Goal: Complete application form

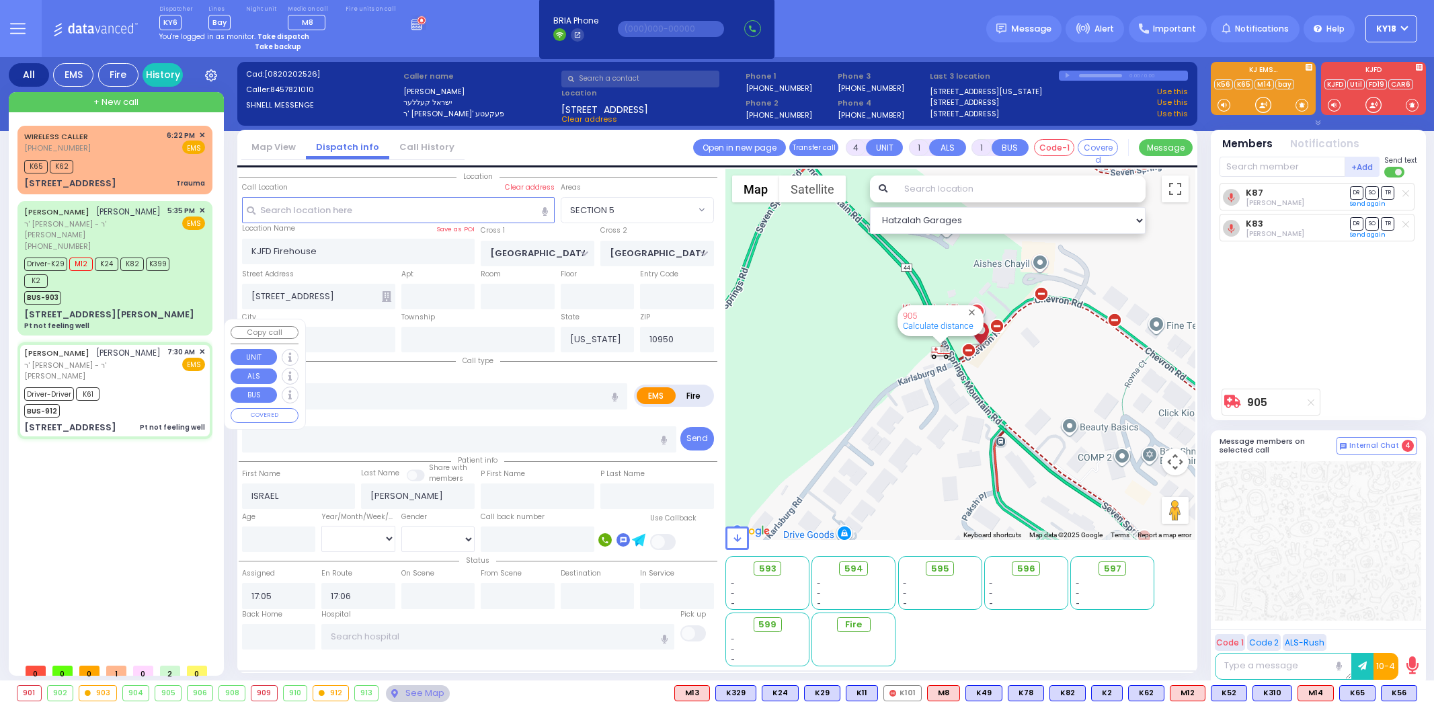
select select "SECTION 5"
select select
type input "1"
type input "0"
select select
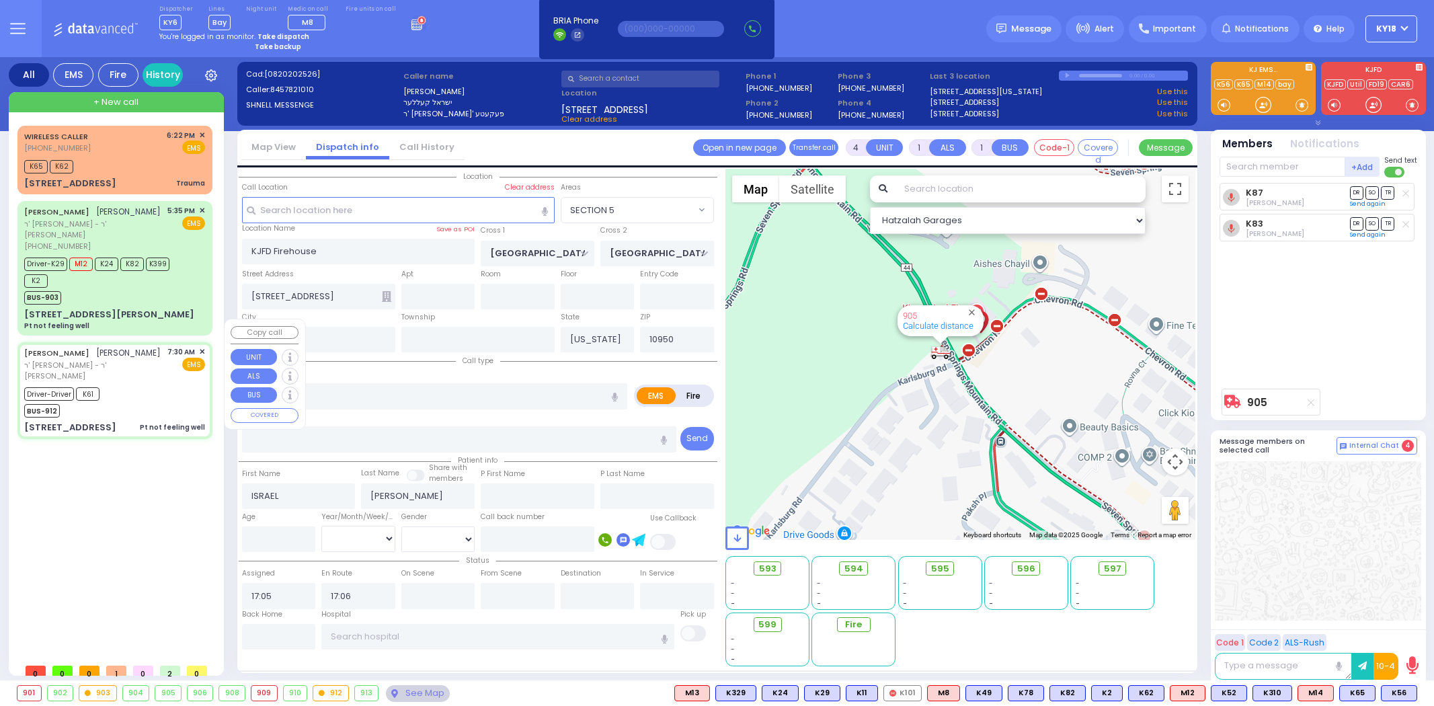
type input "Pt not feeling well"
radio input "true"
type input "ELIEZER"
type input "MOSHKOWITZ"
select select
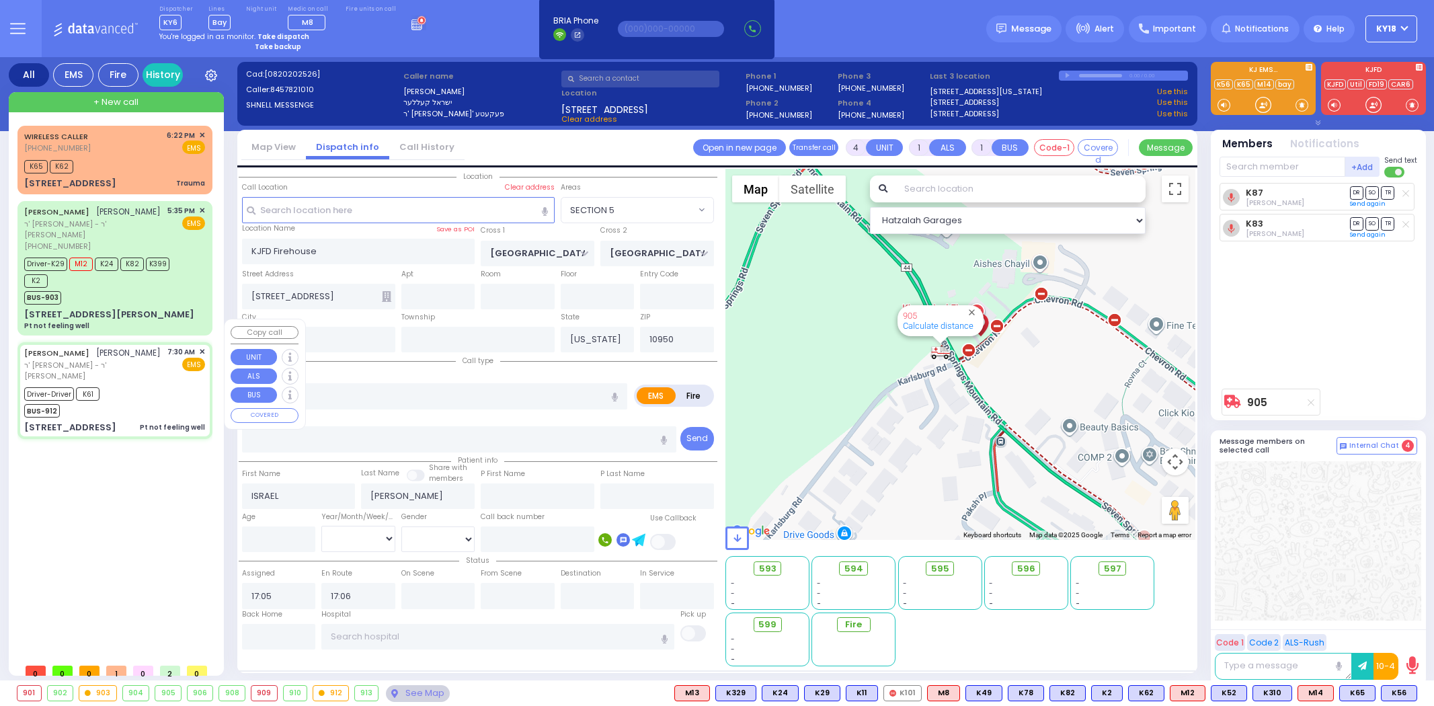
type input "07:30"
type input "07:31"
type input "New York Presbyterian Hospital- Columbia Campus"
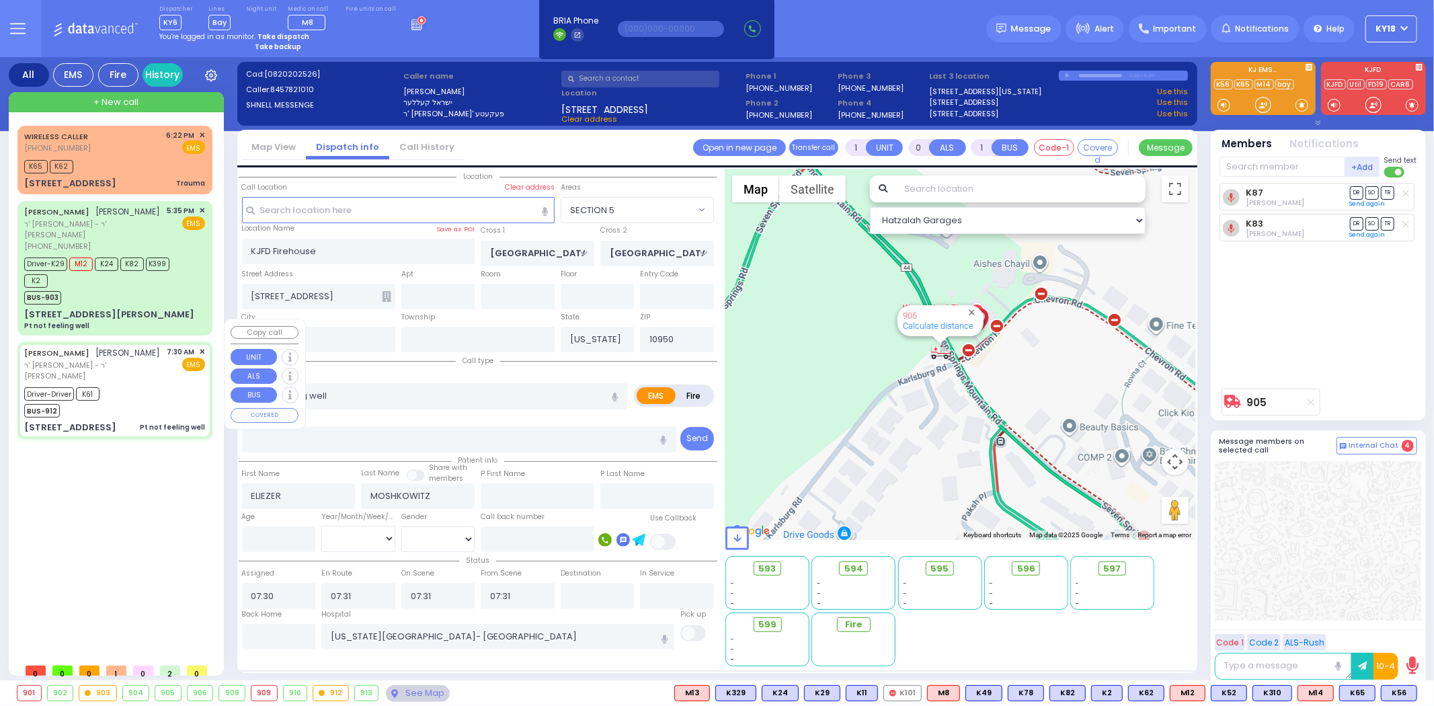
type input "ACRES RD"
type input "MOUNTAIN RD"
type input "101 FOREST RD"
type input "202"
type input "Kiryas Joel"
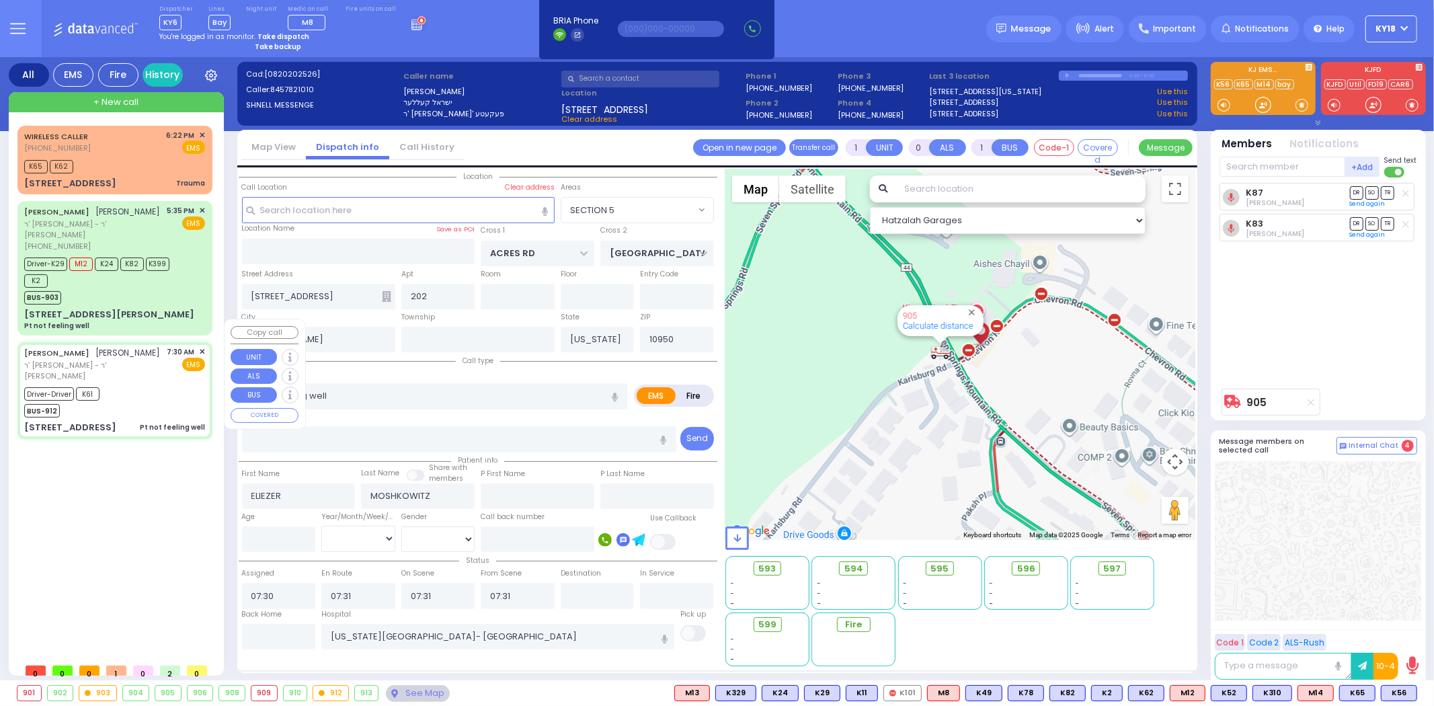
select select "Hatzalah Garages"
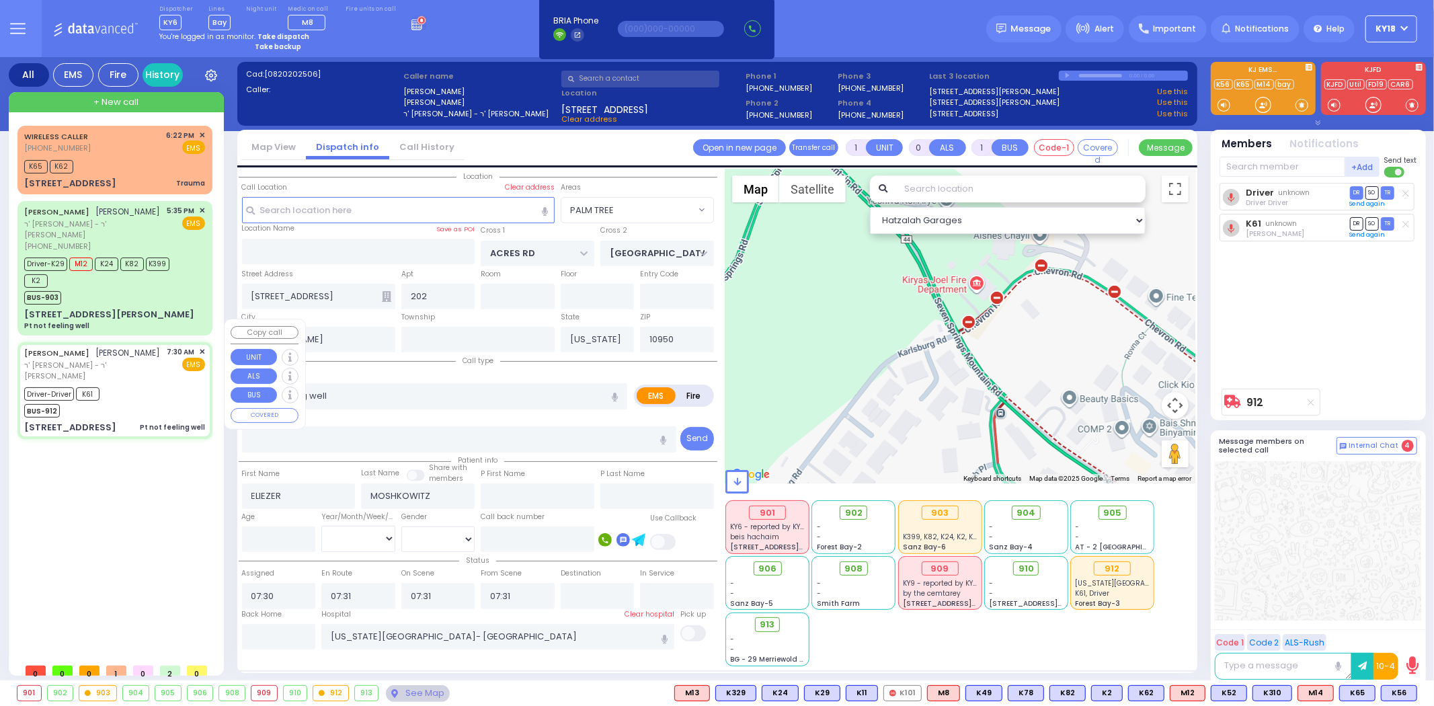
select select "PALM TREE"
click at [141, 308] on div "8 CARTER LN 101 Pt not feeling well" at bounding box center [114, 320] width 181 height 24
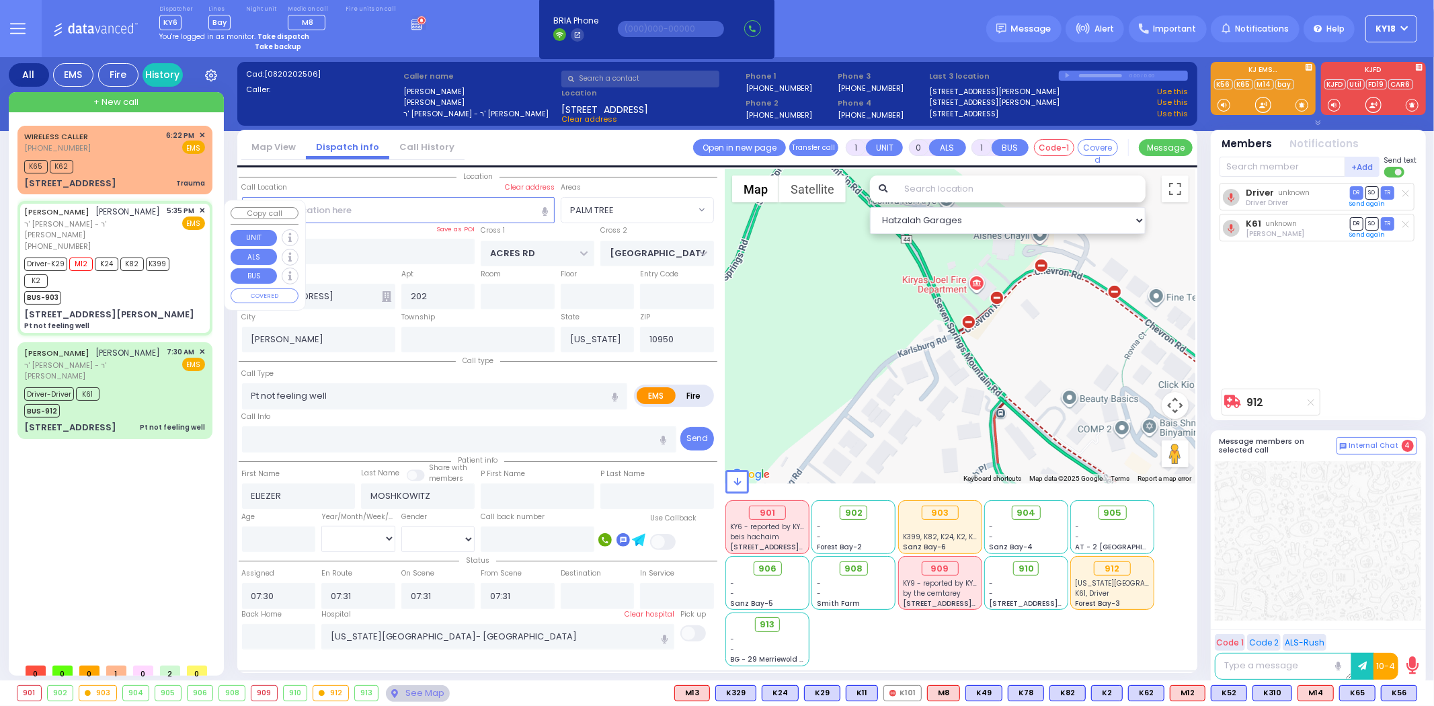
type input "6"
select select
radio input "true"
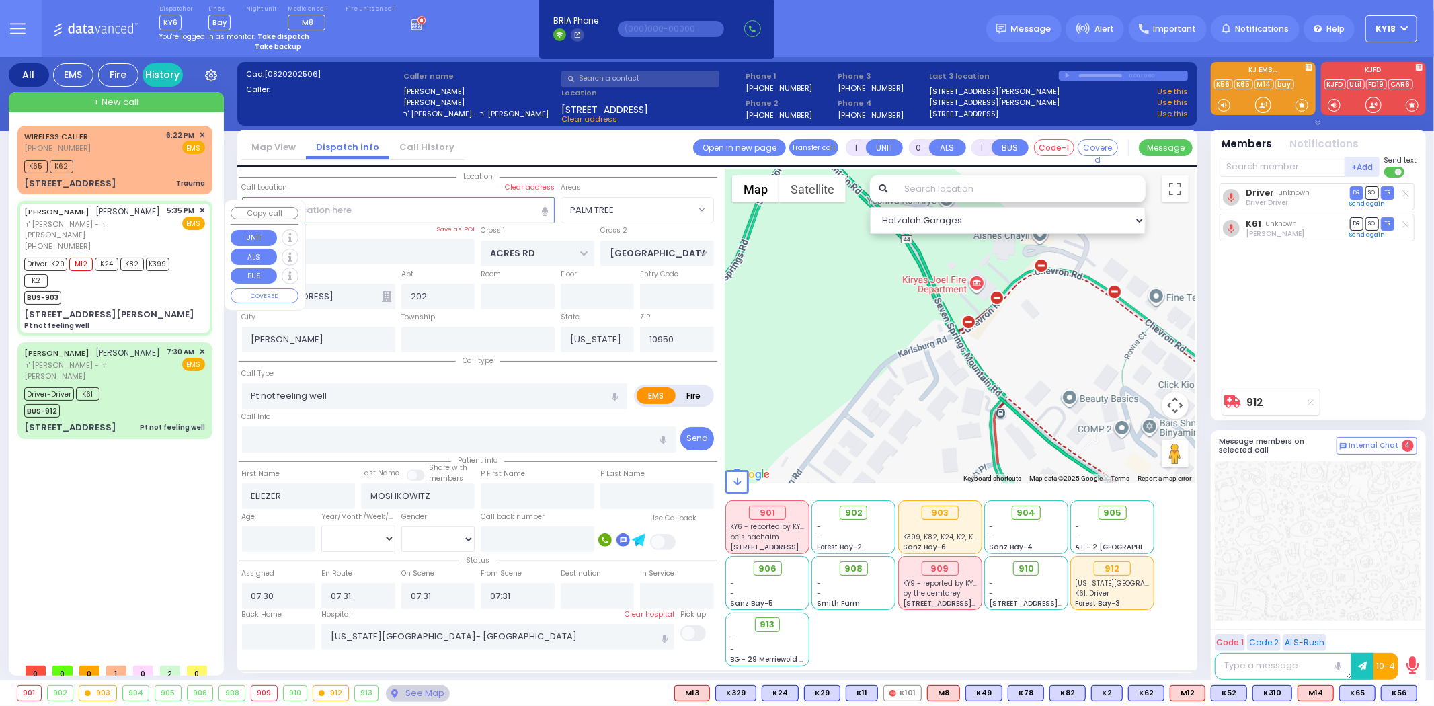
type input "MRS."
type input "[PERSON_NAME]"
type input "Ciment"
type input "72"
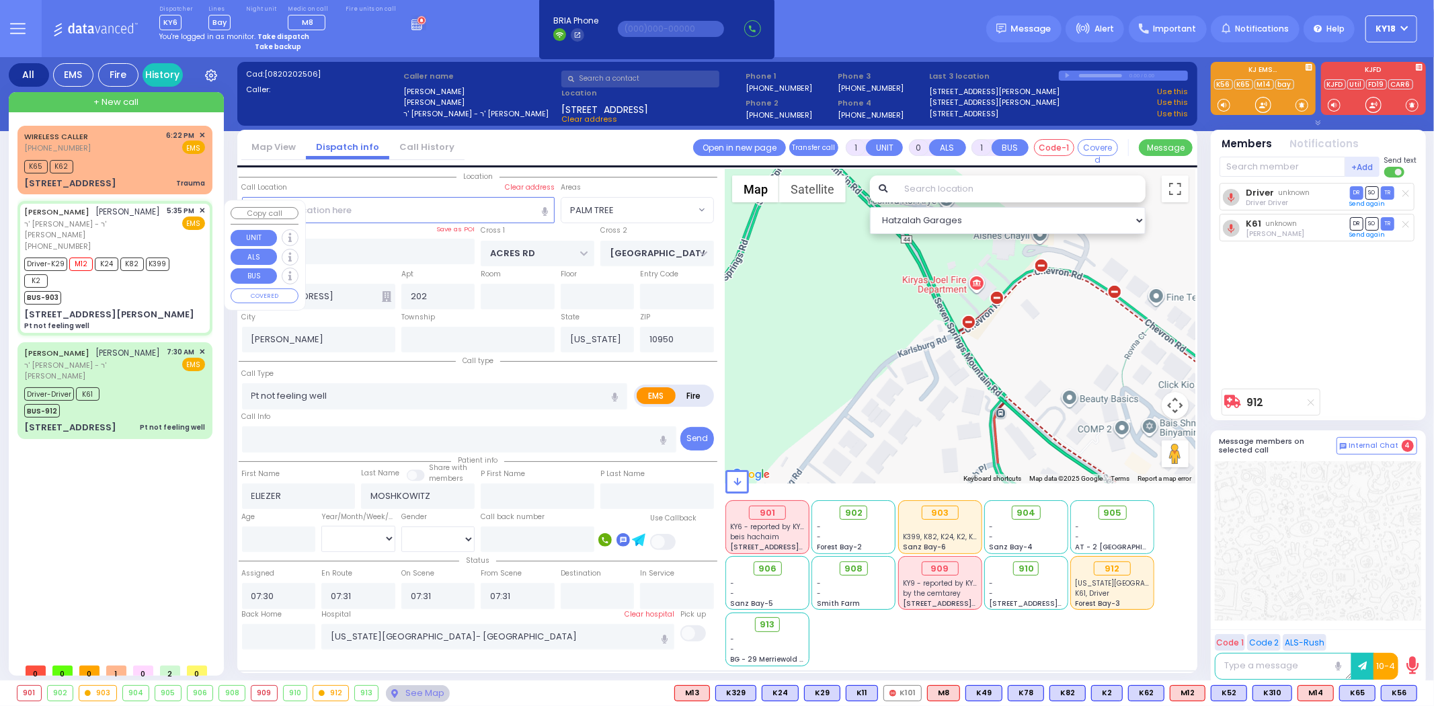
select select "Year"
select select "[DEMOGRAPHIC_DATA]"
type input "17:35"
type input "17:36"
type input "17:38"
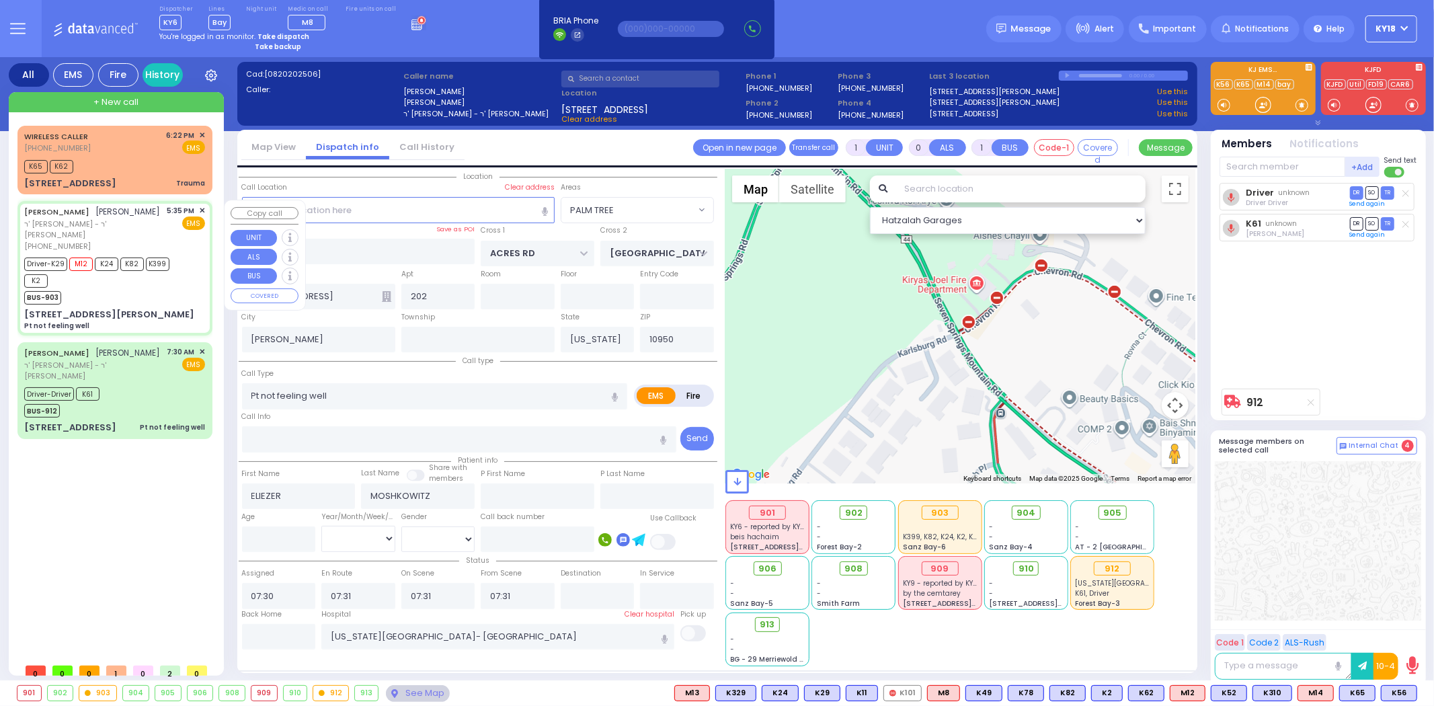
type input "18:35"
type input "[GEOGRAPHIC_DATA]"
select select "Hatzalah Garages"
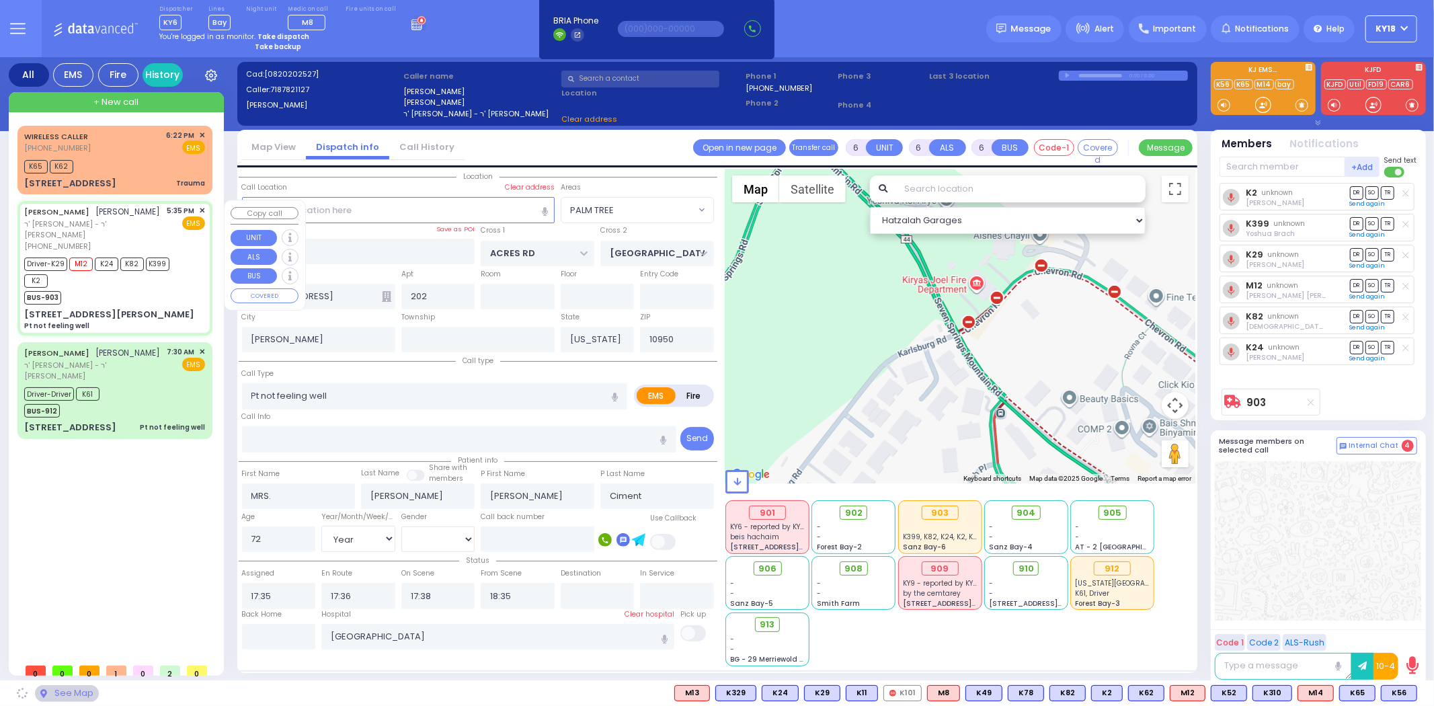
type input "CARTER LN"
type input "[PERSON_NAME] DR"
type input "[STREET_ADDRESS][PERSON_NAME]"
type input "101"
type input "Monroe"
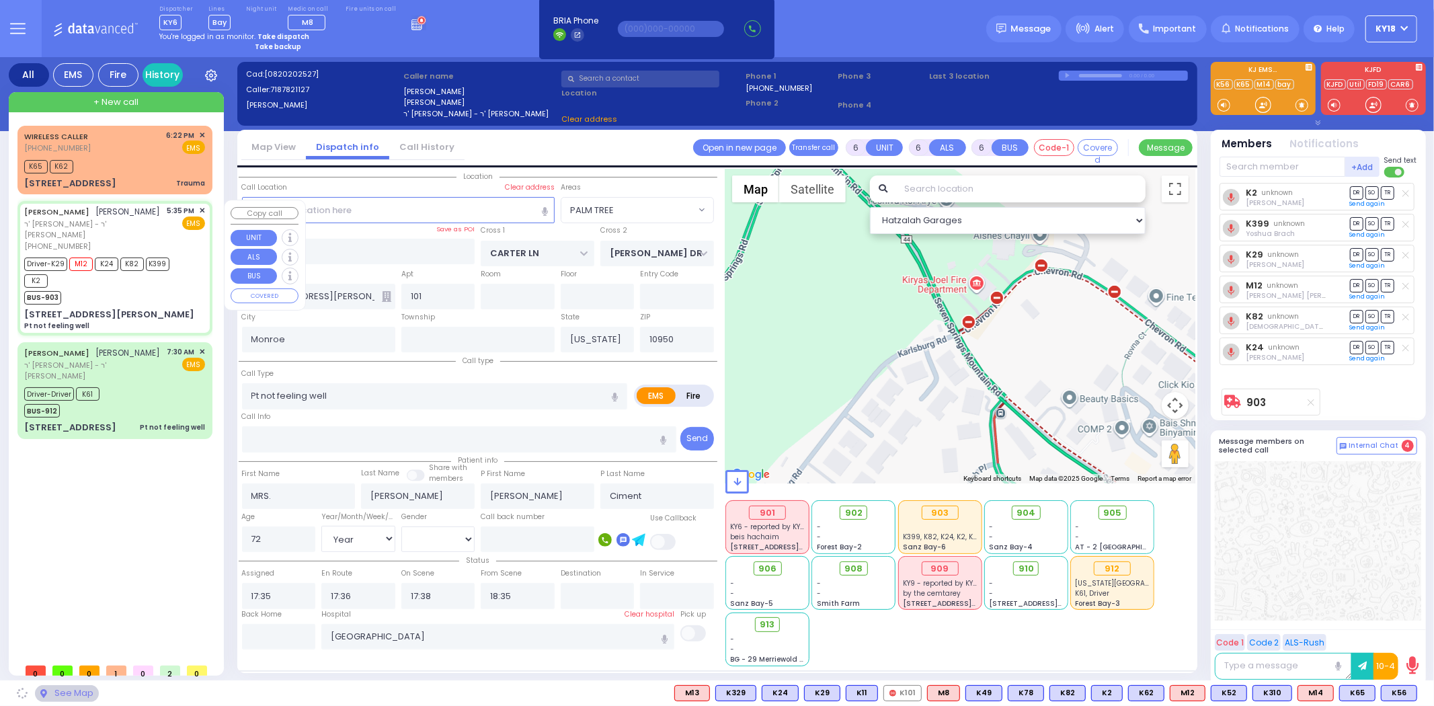
select select "SECTION 2"
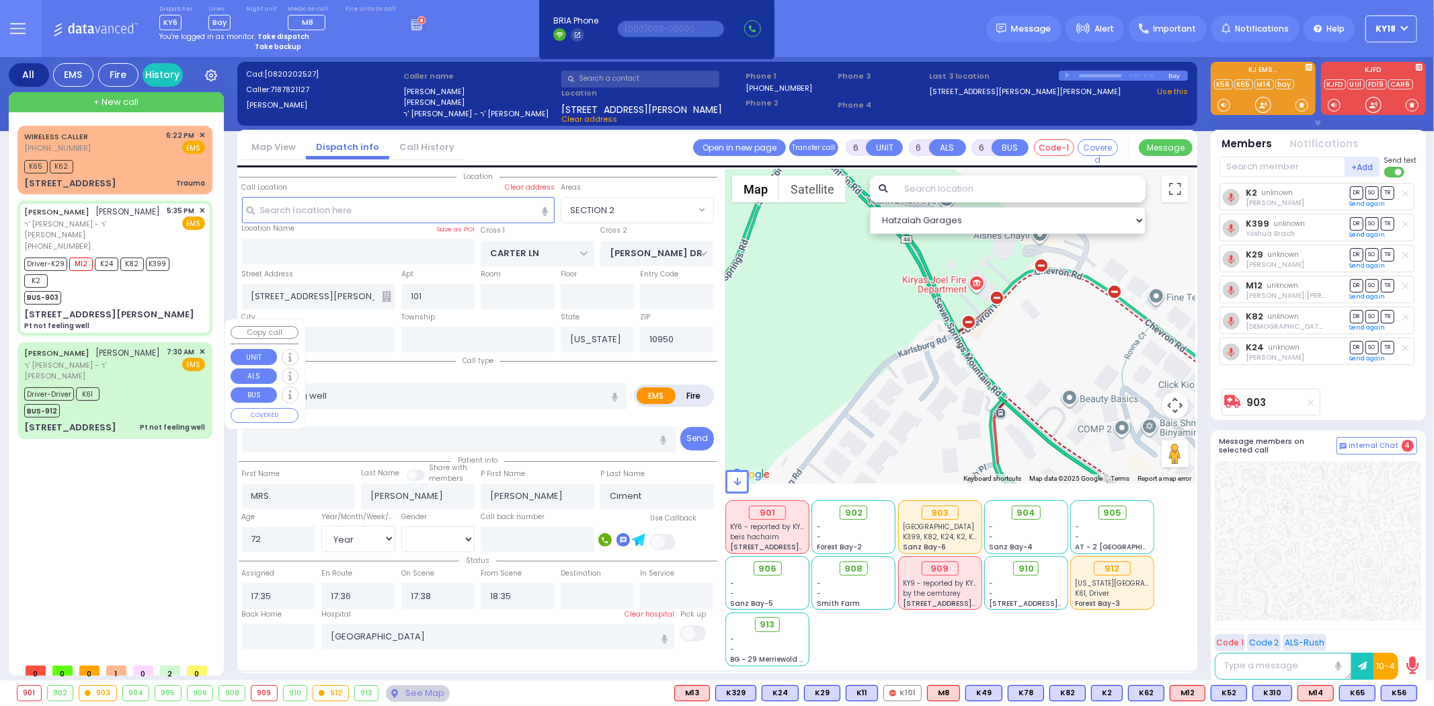
click at [143, 346] on div "ELIEZER MOSHKOWITZ אליעזר מאשקאוויטש" at bounding box center [92, 352] width 136 height 13
type input "1"
type input "0"
type input "1"
select select
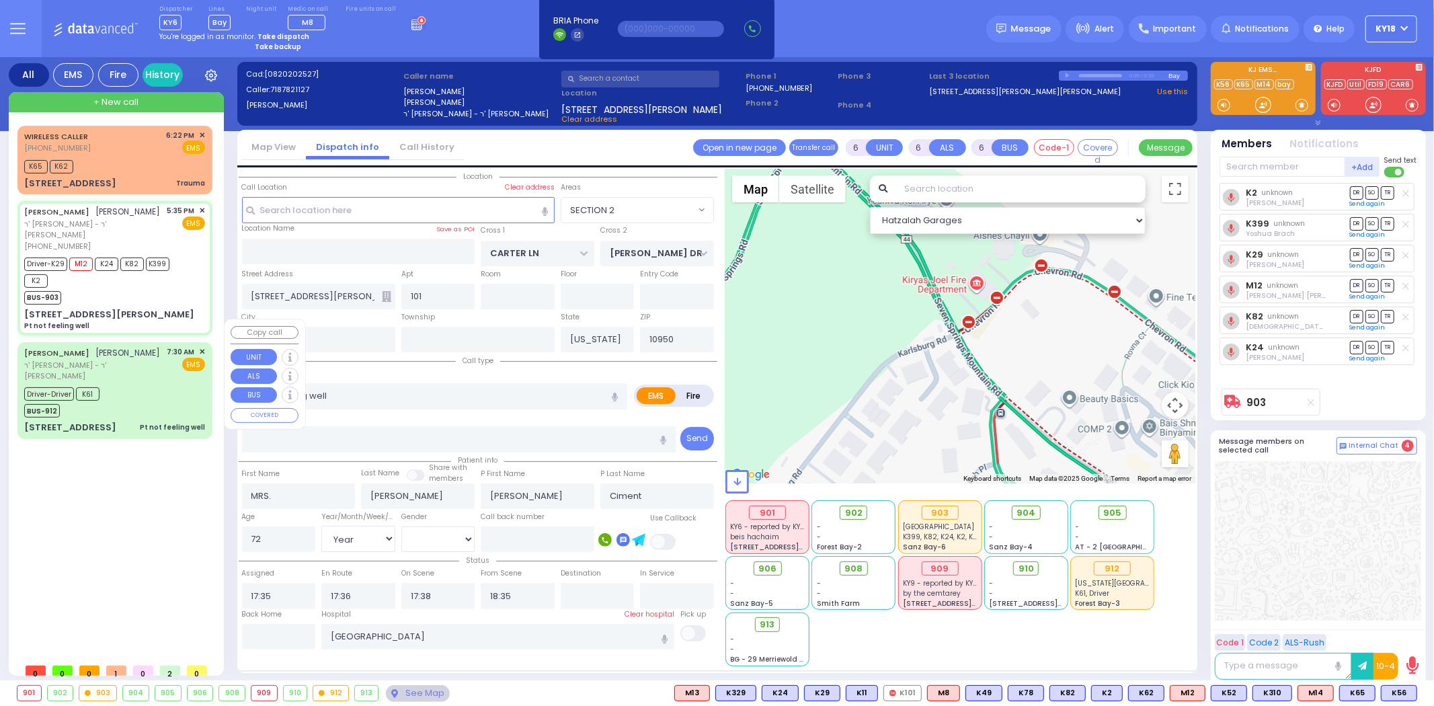
radio input "true"
type input "ELIEZER"
type input "MOSHKOWITZ"
select select
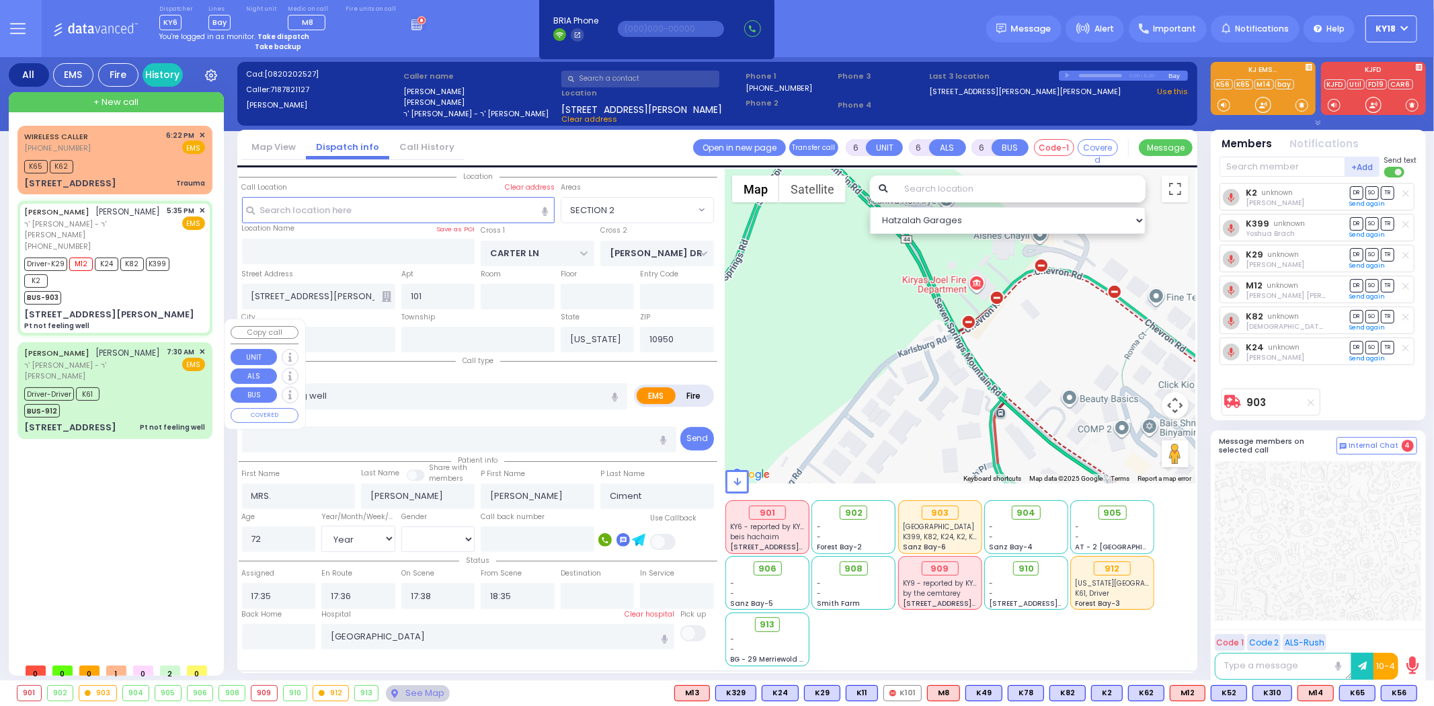
type input "07:30"
type input "07:31"
type input "New York Presbyterian Hospital- Columbia Campus"
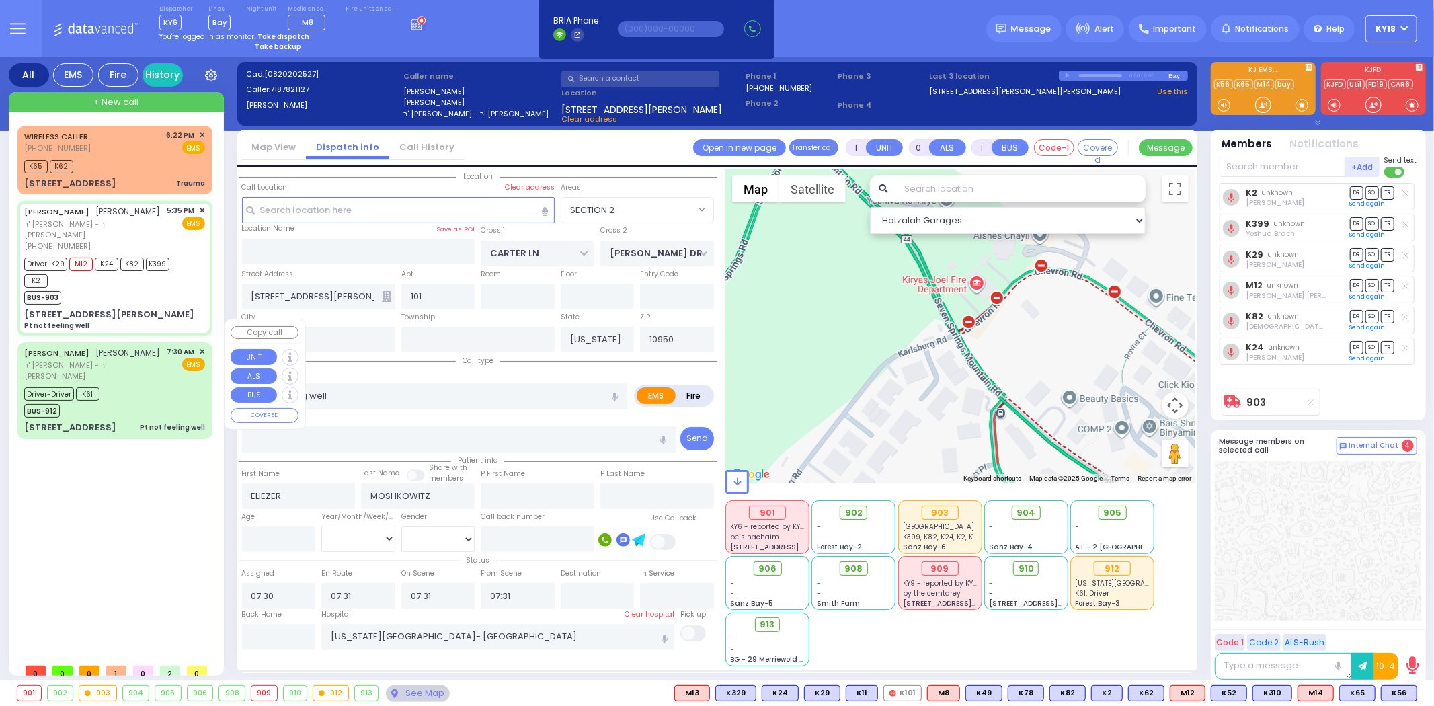
select select "Hatzalah Garages"
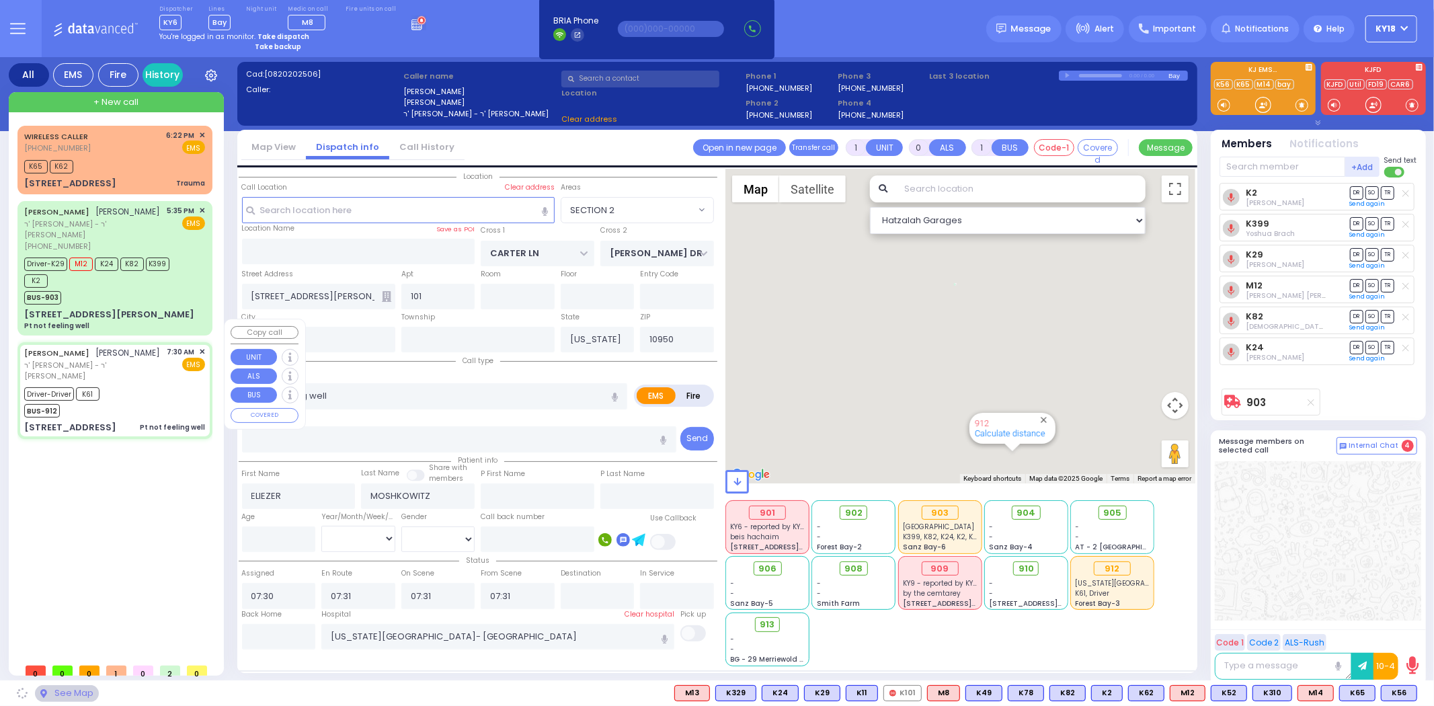
type input "ACRES RD"
type input "MOUNTAIN RD"
type input "101 FOREST RD"
type input "202"
type input "Kiryas Joel"
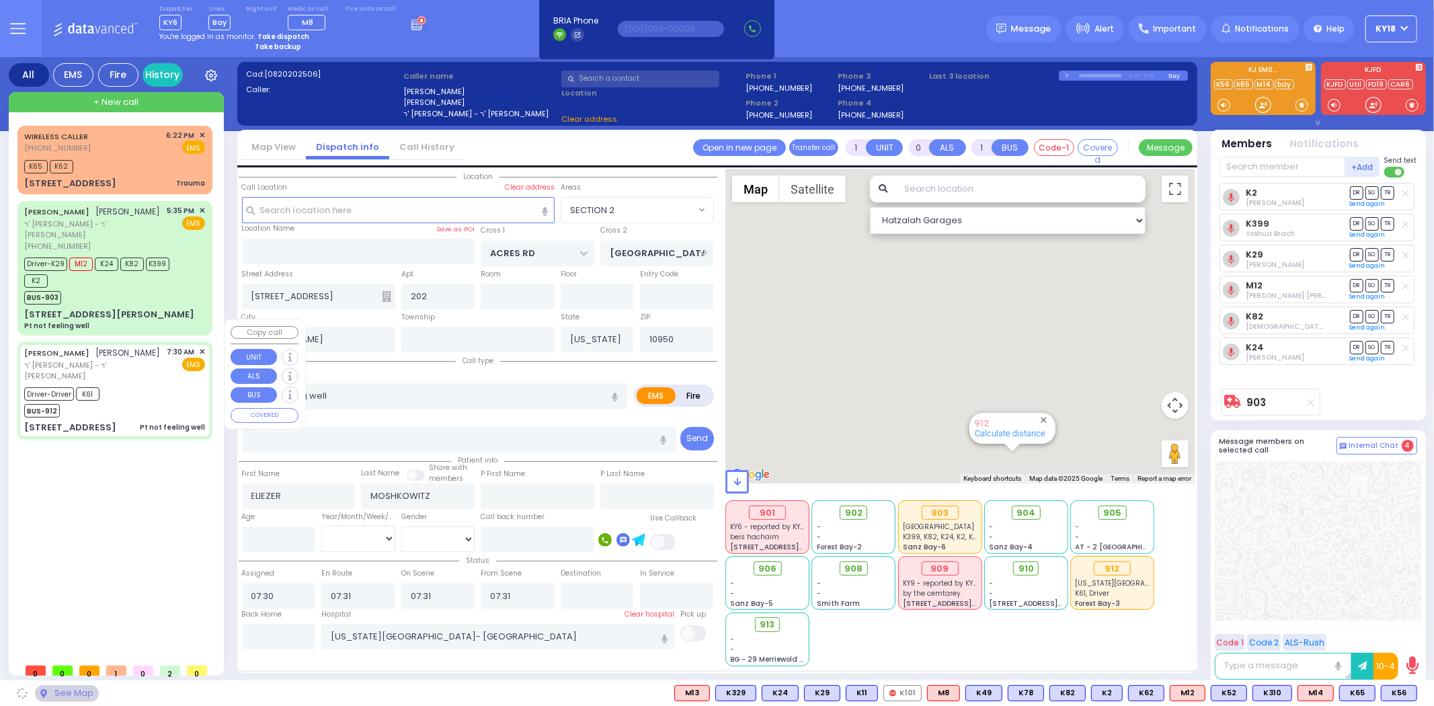
select select "PALM TREE"
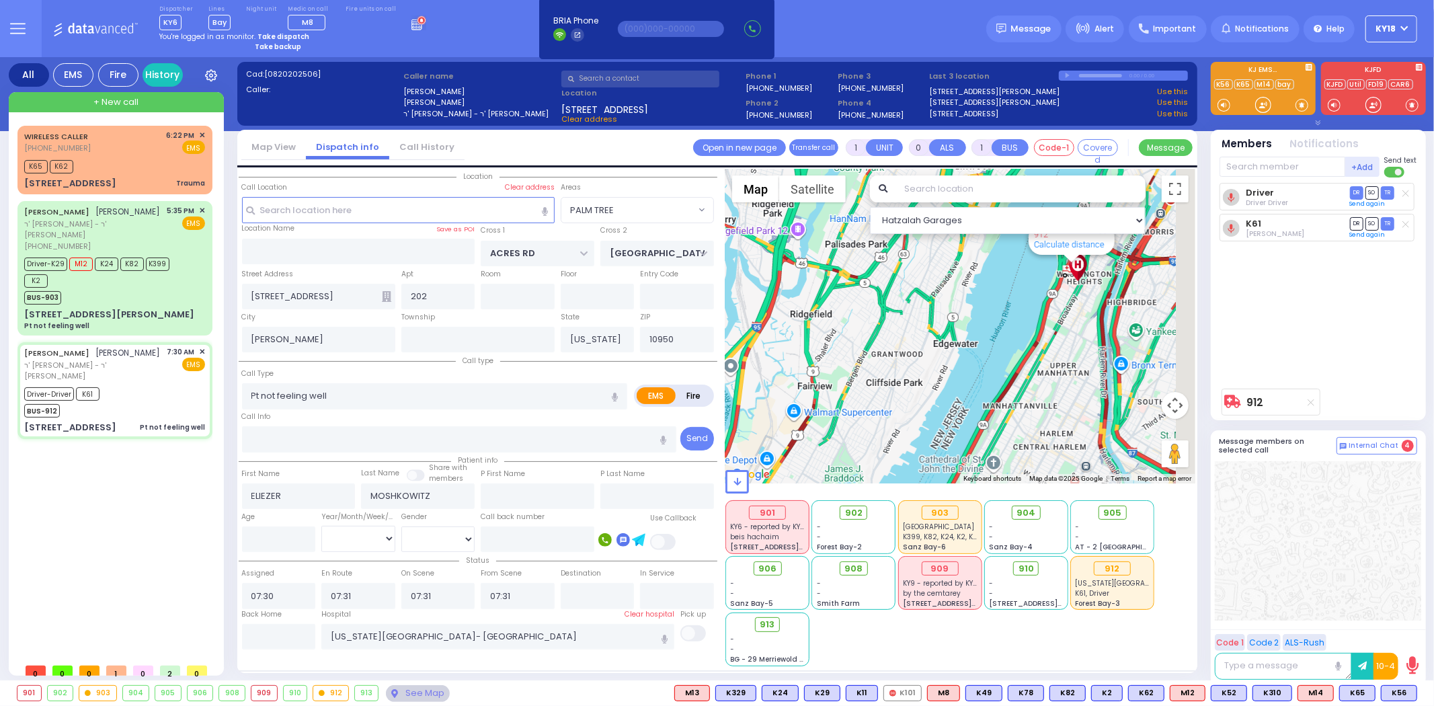
drag, startPoint x: 1060, startPoint y: 332, endPoint x: 1002, endPoint y: 372, distance: 70.1
click at [1003, 372] on div "912 Calculate distance" at bounding box center [960, 326] width 470 height 315
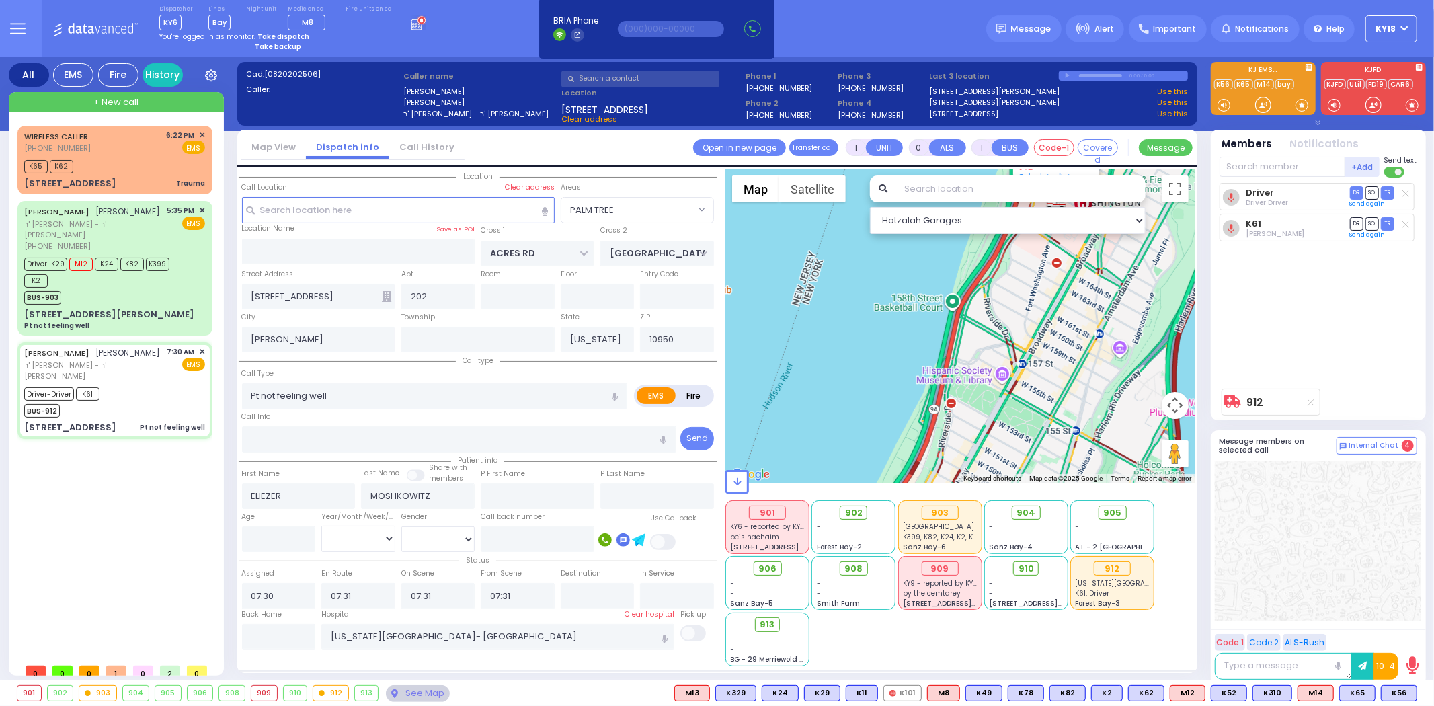
drag, startPoint x: 1067, startPoint y: 298, endPoint x: 952, endPoint y: 391, distance: 148.2
click at [952, 391] on div "912 Calculate distance" at bounding box center [960, 326] width 470 height 315
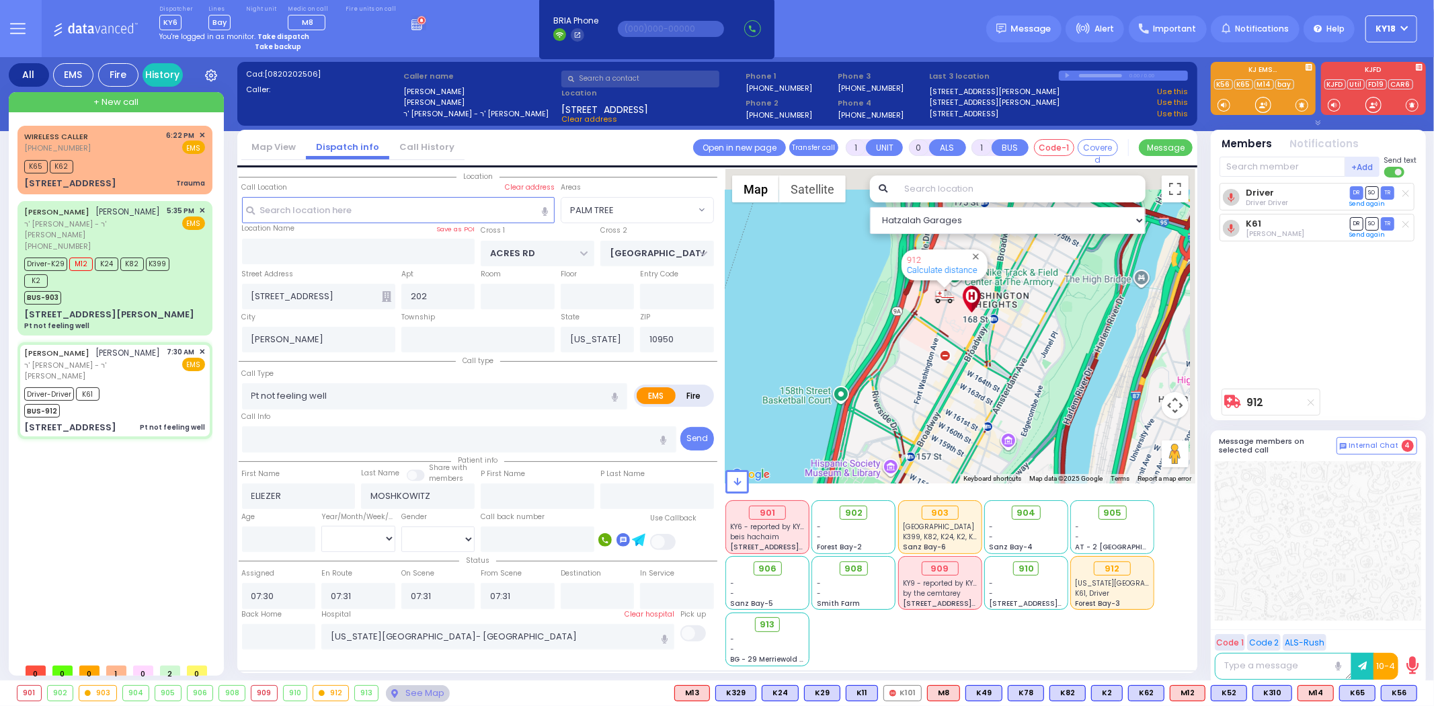
drag, startPoint x: 1023, startPoint y: 293, endPoint x: 965, endPoint y: 362, distance: 90.1
click at [965, 362] on div "912 Calculate distance" at bounding box center [960, 326] width 470 height 315
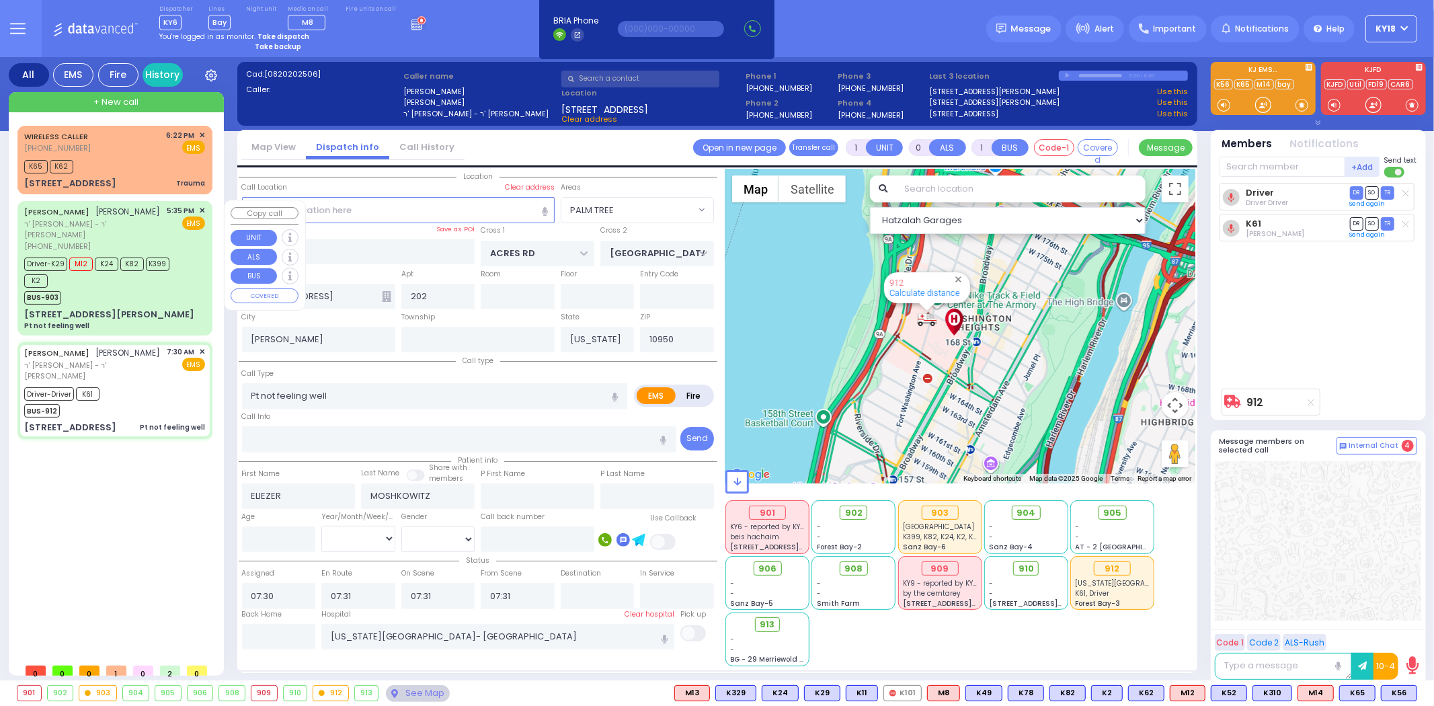
click at [156, 288] on div "BUS-903" at bounding box center [108, 296] width 168 height 17
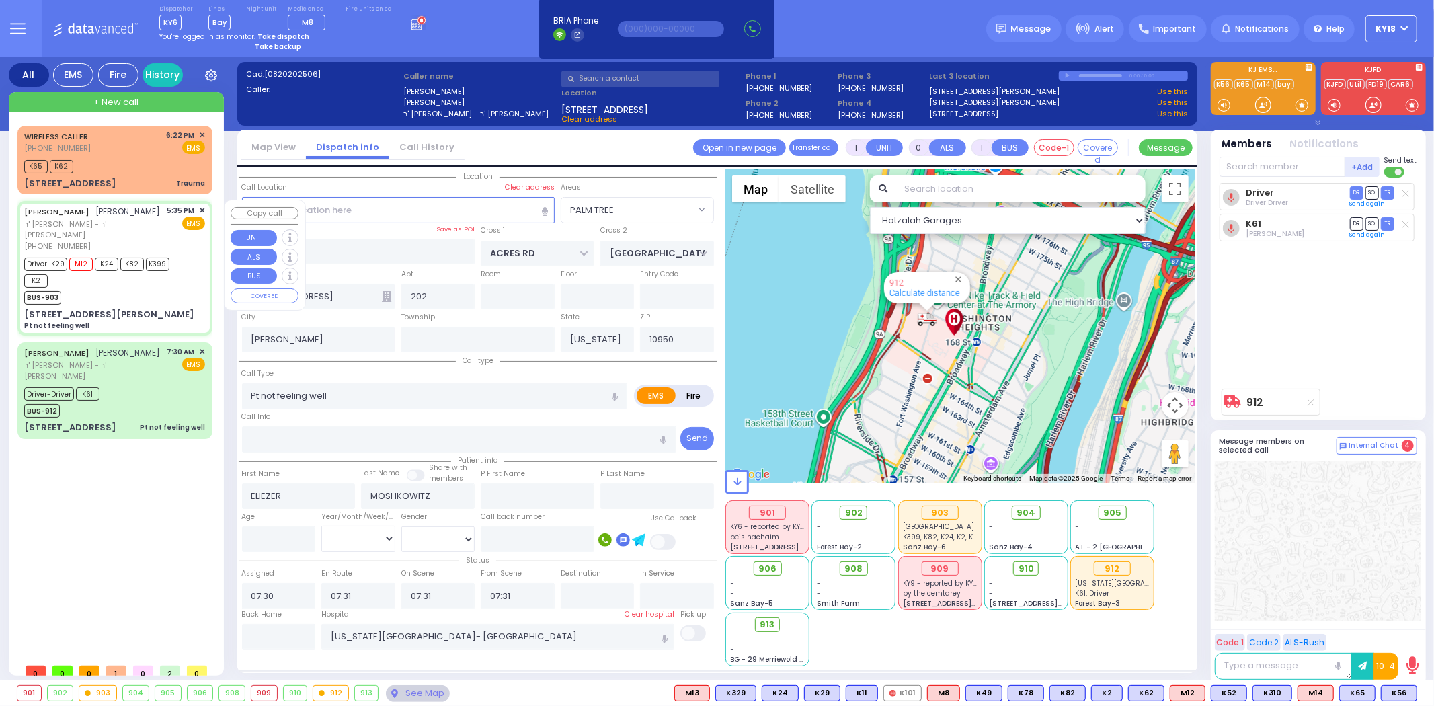
type input "6"
select select
radio input "true"
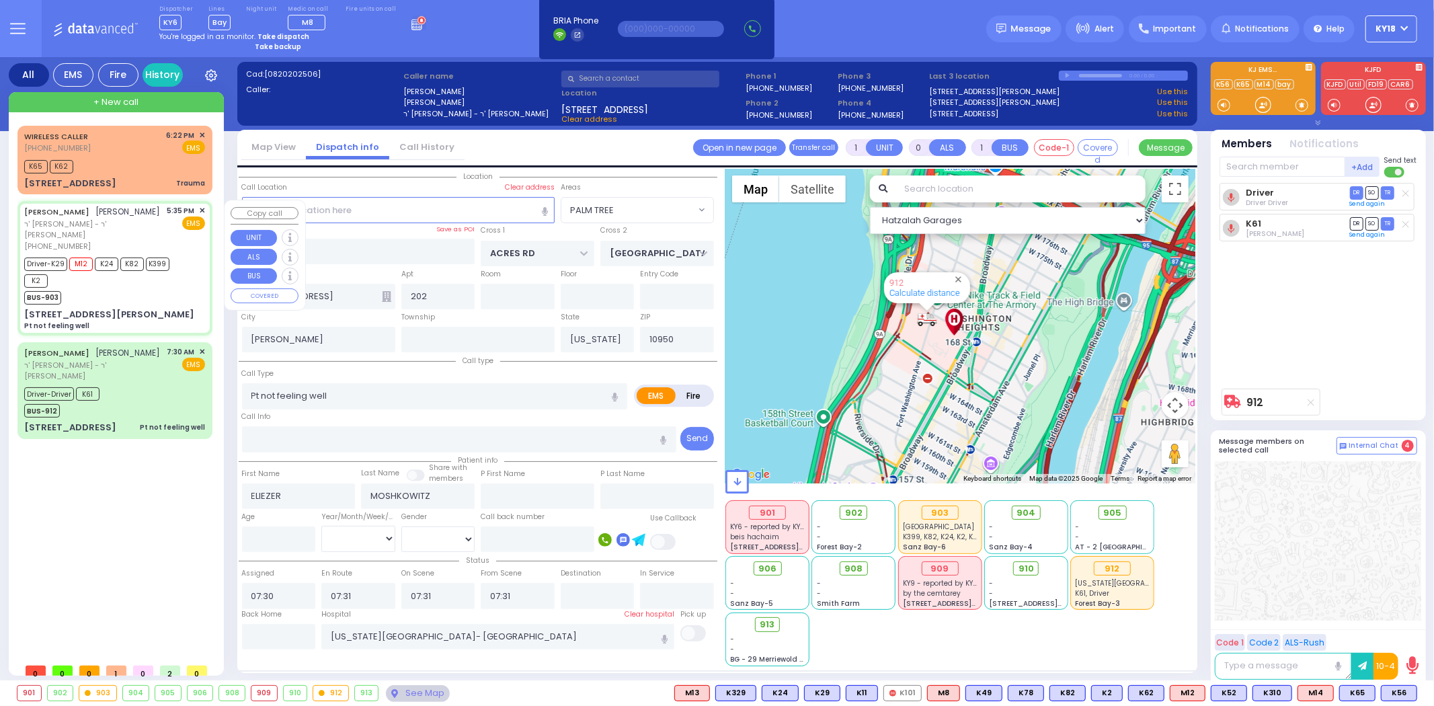
type input "MRS."
type input "GOLDBERGER"
type input "[PERSON_NAME]"
type input "Ciment"
type input "72"
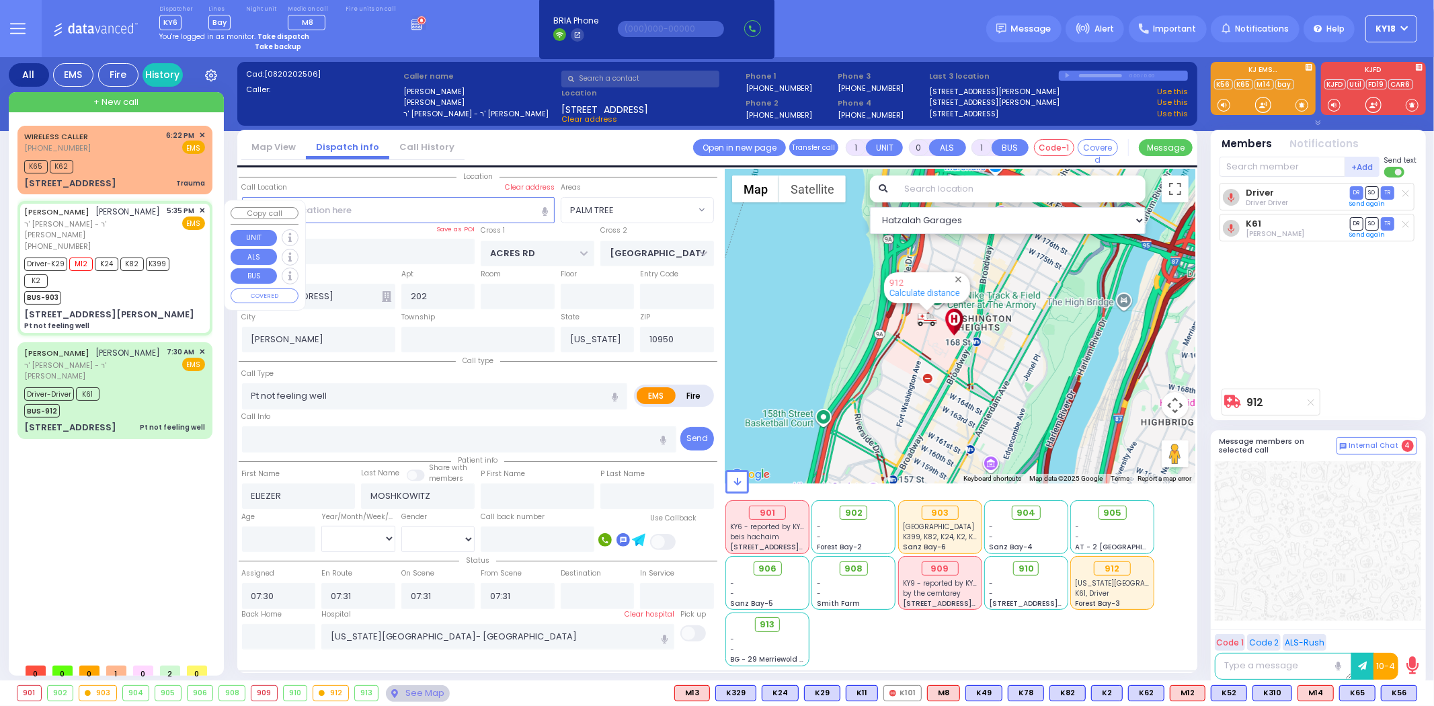
select select "Year"
select select "[DEMOGRAPHIC_DATA]"
type input "17:35"
type input "17:36"
type input "17:38"
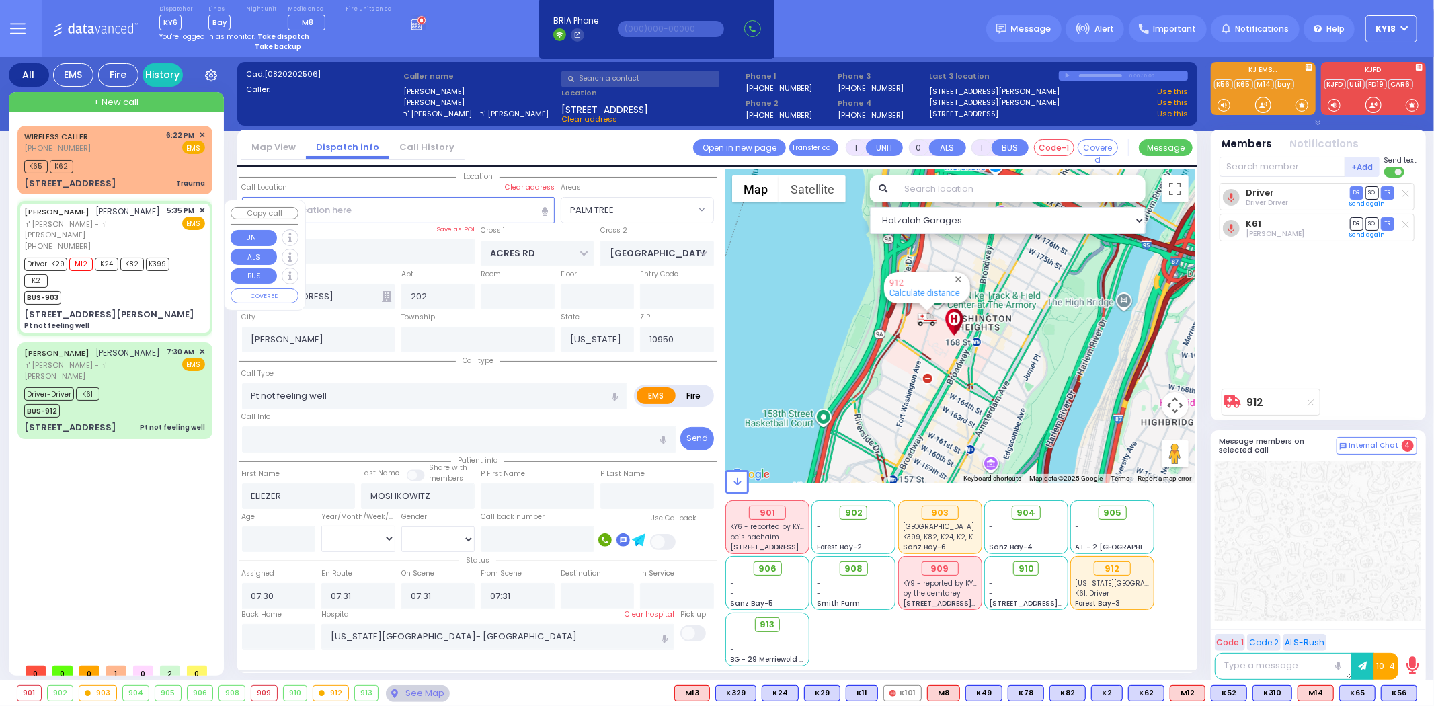
type input "18:35"
type input "[GEOGRAPHIC_DATA]"
type input "CARTER LN"
type input "[PERSON_NAME] DR"
type input "[STREET_ADDRESS]"
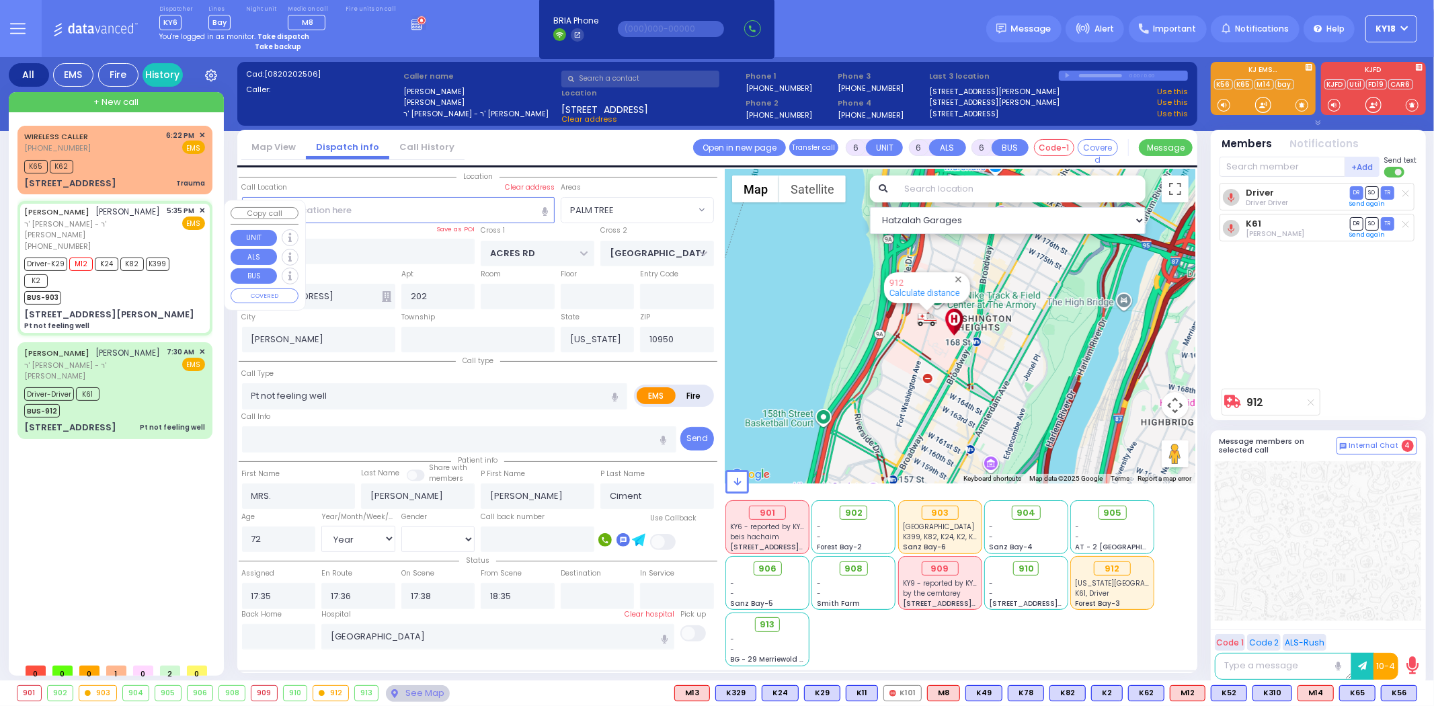
type input "101"
type input "Monroe"
select select "SECTION 2"
select select "Hatzalah Garages"
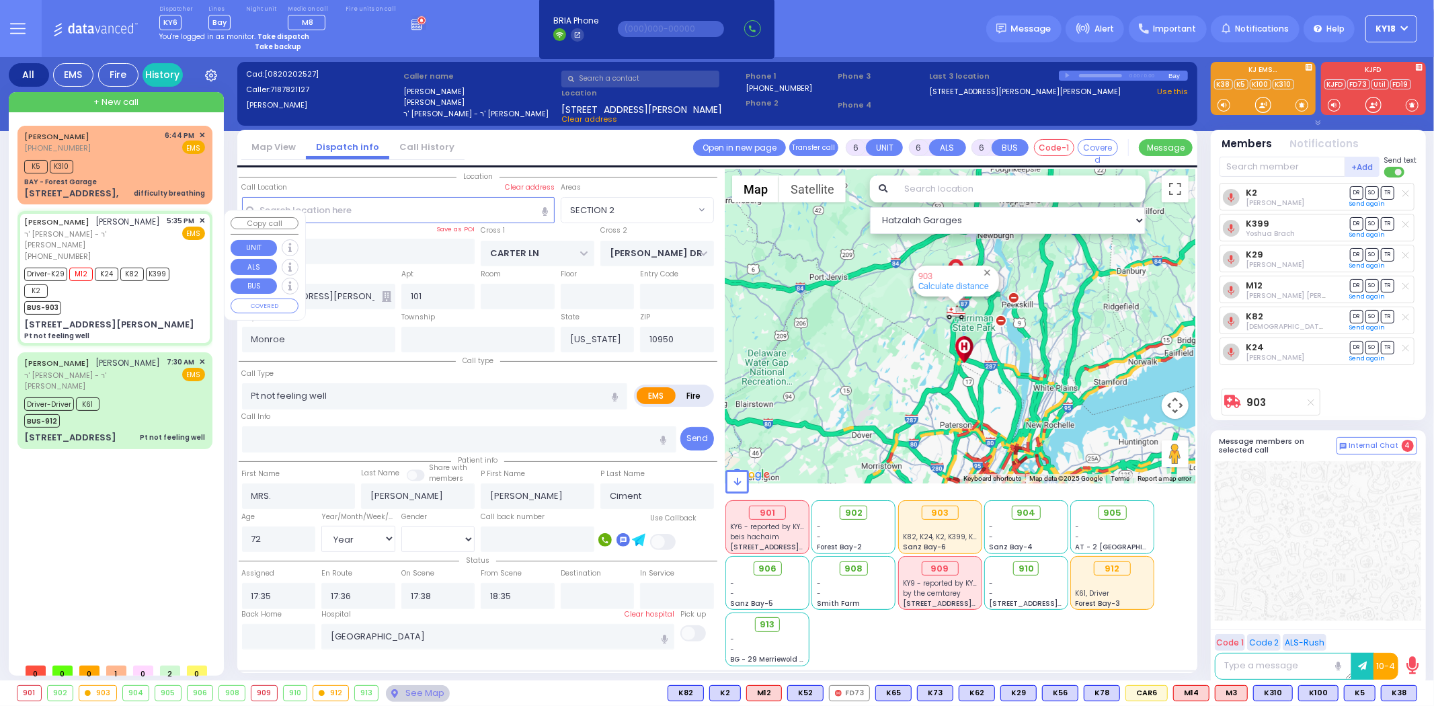
select select
radio input "true"
select select "Year"
select select "[DEMOGRAPHIC_DATA]"
select select "Hatzalah Garages"
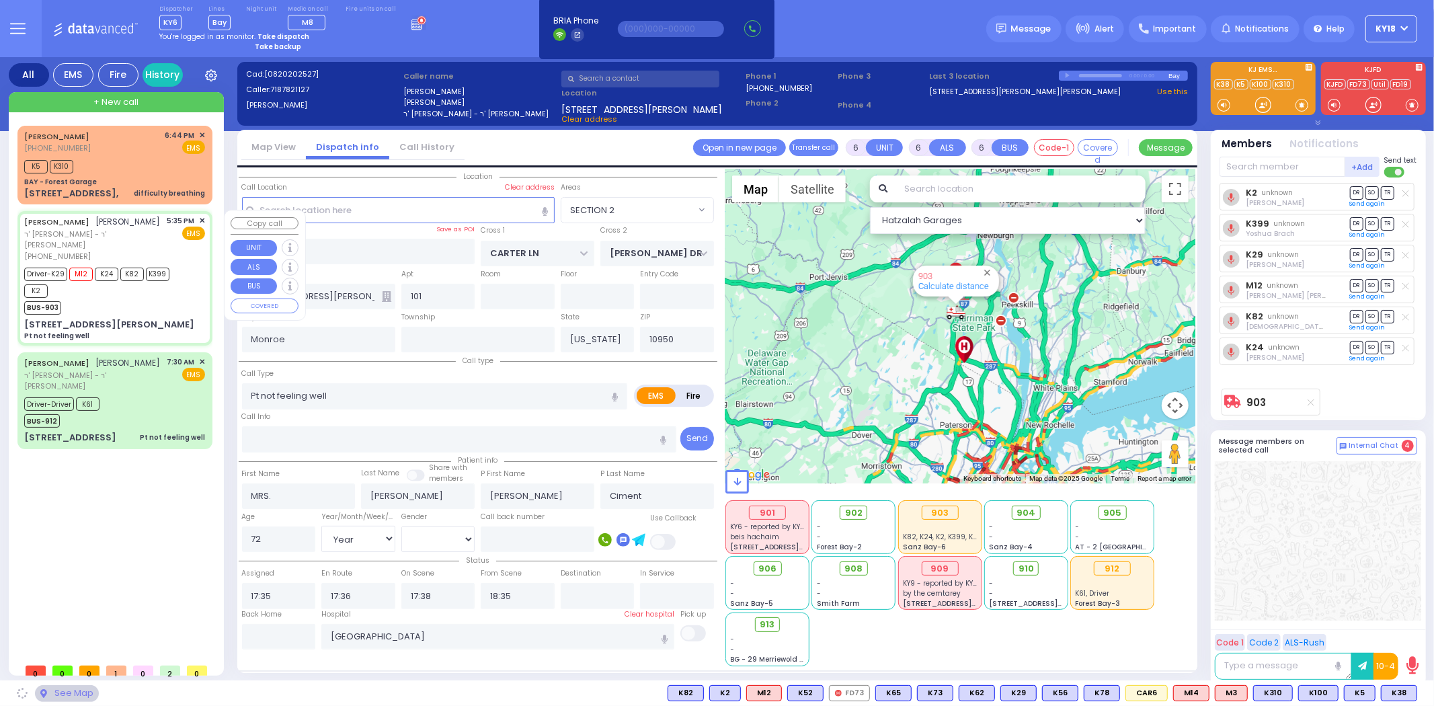
select select "SECTION 2"
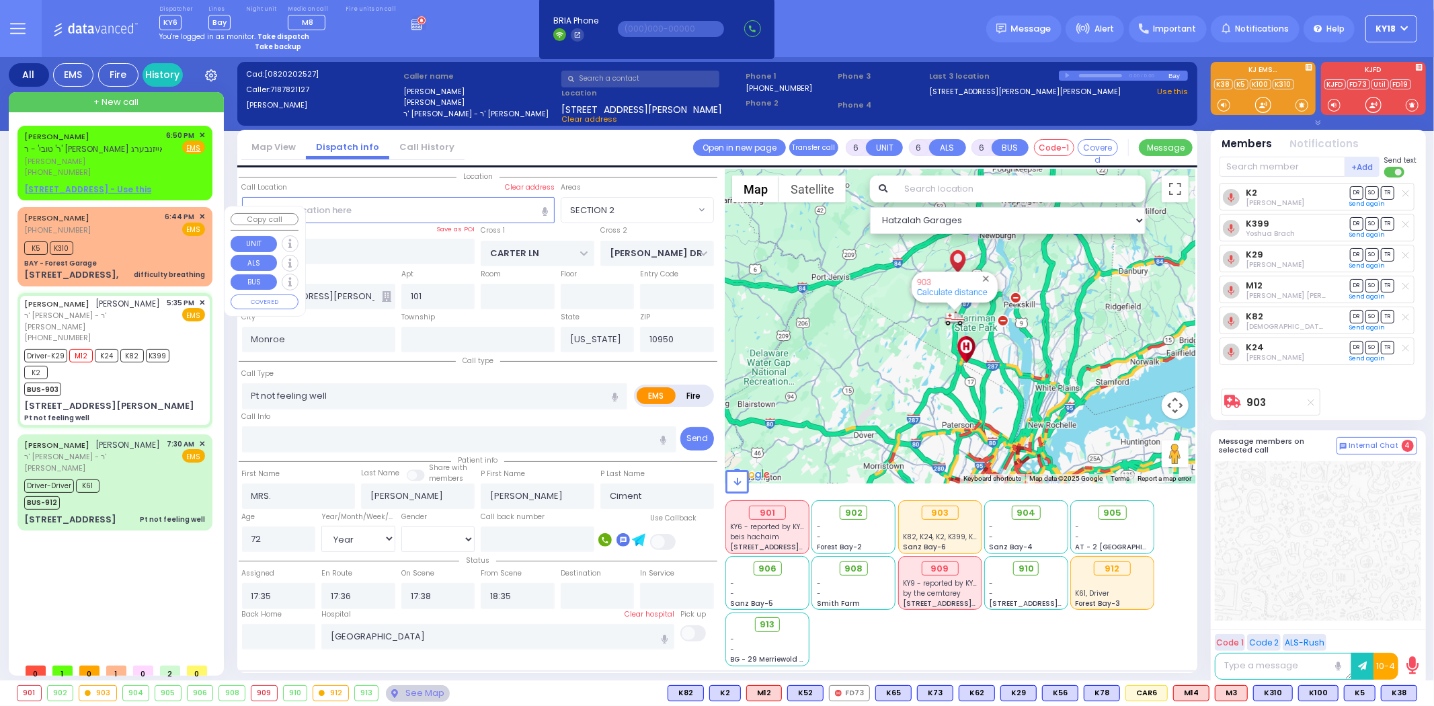
select select
radio input "true"
select select "Year"
select select "[DEMOGRAPHIC_DATA]"
select select "SECTION 2"
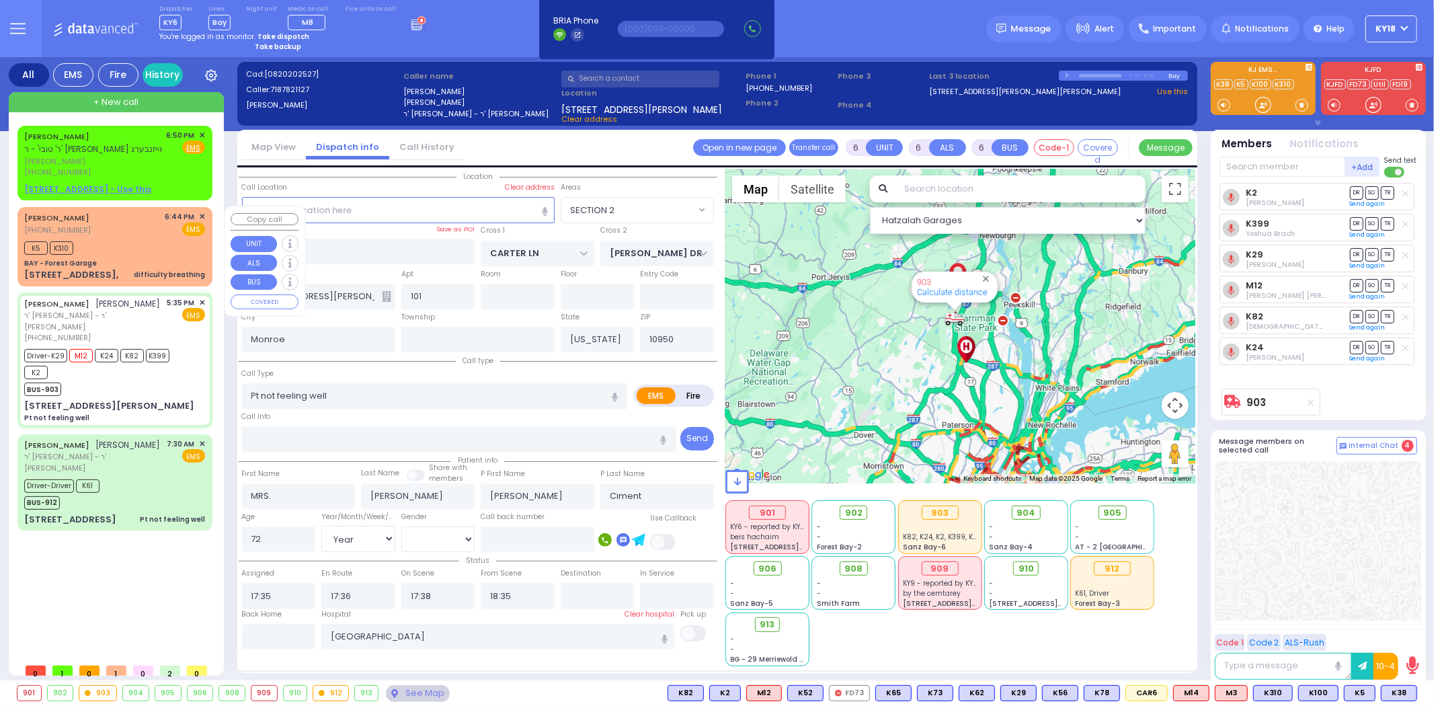
select select "Hatzalah Garages"
select select
radio input "true"
select select "Year"
select select "[DEMOGRAPHIC_DATA]"
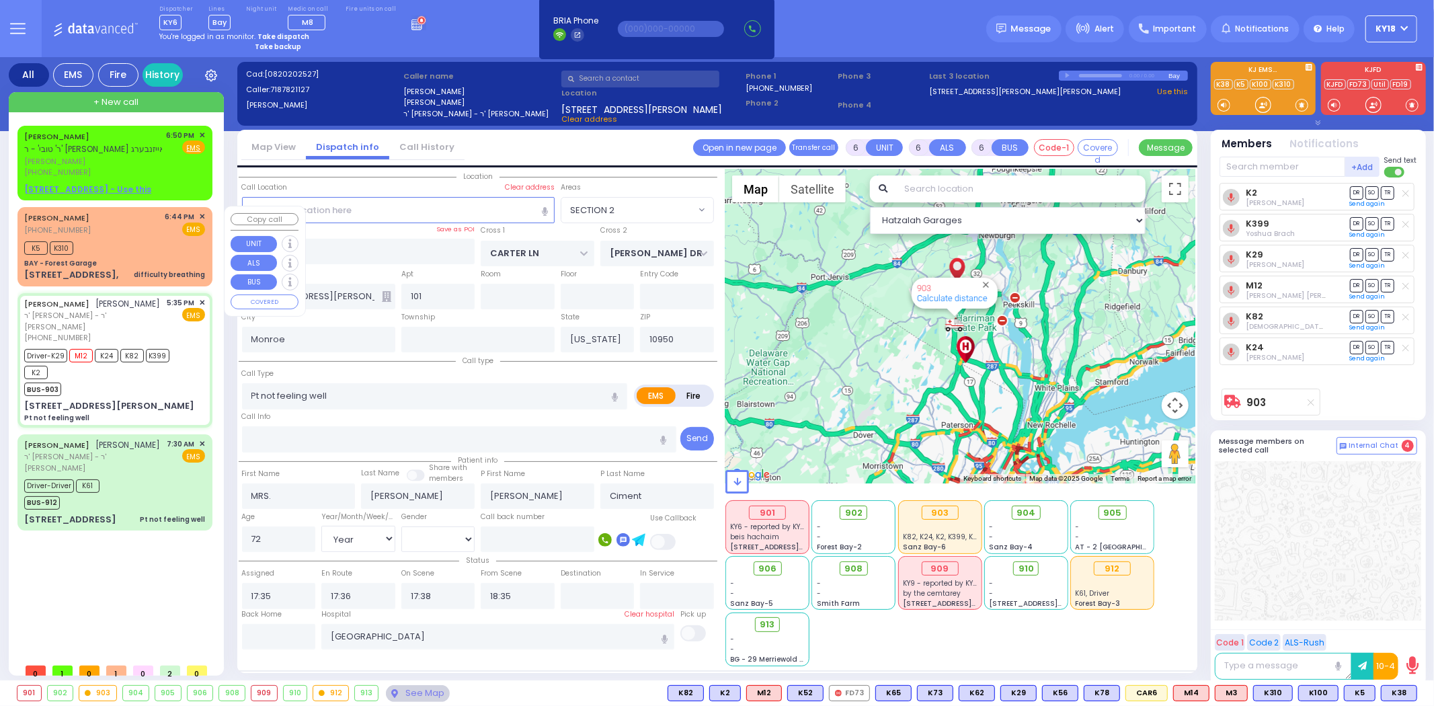
select select "Hatzalah Garages"
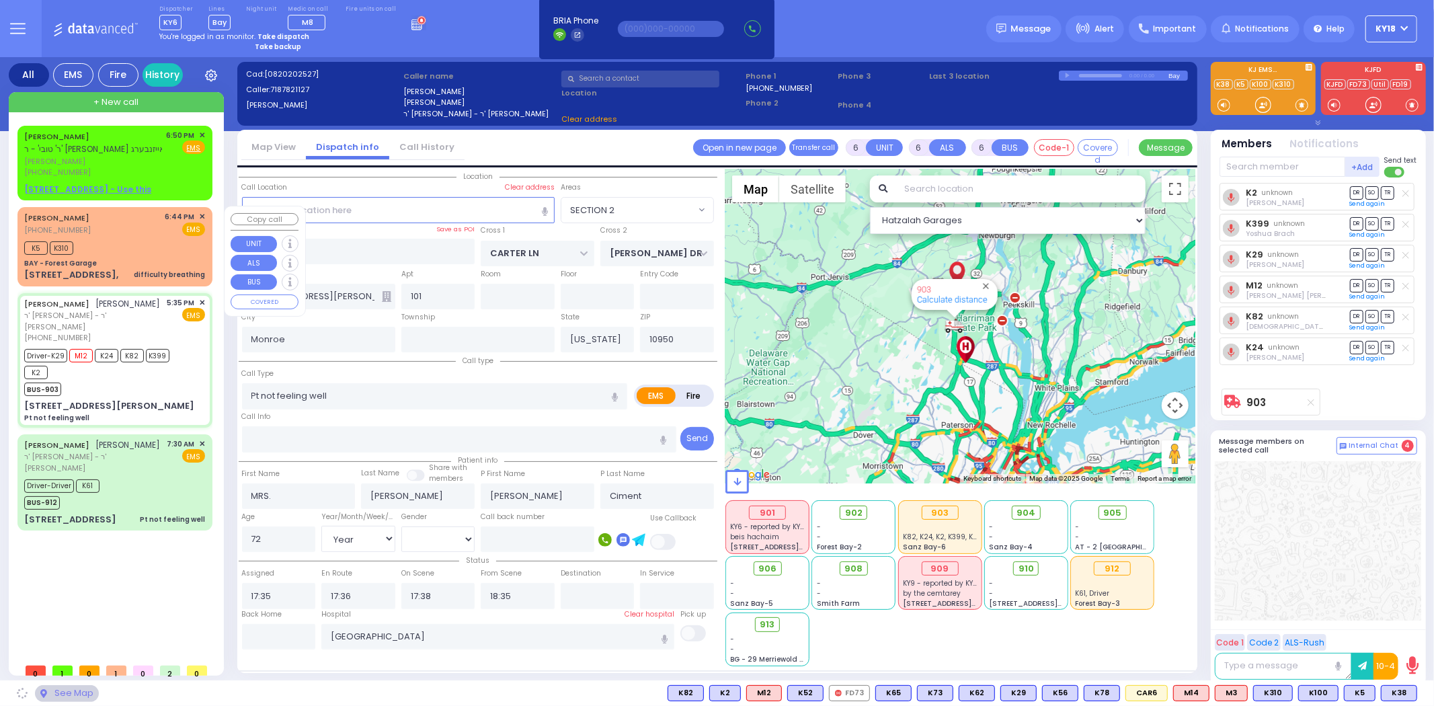
select select "SECTION 2"
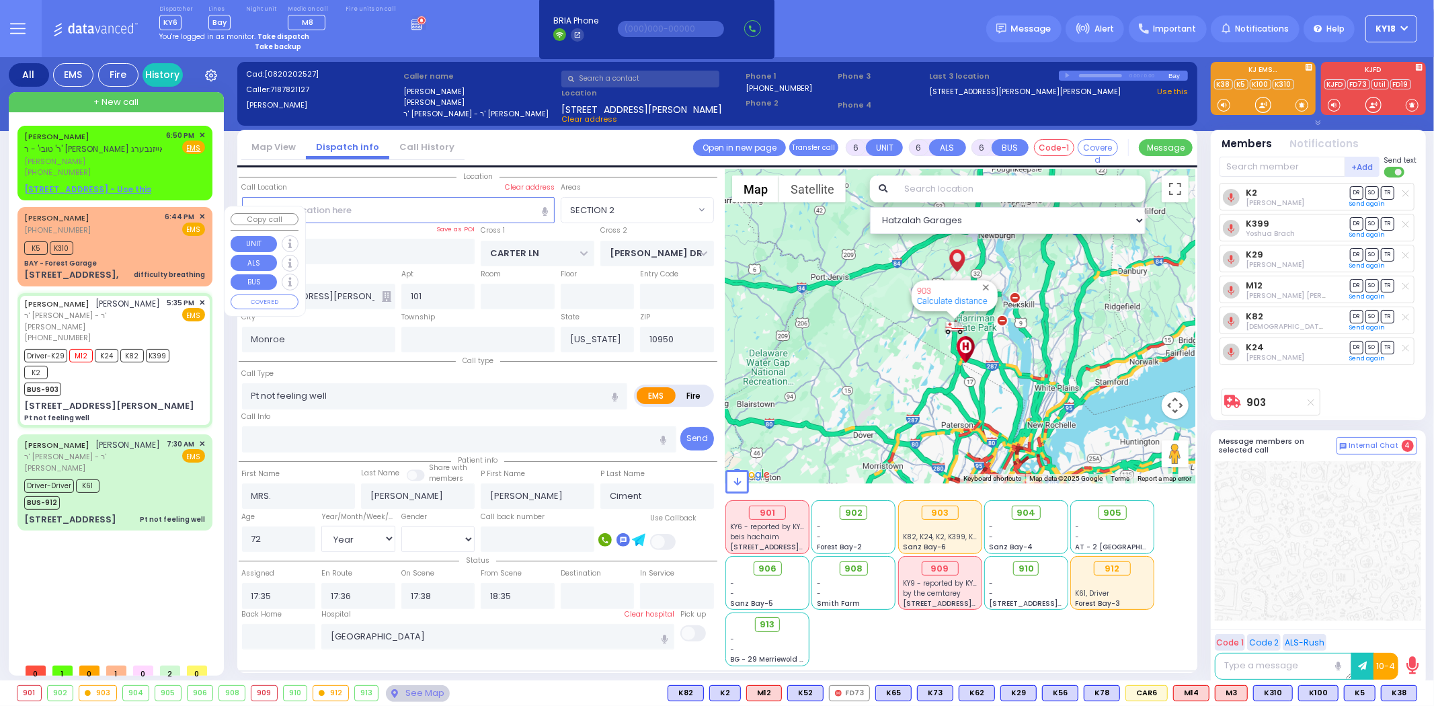
select select
radio input "true"
select select "Year"
select select "[DEMOGRAPHIC_DATA]"
select select "SECTION 2"
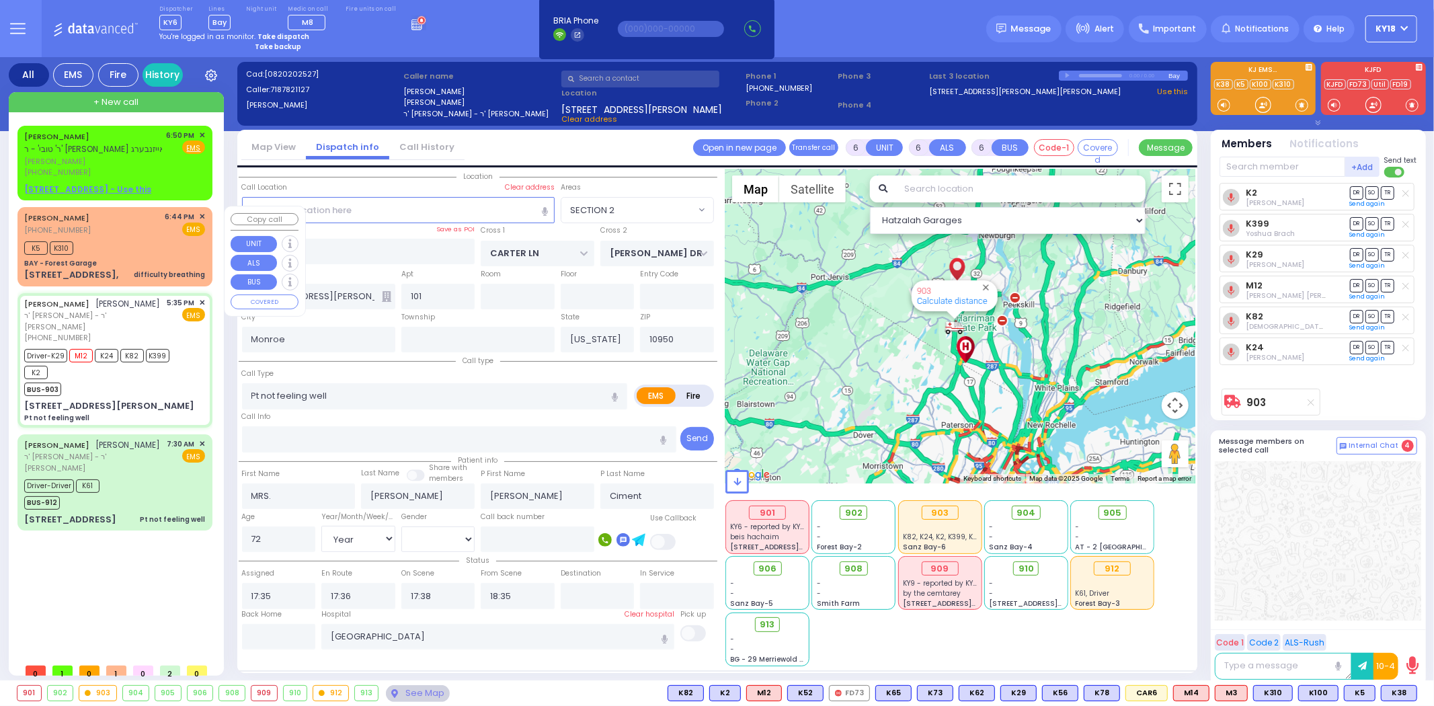
select select "Hatzalah Garages"
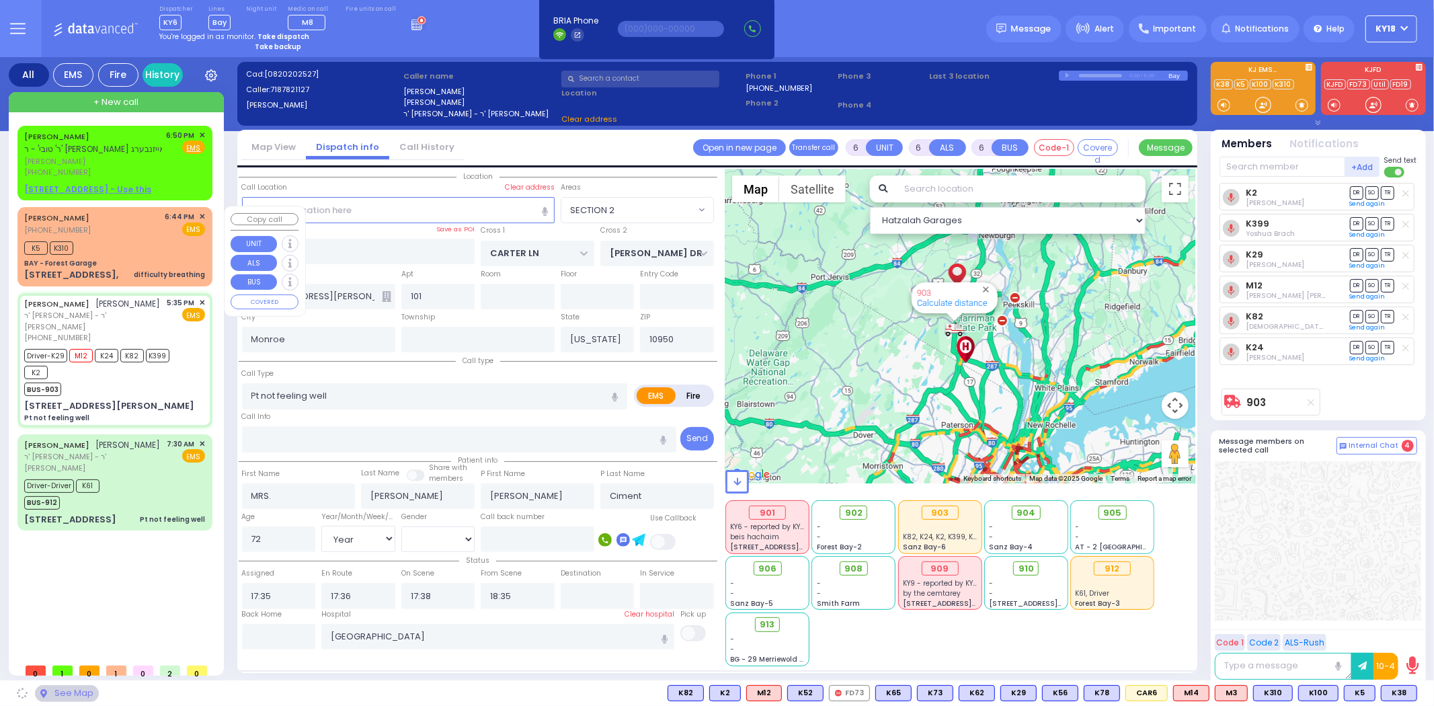
select select
radio input "true"
select select "Year"
select select "[DEMOGRAPHIC_DATA]"
select select "Hatzalah Garages"
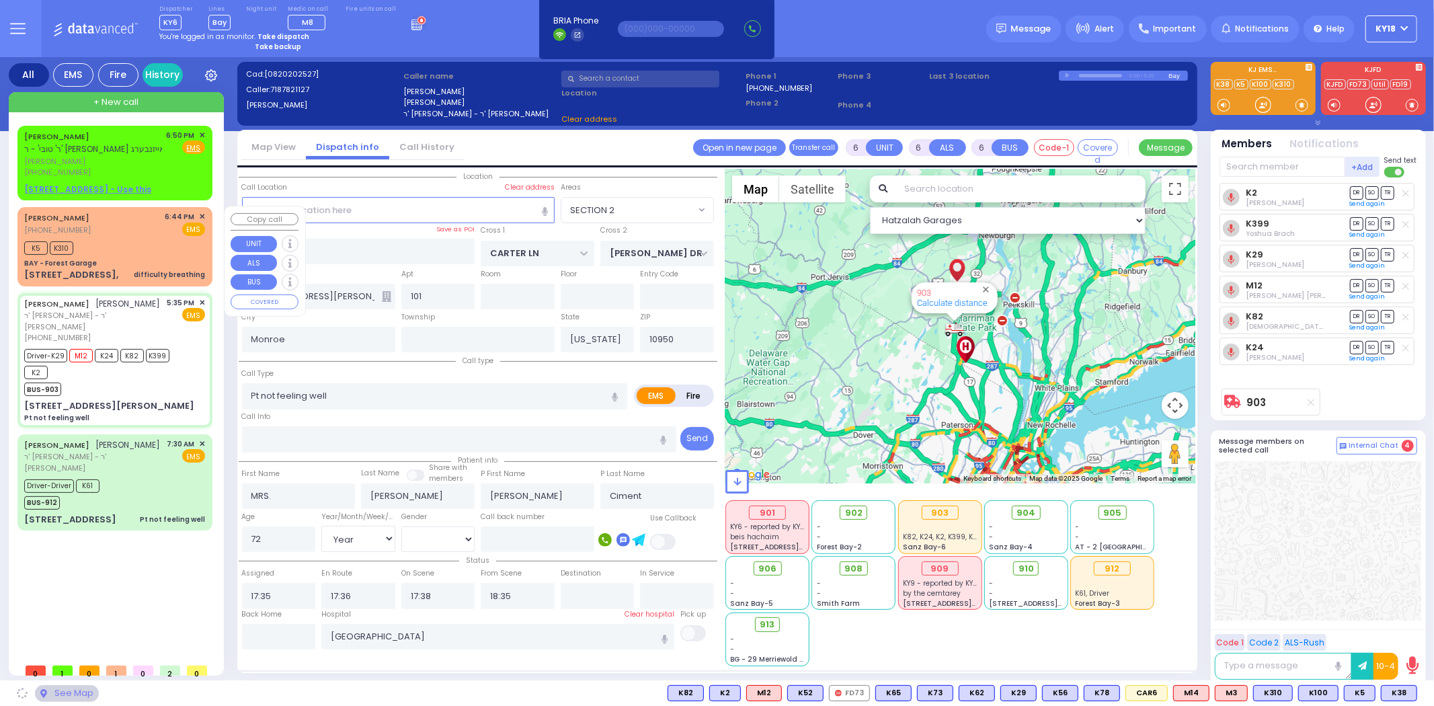
select select "SECTION 2"
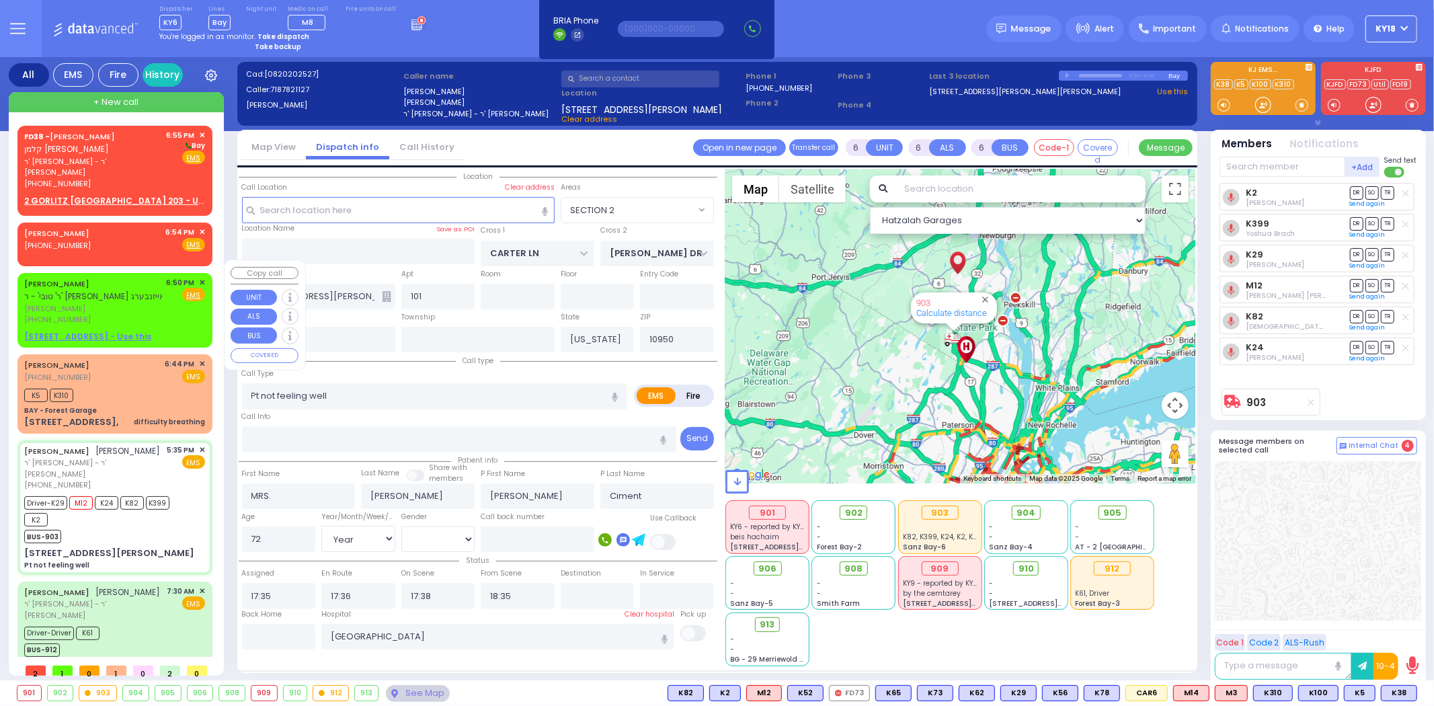
select select
radio input "true"
select select "Year"
select select "[DEMOGRAPHIC_DATA]"
select select "Hatzalah Garages"
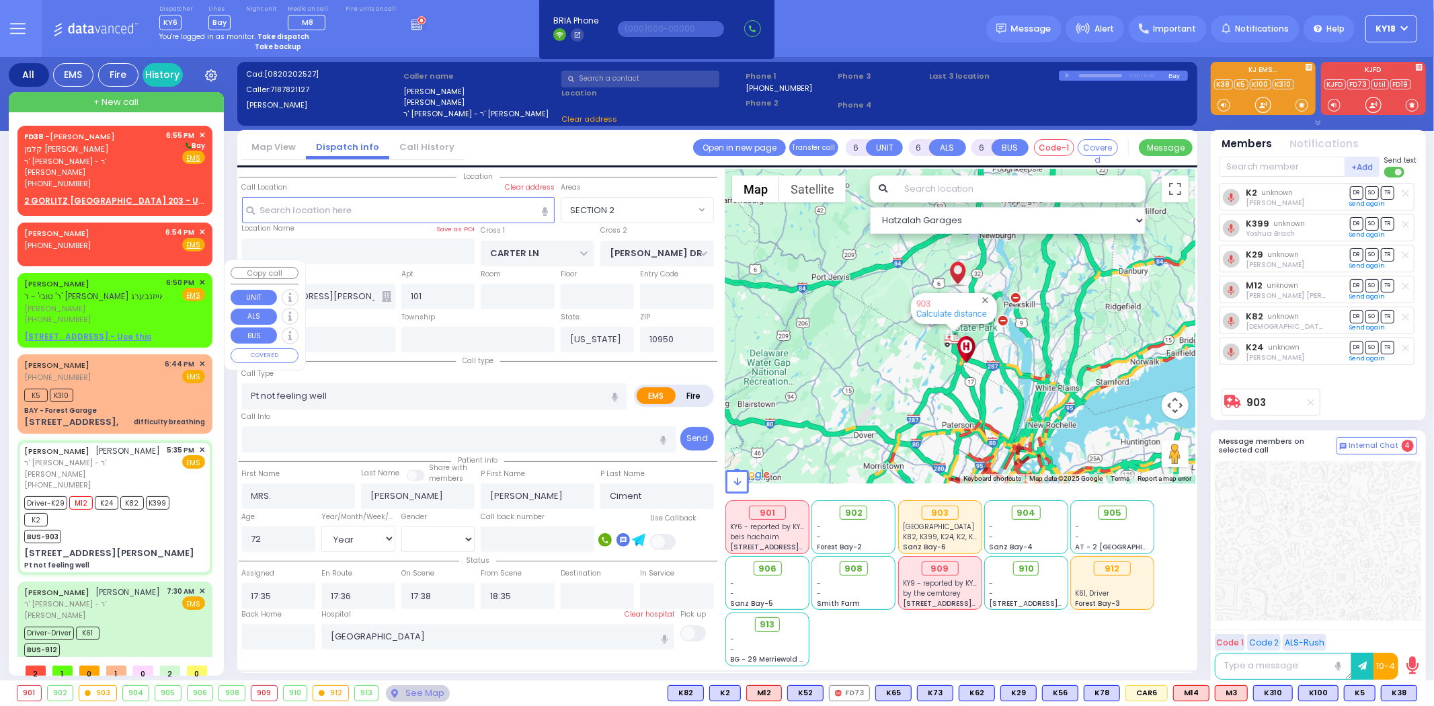
select select "SECTION 2"
select select
radio input "true"
select select "Year"
select select "[DEMOGRAPHIC_DATA]"
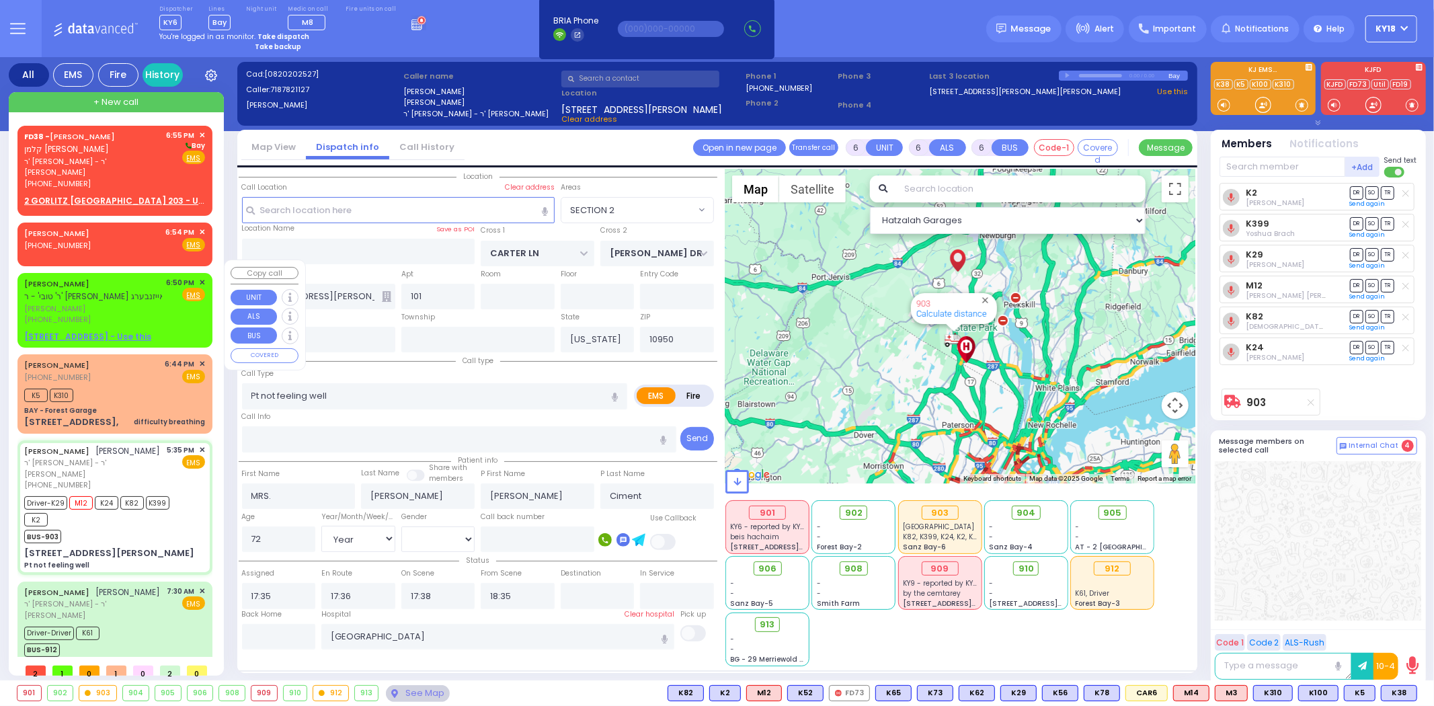
select select "SECTION 2"
select select "Hatzalah Garages"
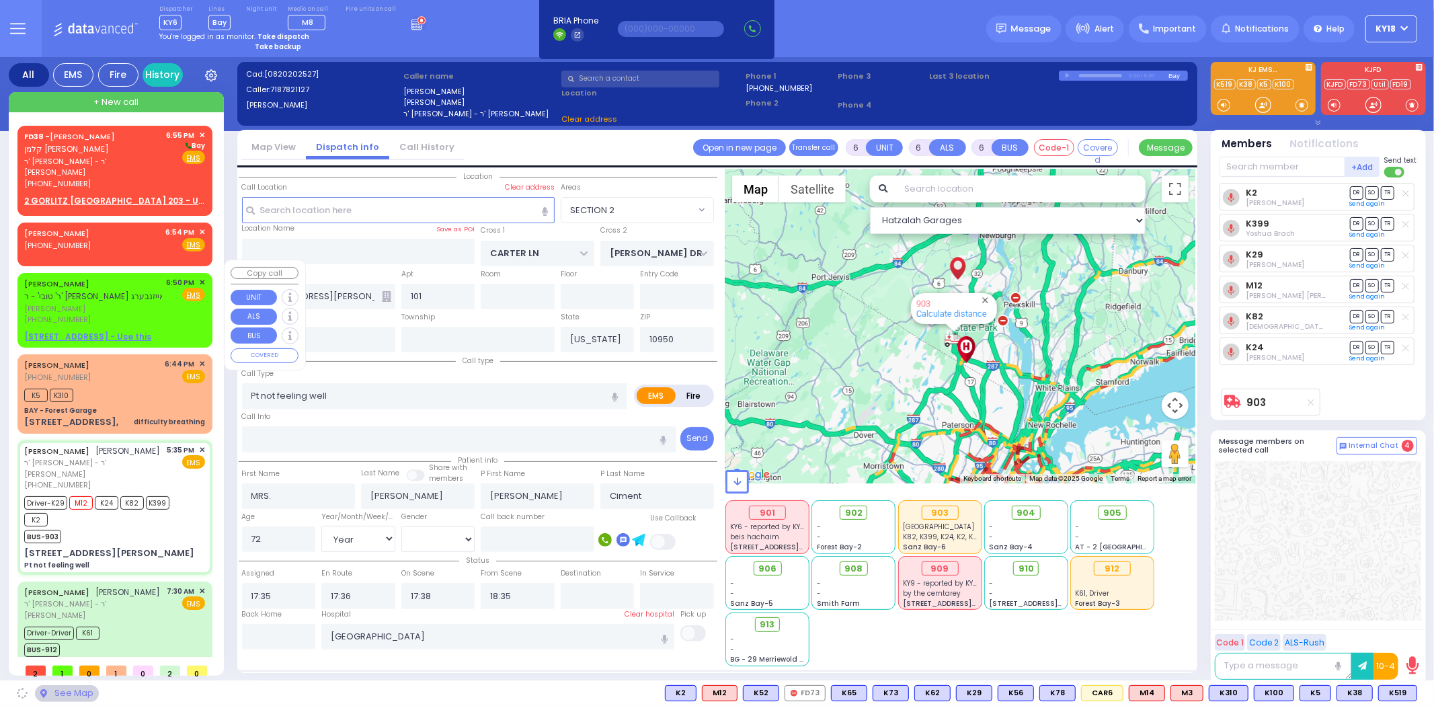
select select
radio input "true"
select select "Year"
select select "[DEMOGRAPHIC_DATA]"
select select "Hatzalah Garages"
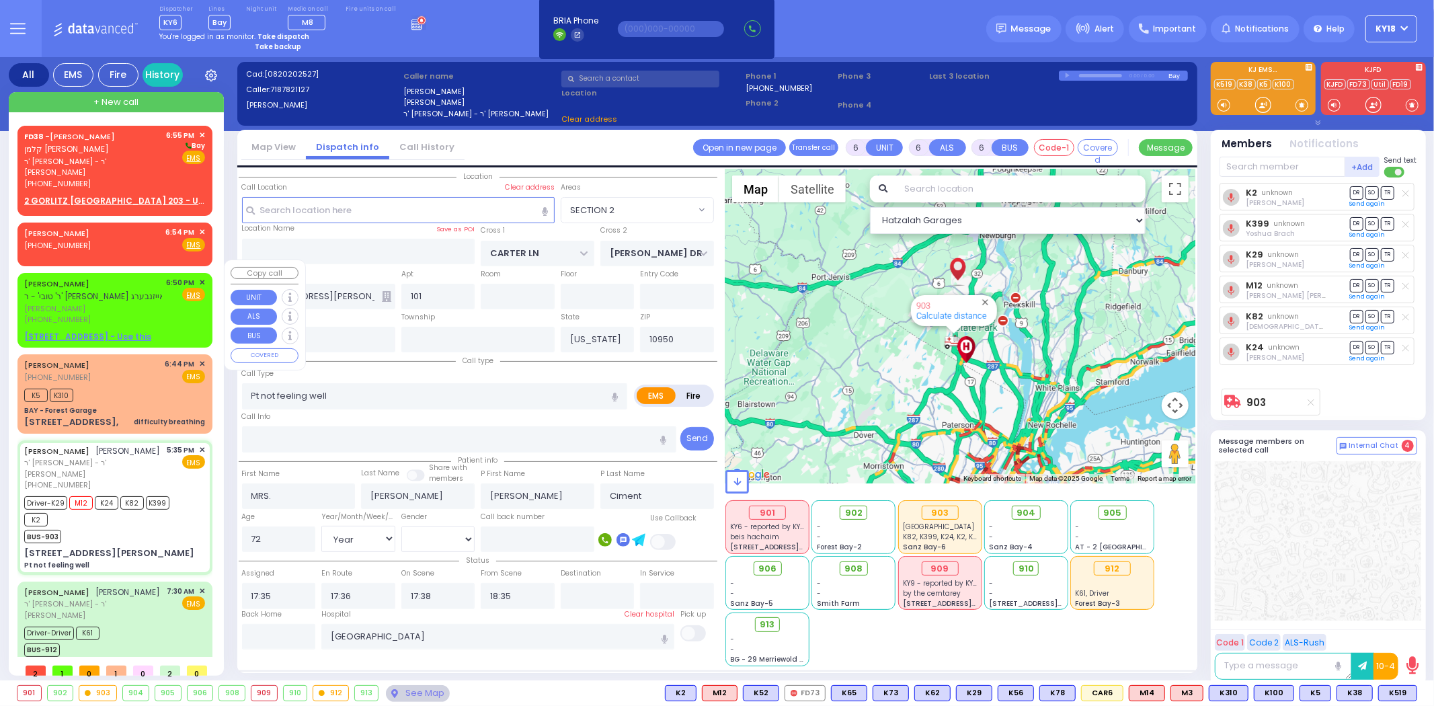
select select "SECTION 2"
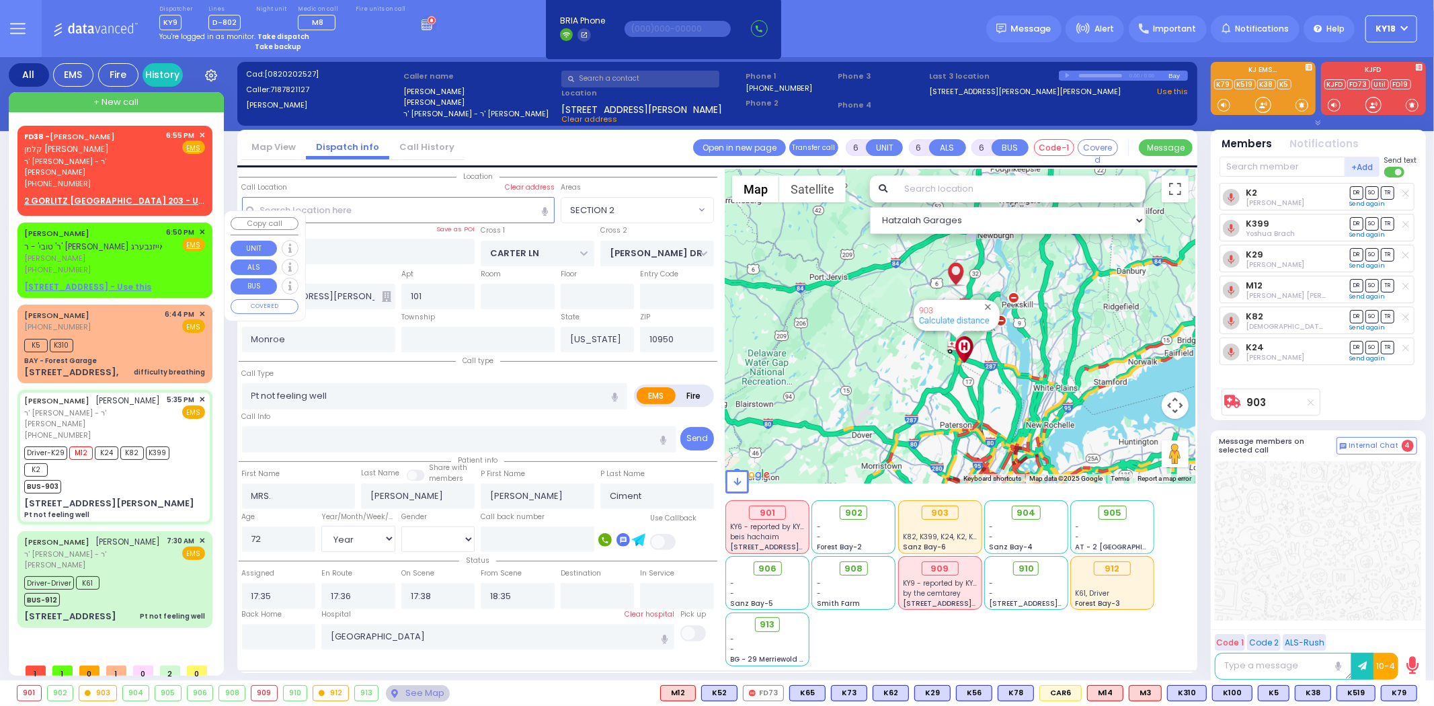
select select
radio input "true"
select select "Year"
select select "[DEMOGRAPHIC_DATA]"
select select "Hatzalah Garages"
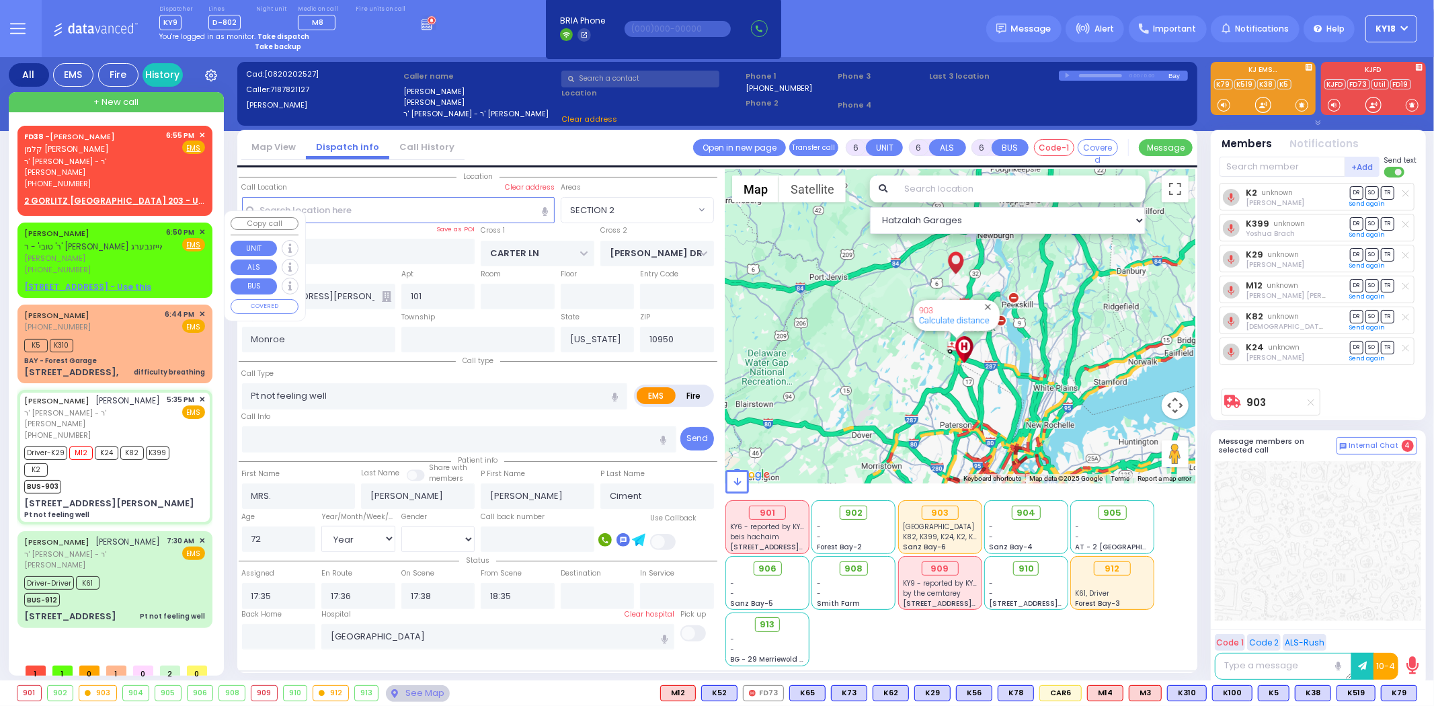
select select "SECTION 2"
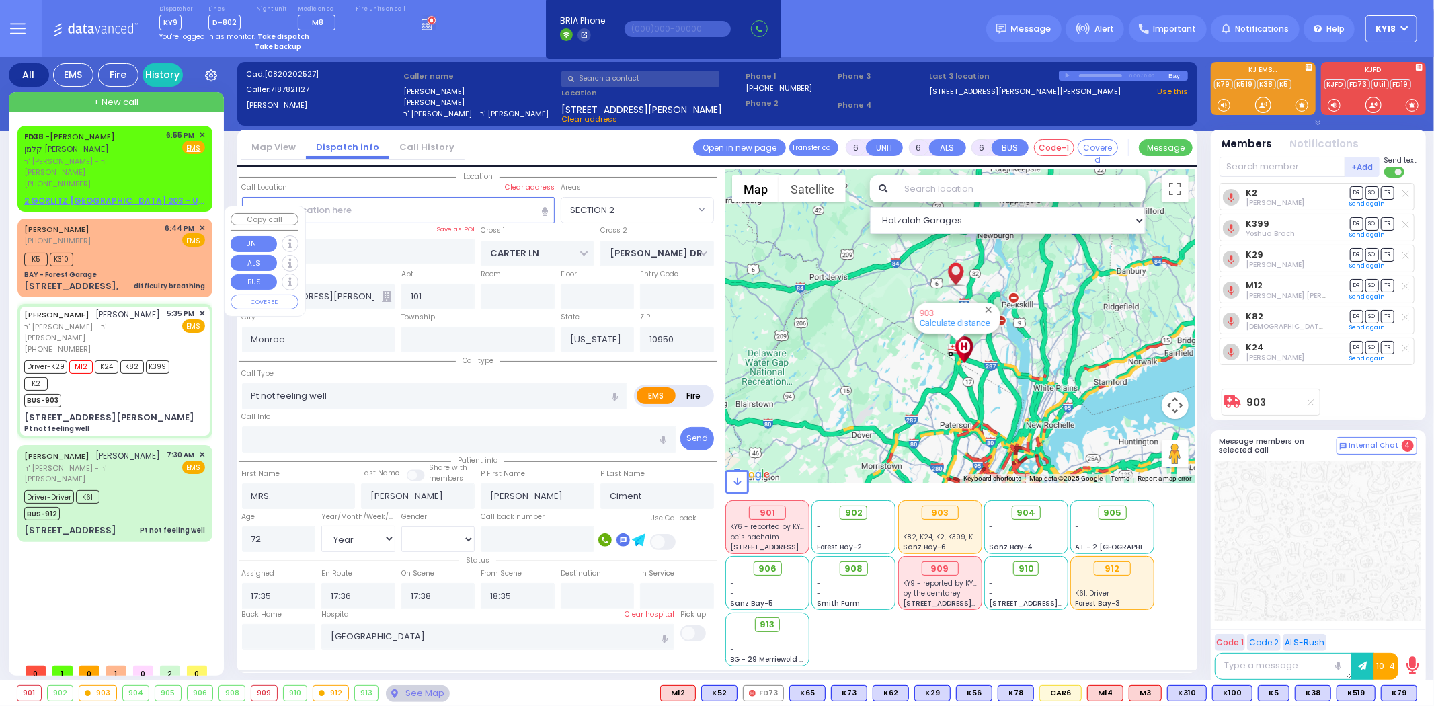
select select
radio input "true"
select select "Year"
select select "[DEMOGRAPHIC_DATA]"
select select "Hatzalah Garages"
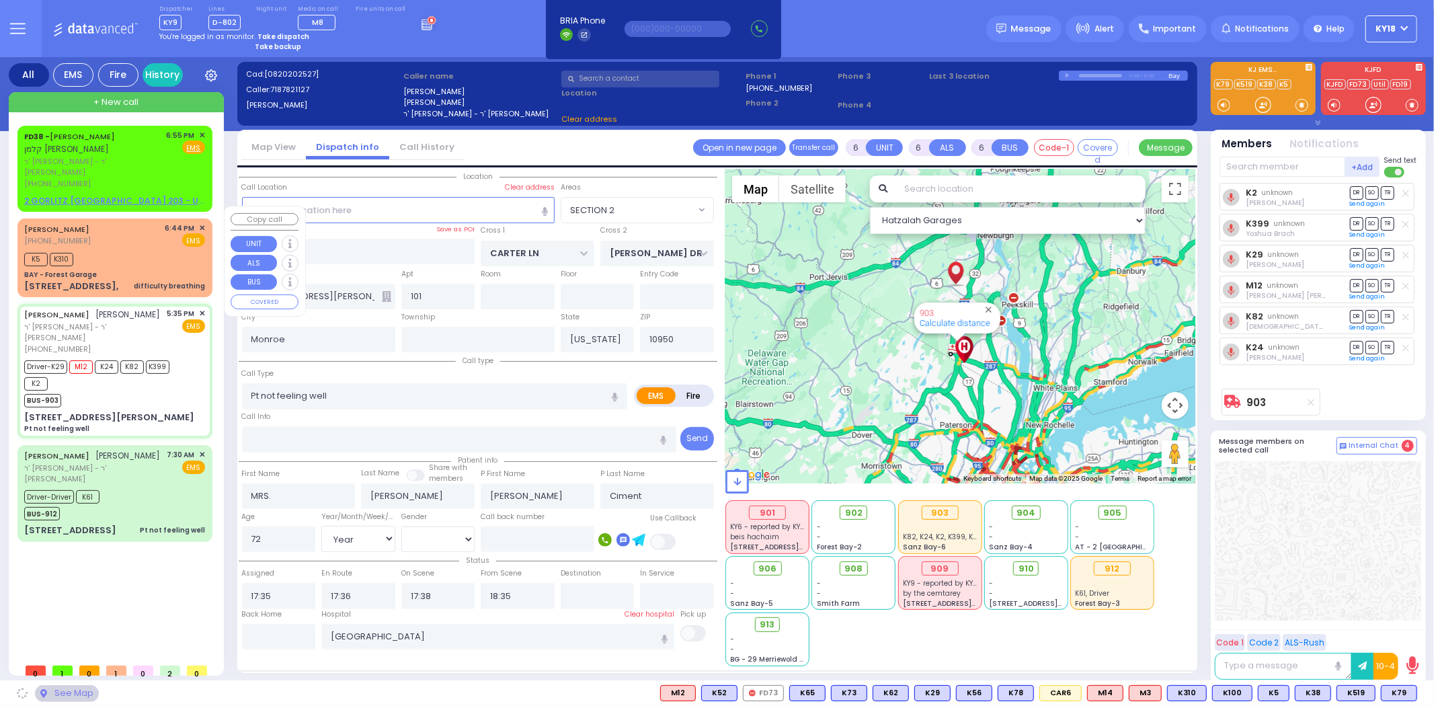
select select "SECTION 2"
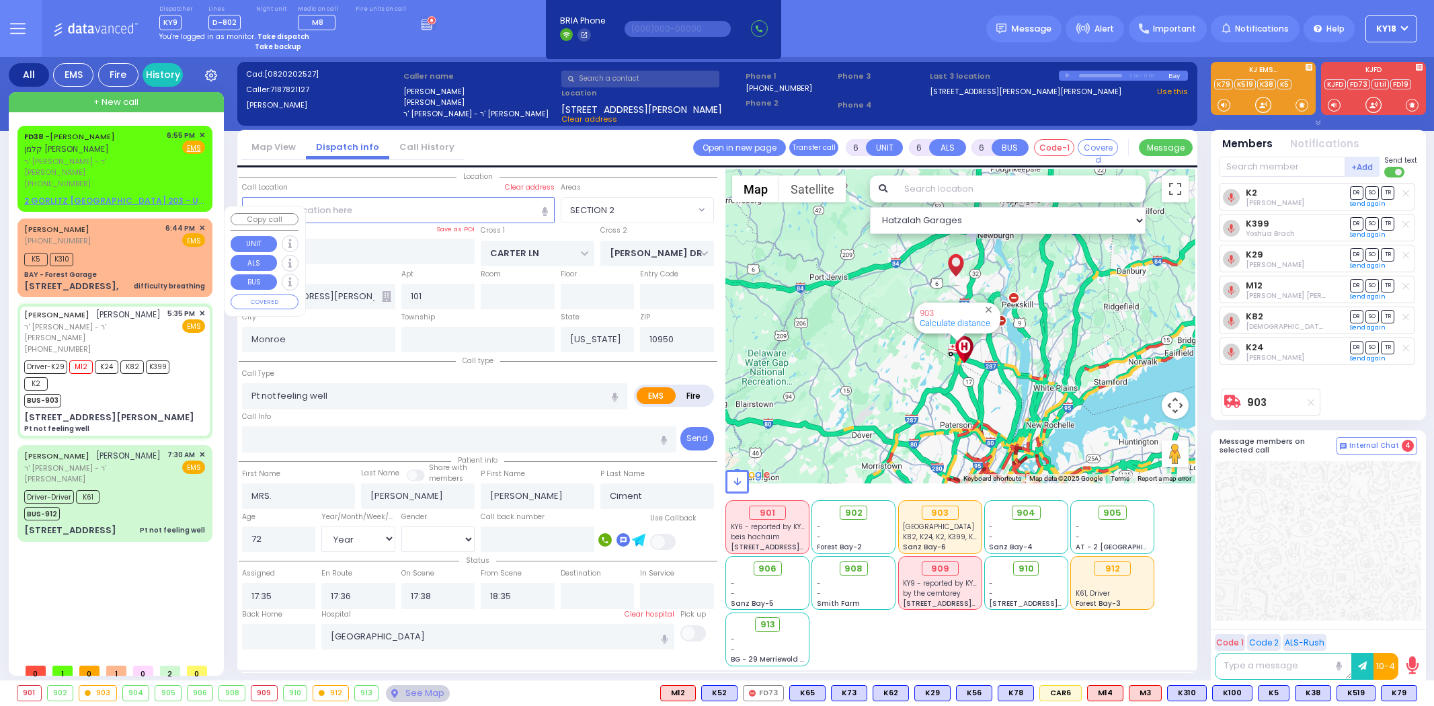
select select "SECTION 2"
select select "Year"
select select "[DEMOGRAPHIC_DATA]"
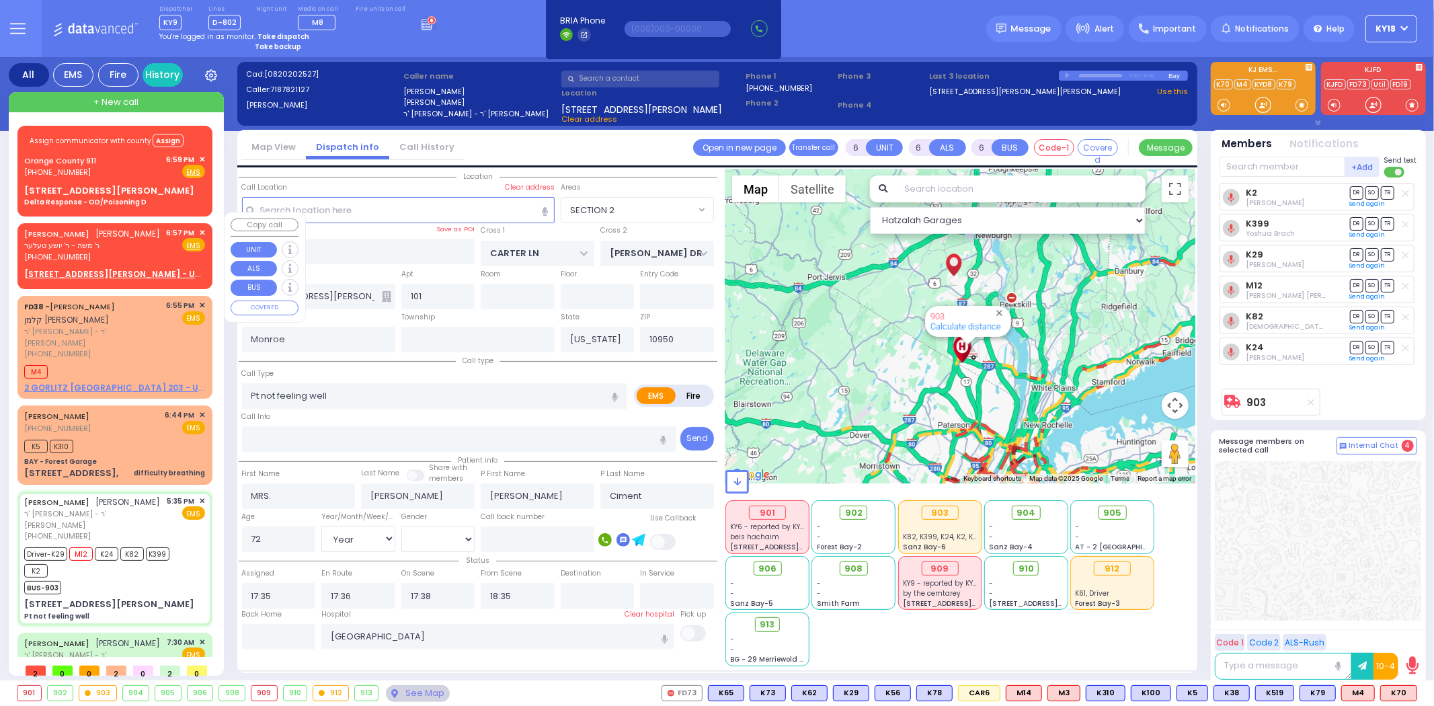
select select
radio input "true"
select select "Year"
select select "[DEMOGRAPHIC_DATA]"
select select "Hatzalah Garages"
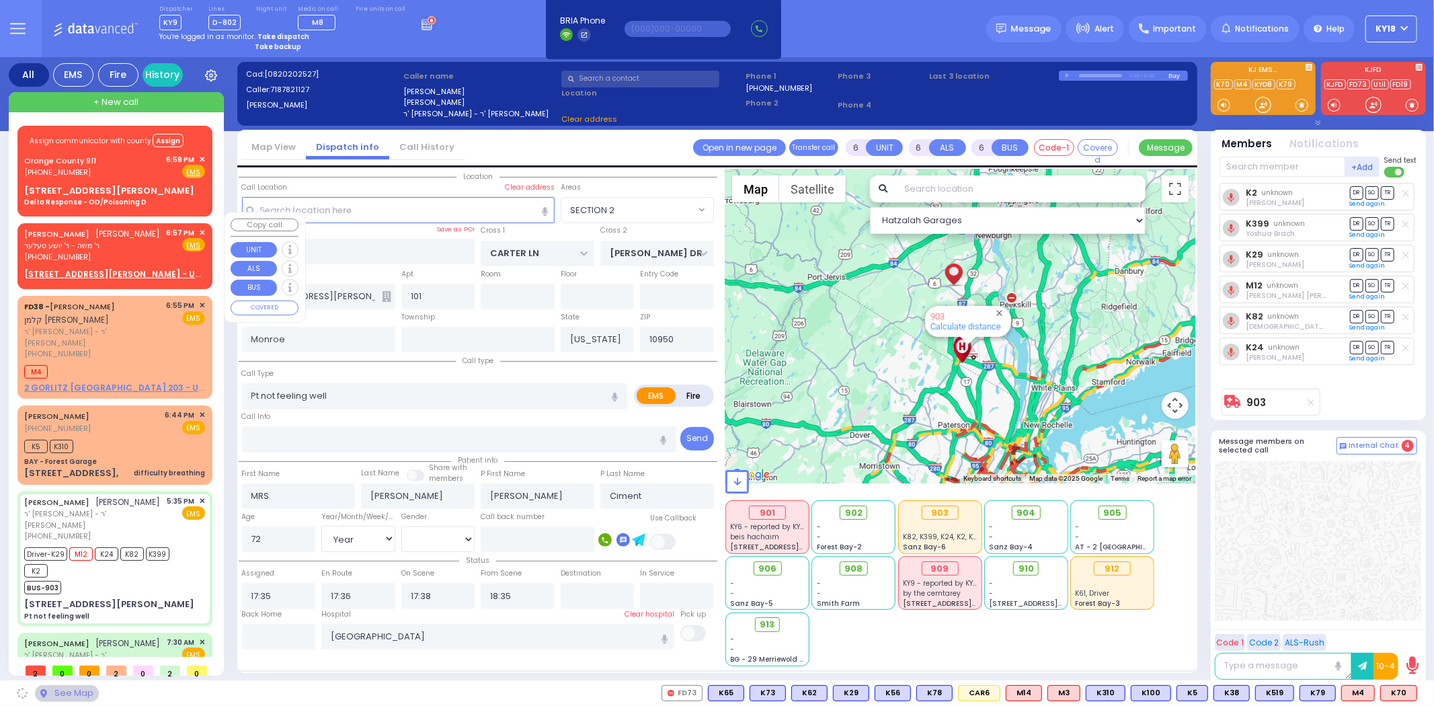
select select "SECTION 2"
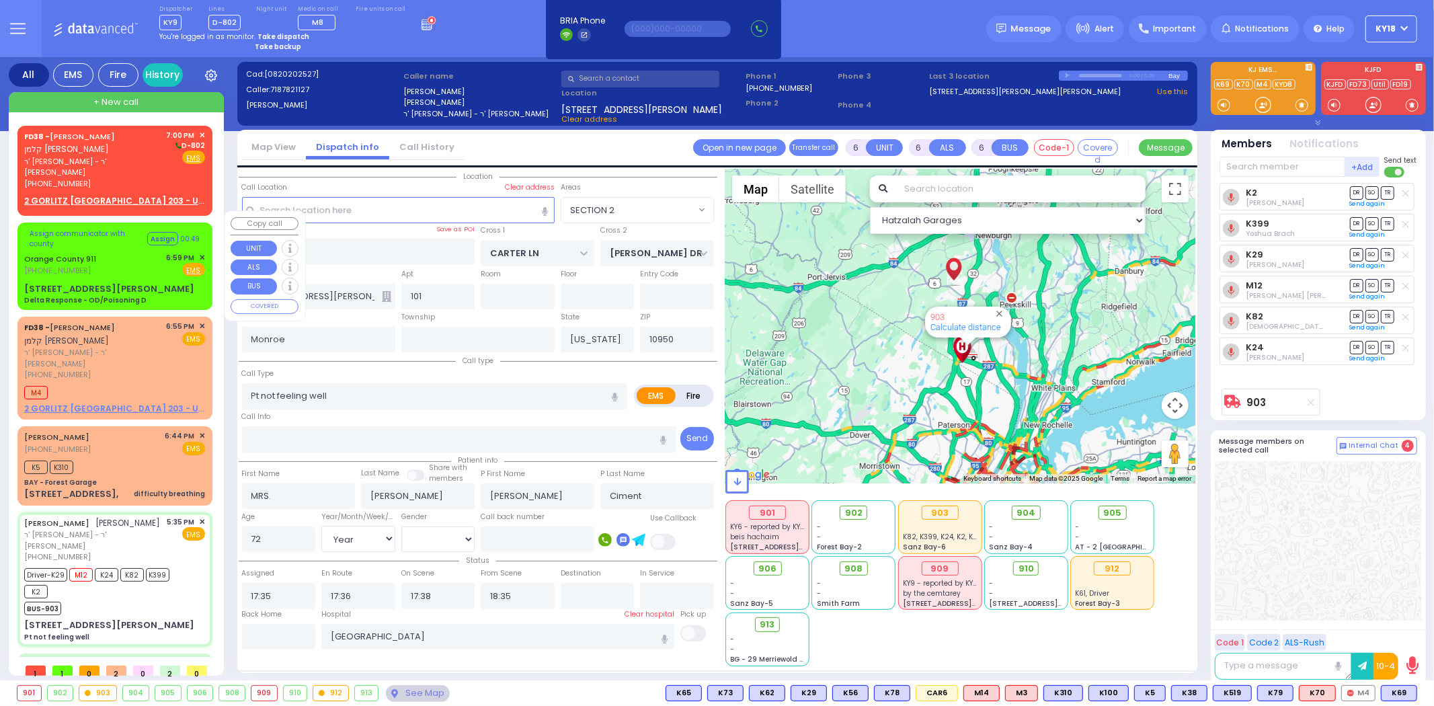
select select
radio input "true"
select select "Year"
select select "[DEMOGRAPHIC_DATA]"
select select "Hatzalah Garages"
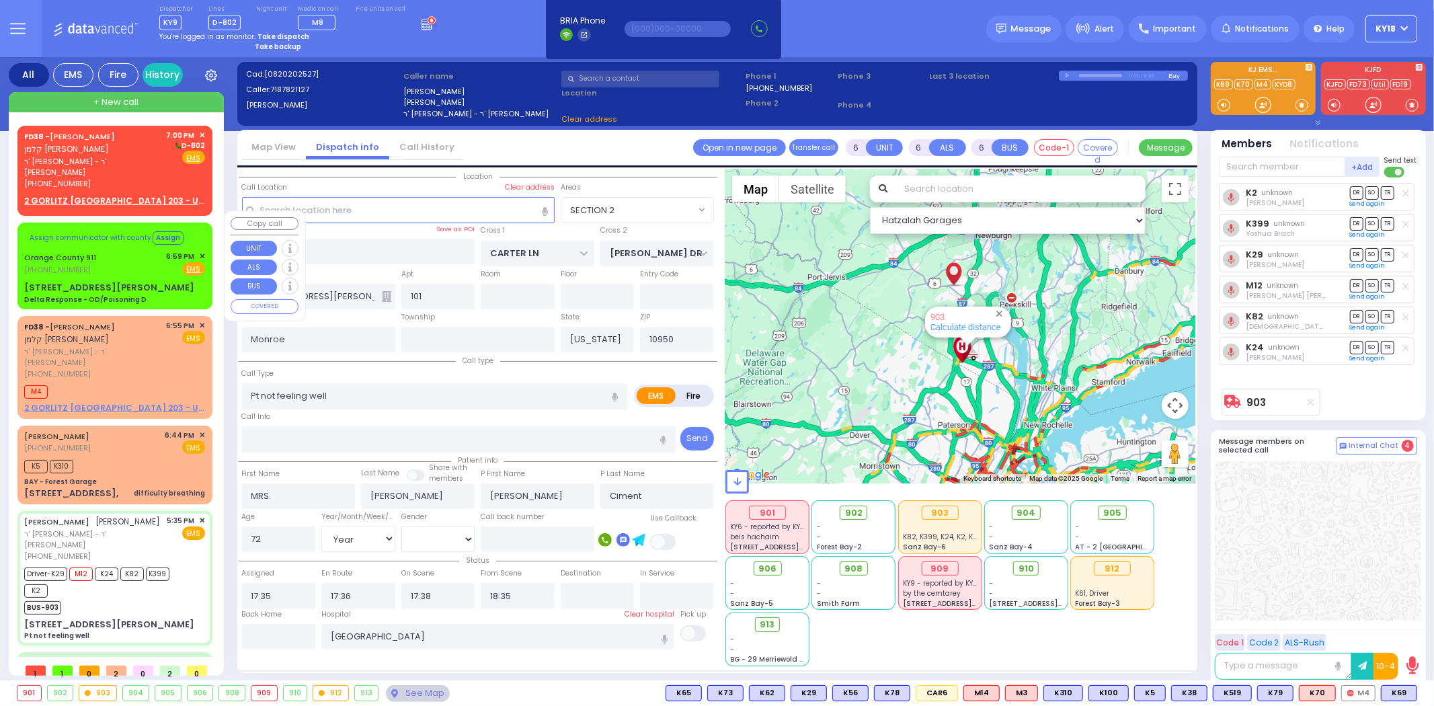
radio input "true"
select select "Year"
select select "[DEMOGRAPHIC_DATA]"
select select
select select "Hatzalah Garages"
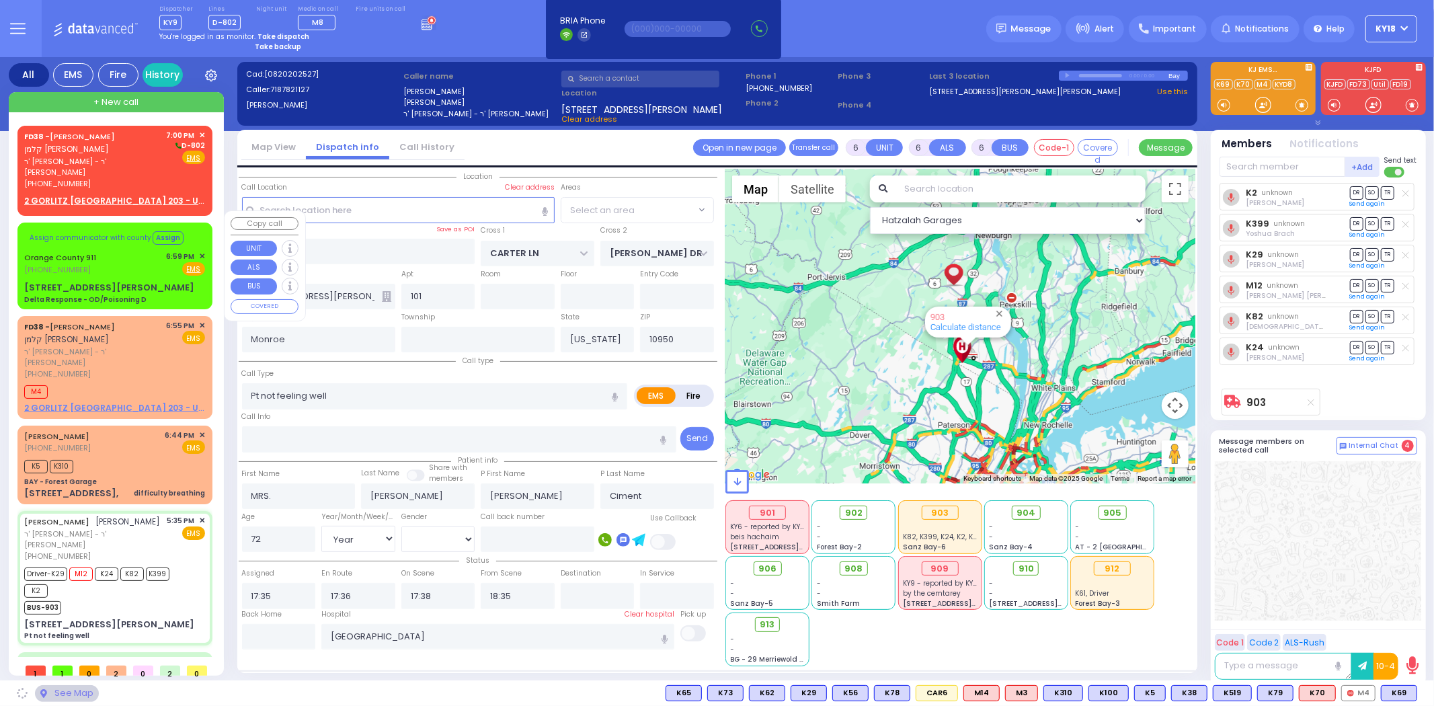
select select "SECTION 2"
select select
radio input "true"
select select "Year"
select select "[DEMOGRAPHIC_DATA]"
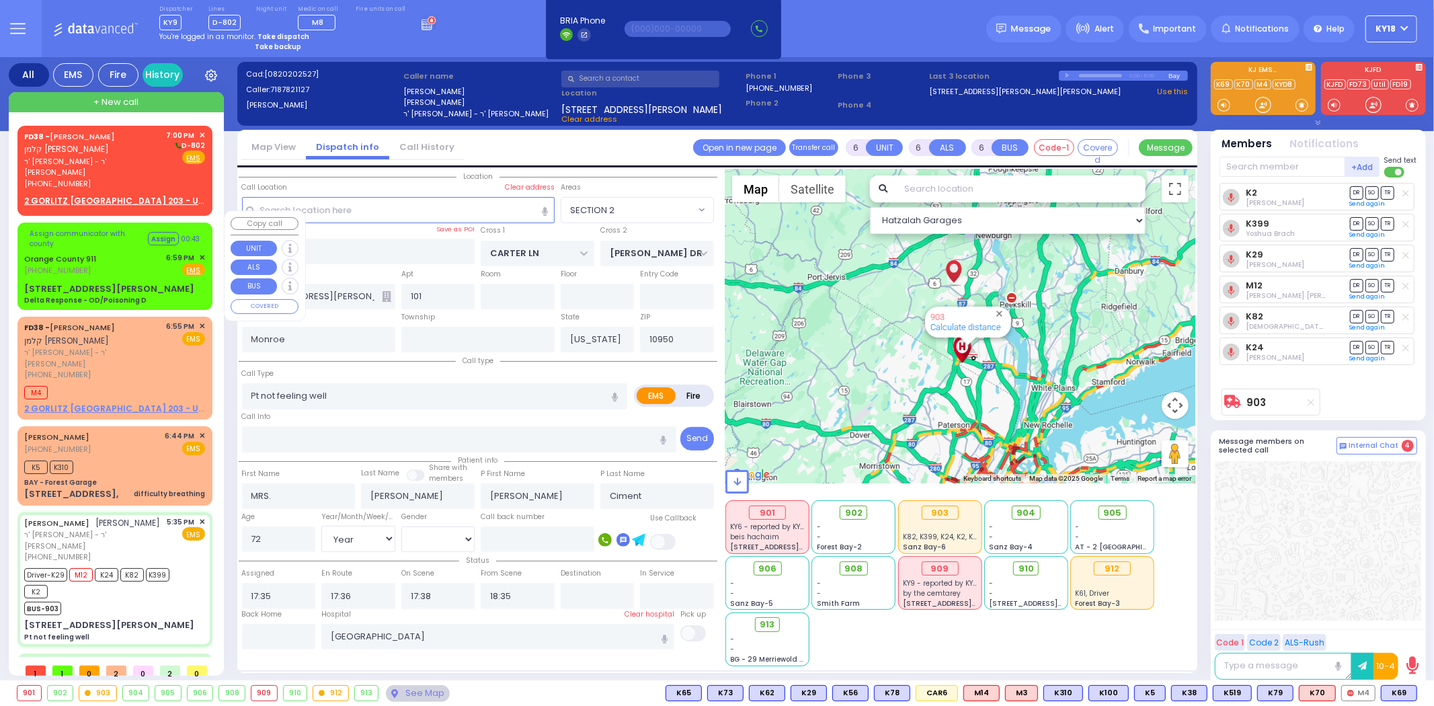
select select "Hatzalah Garages"
select select "SECTION 2"
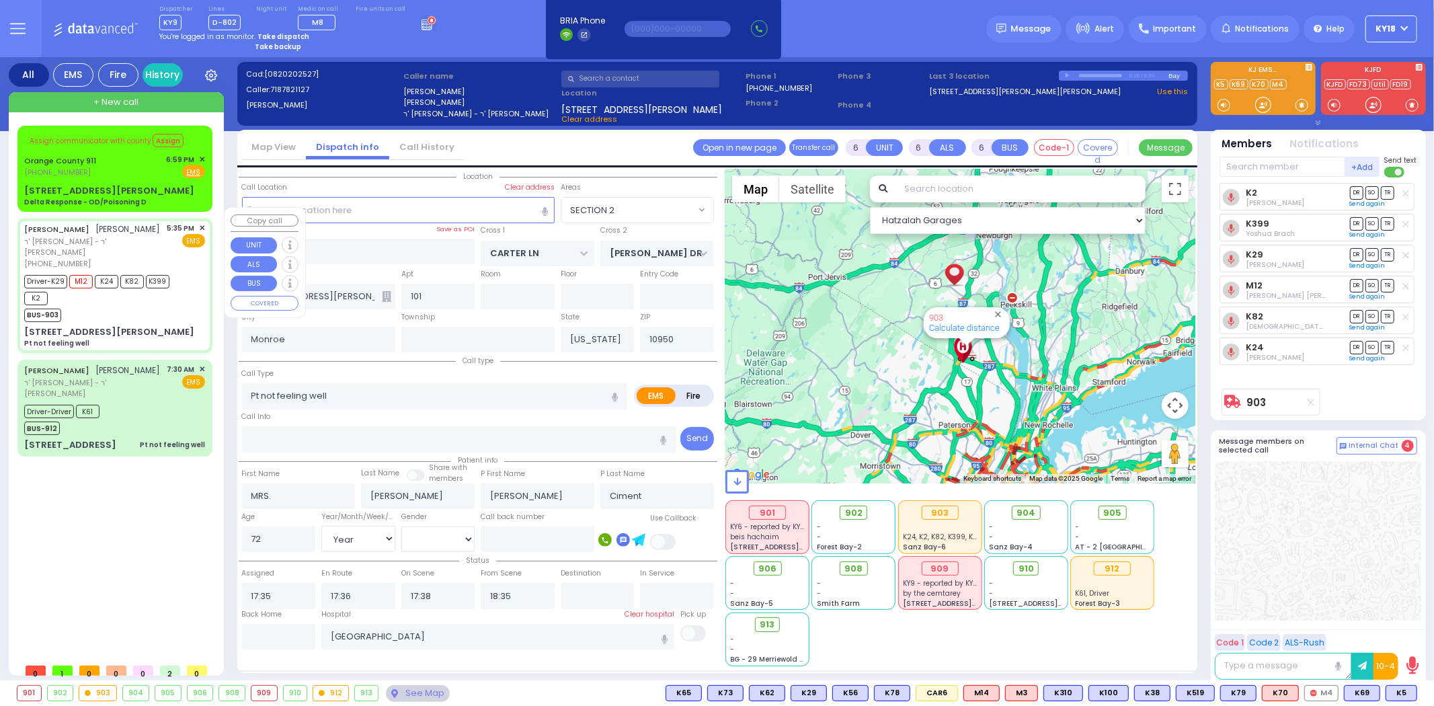
select select
radio input "true"
select select "Year"
select select "[DEMOGRAPHIC_DATA]"
select select "Hatzalah Garages"
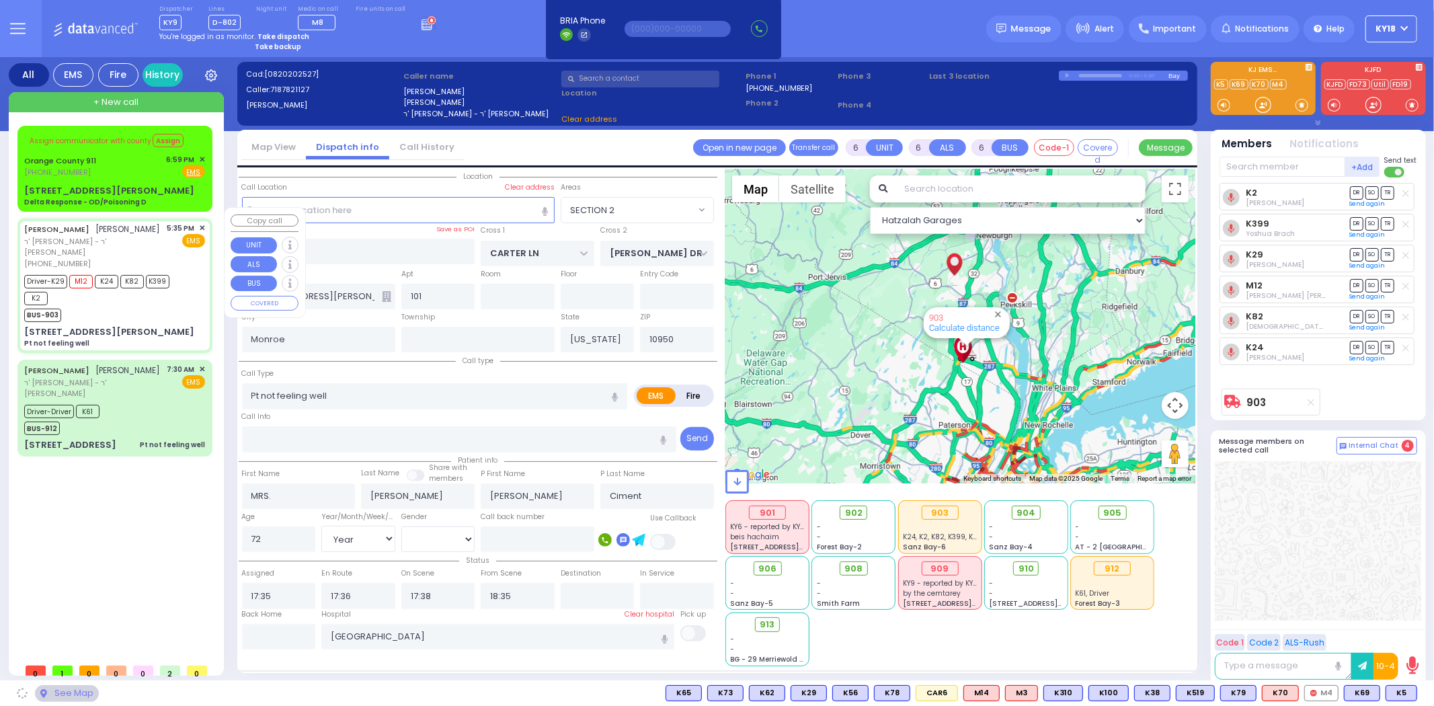
select select "SECTION 2"
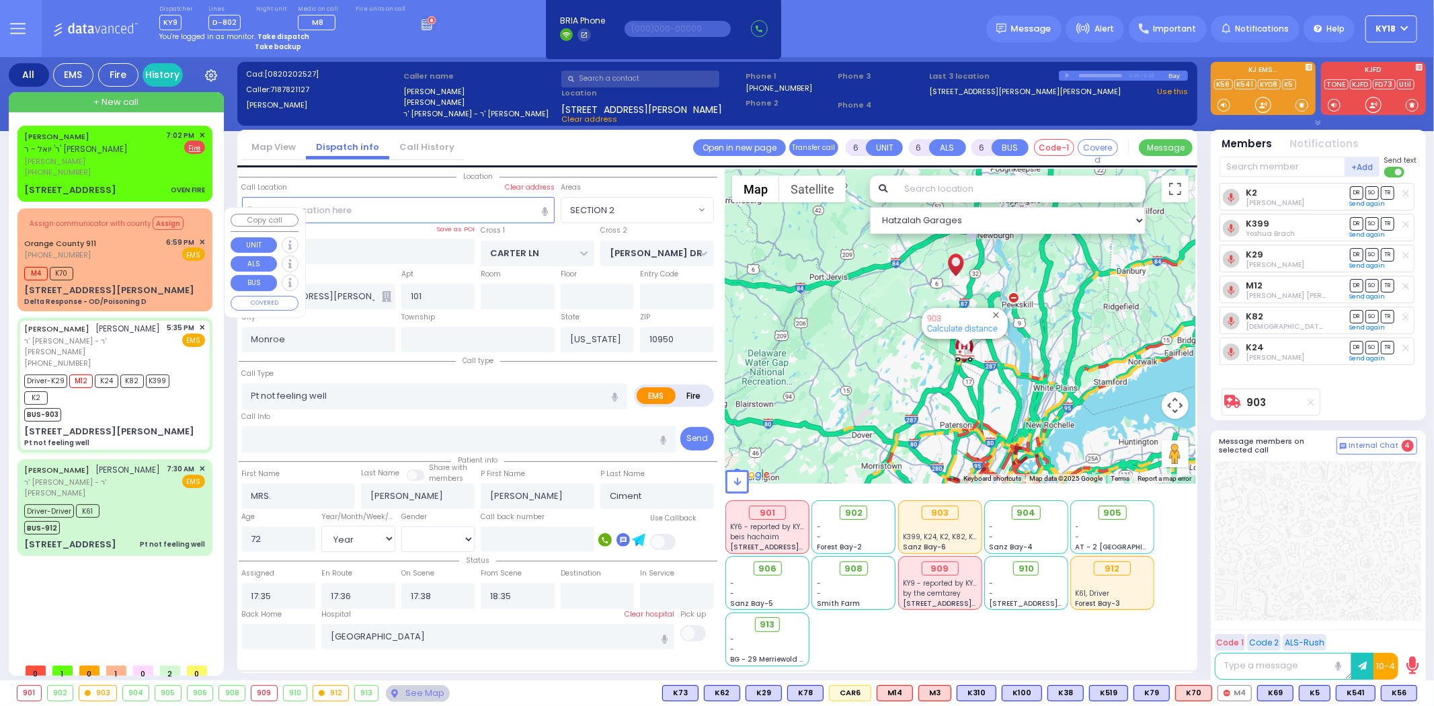
select select
radio input "true"
select select "Year"
select select "[DEMOGRAPHIC_DATA]"
select select "Hatzalah Garages"
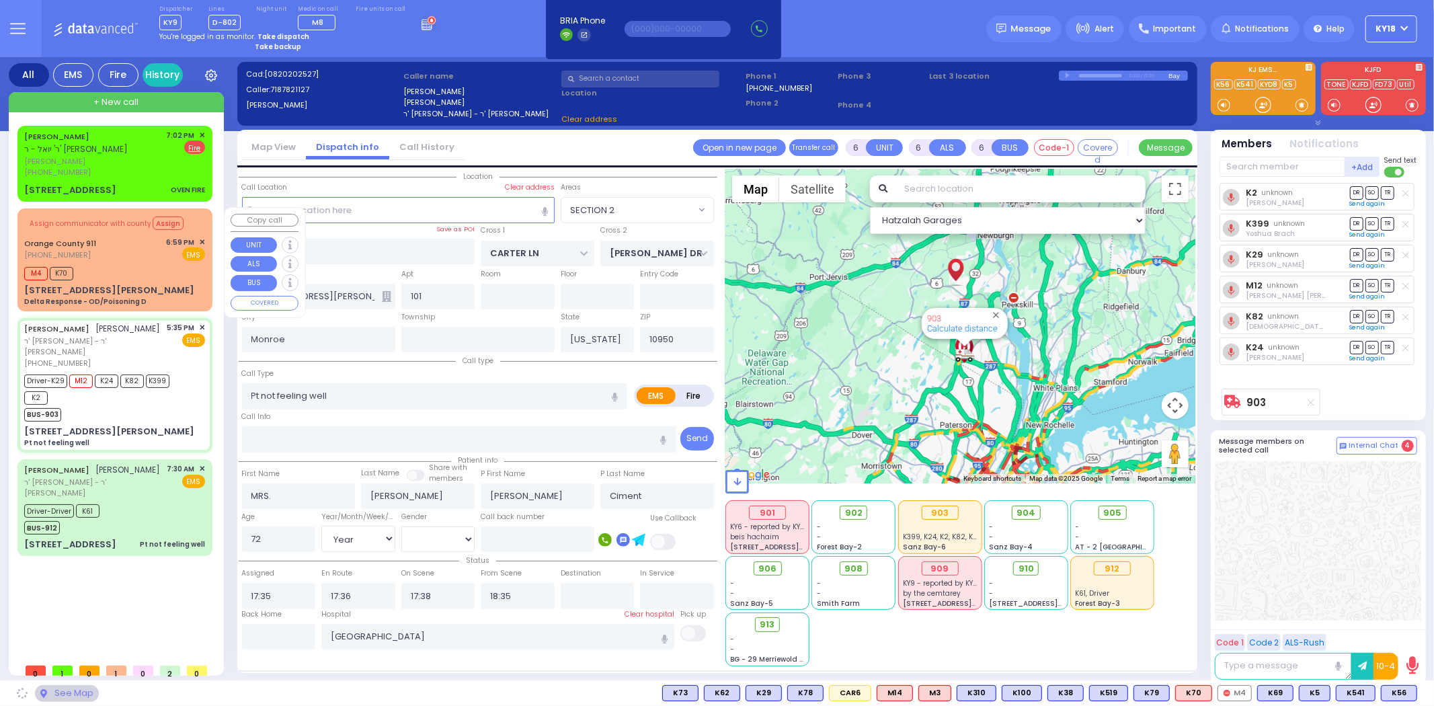
select select "SECTION 2"
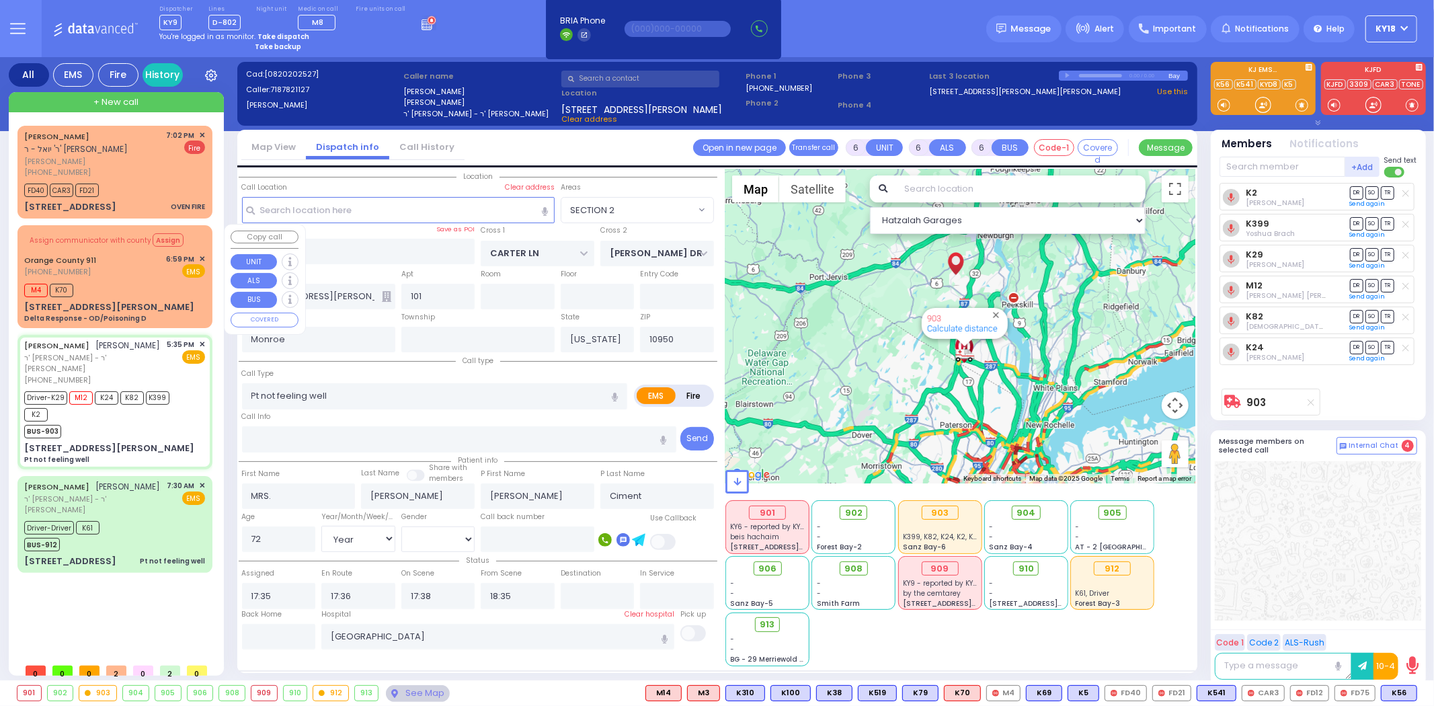
select select
radio input "true"
select select "Year"
select select "[DEMOGRAPHIC_DATA]"
select select "Hatzalah Garages"
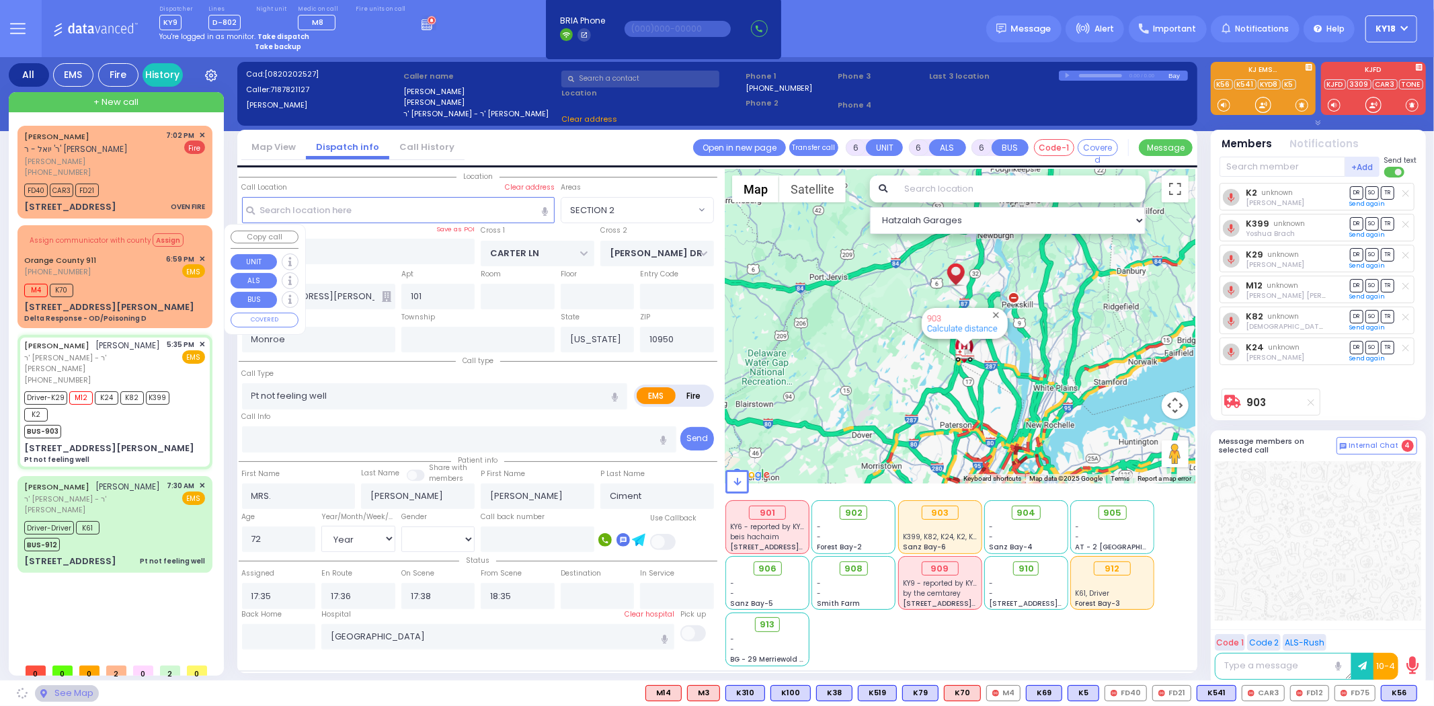
select select "SECTION 2"
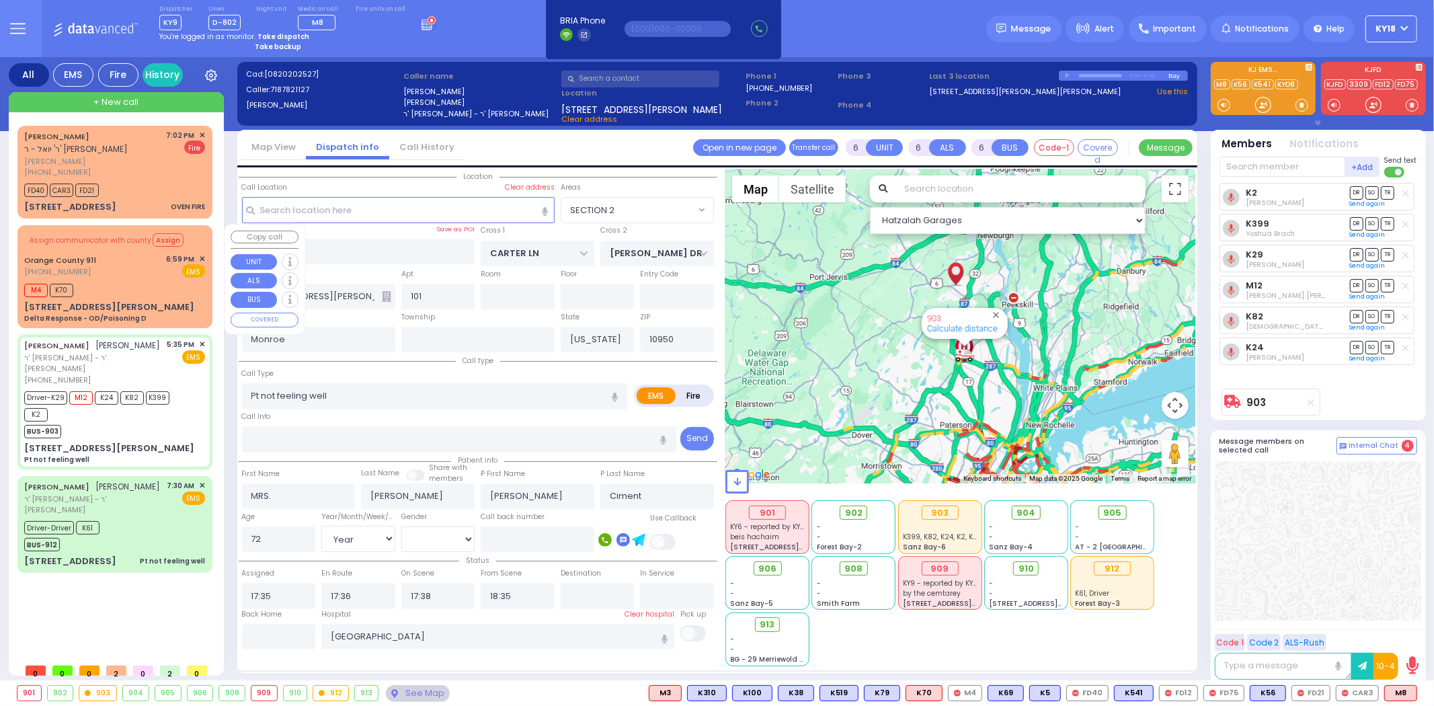
select select
radio input "true"
select select "Year"
select select "[DEMOGRAPHIC_DATA]"
select select "Hatzalah Garages"
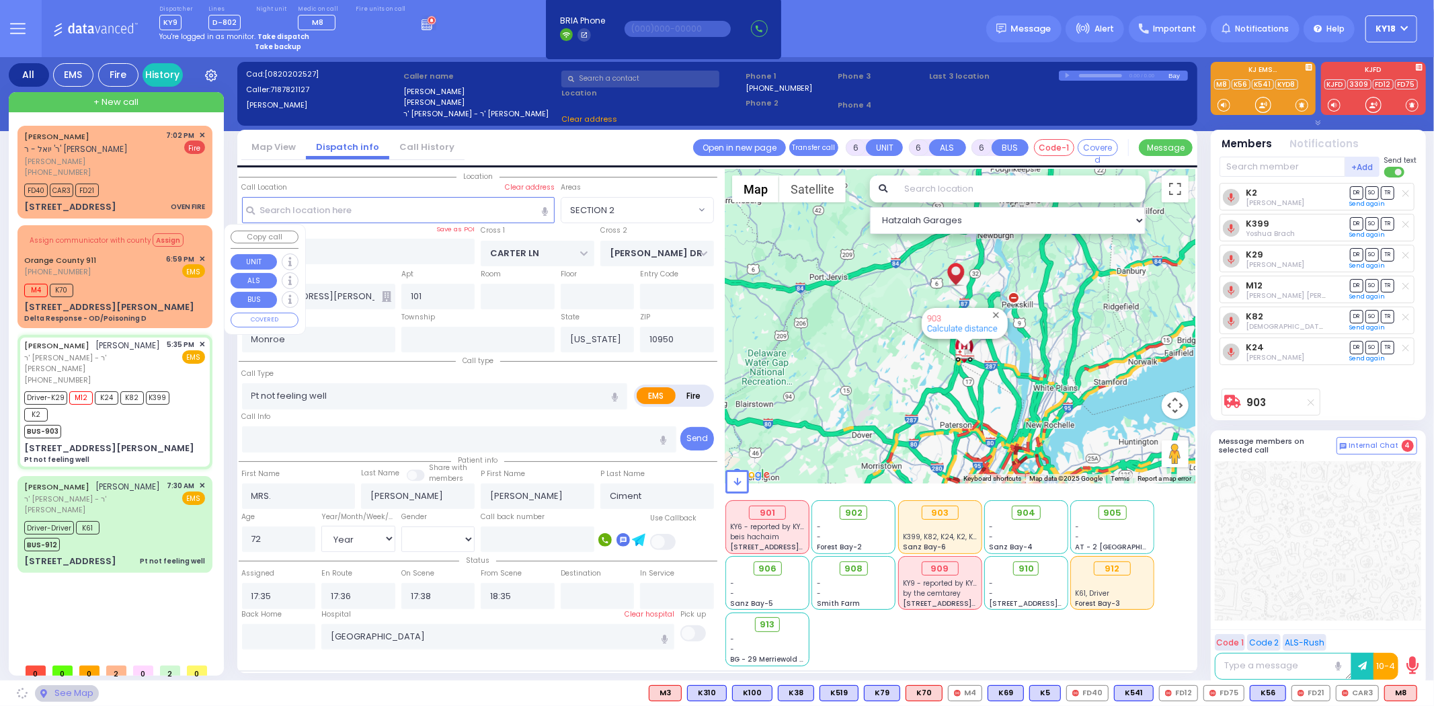
select select "SECTION 2"
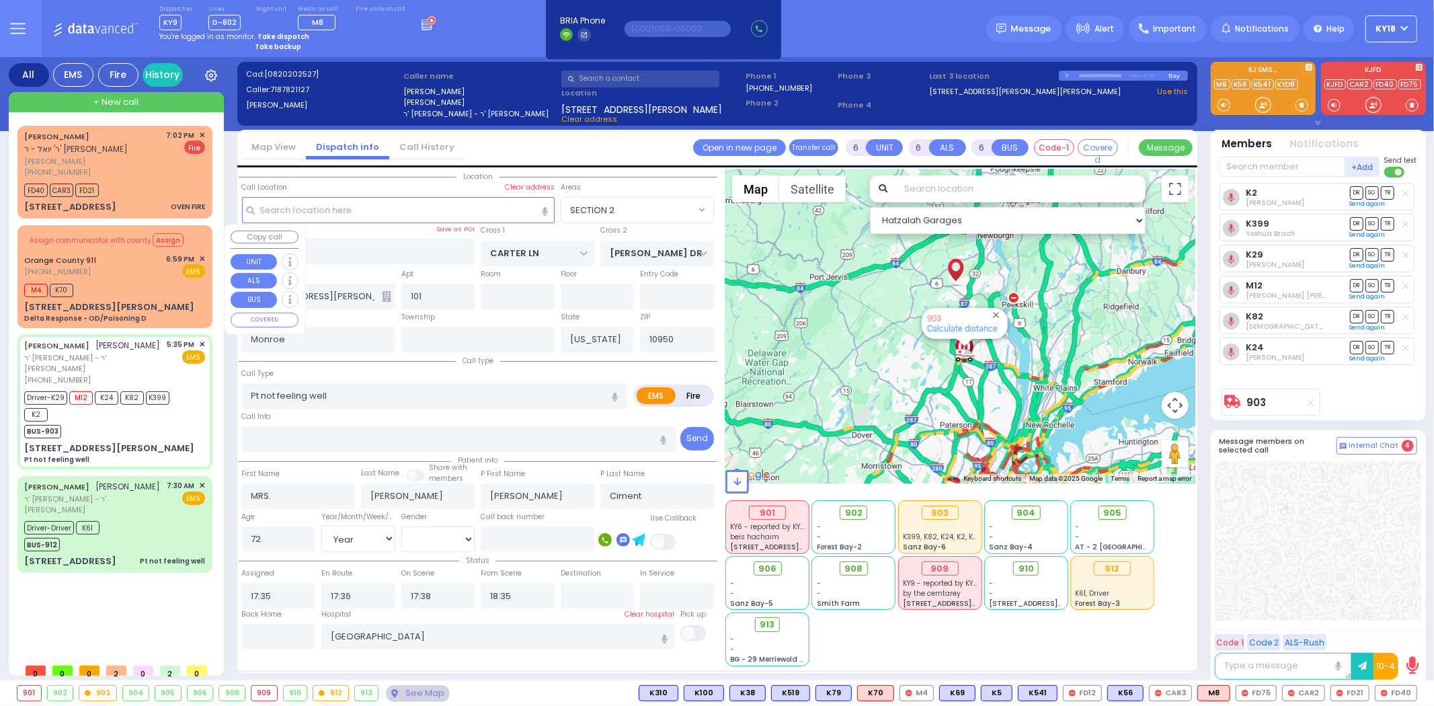
select select
radio input "true"
select select "Year"
select select "[DEMOGRAPHIC_DATA]"
select select "Hatzalah Garages"
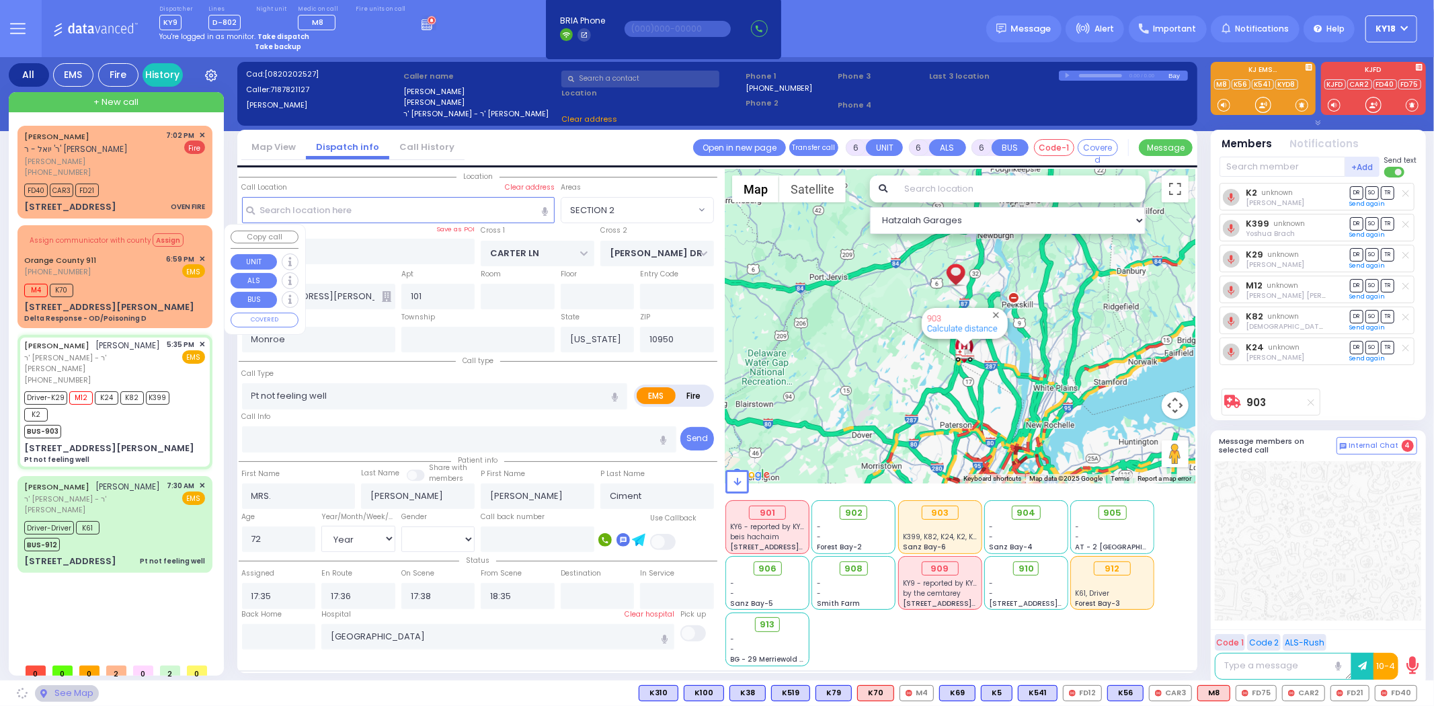
select select "SECTION 2"
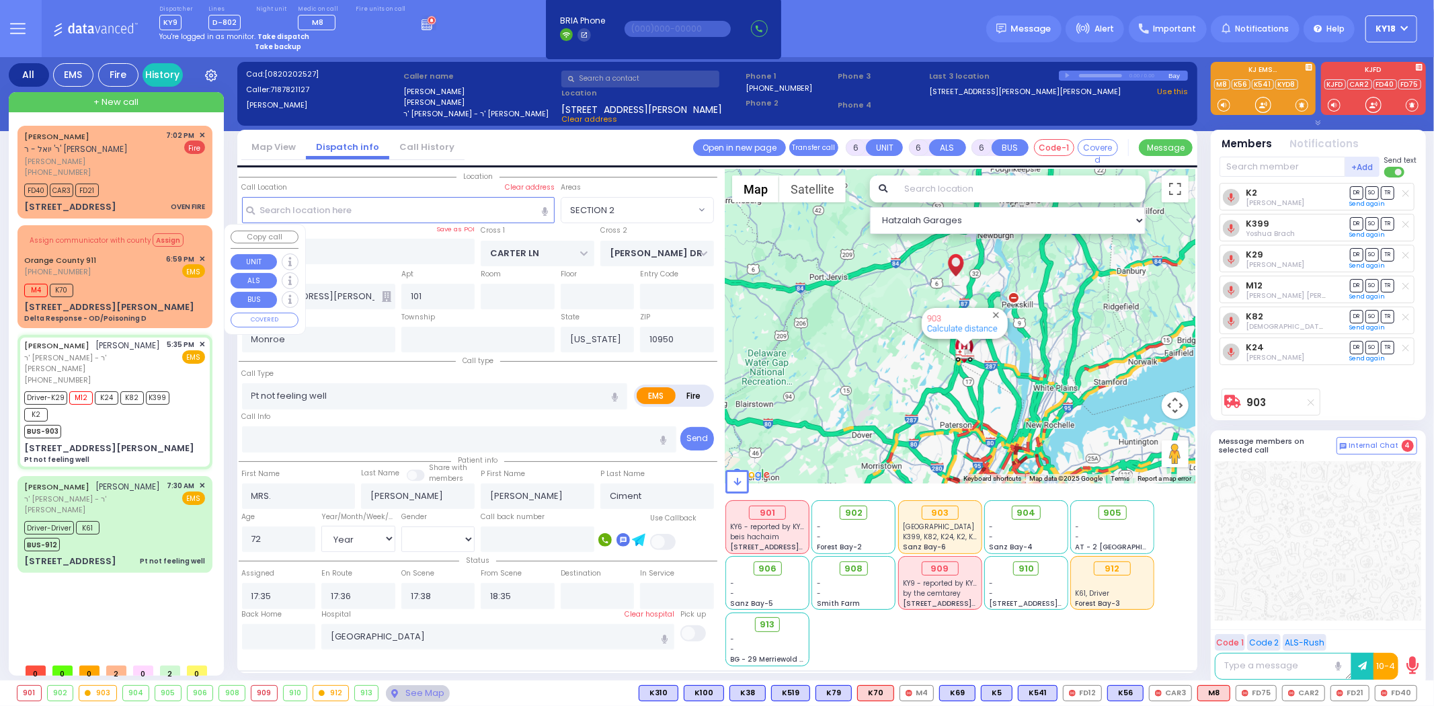
select select
radio input "true"
select select "Year"
select select "[DEMOGRAPHIC_DATA]"
select select "Hatzalah Garages"
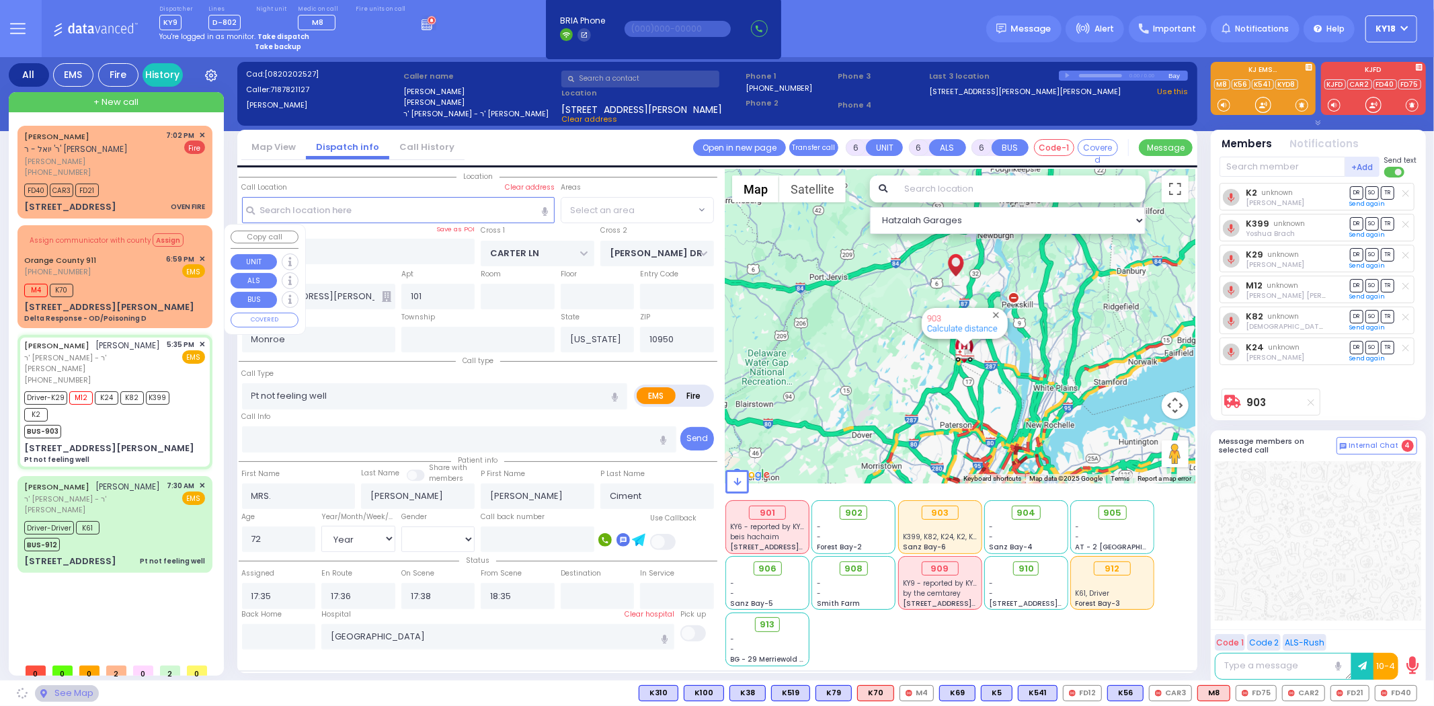
select select "SECTION 2"
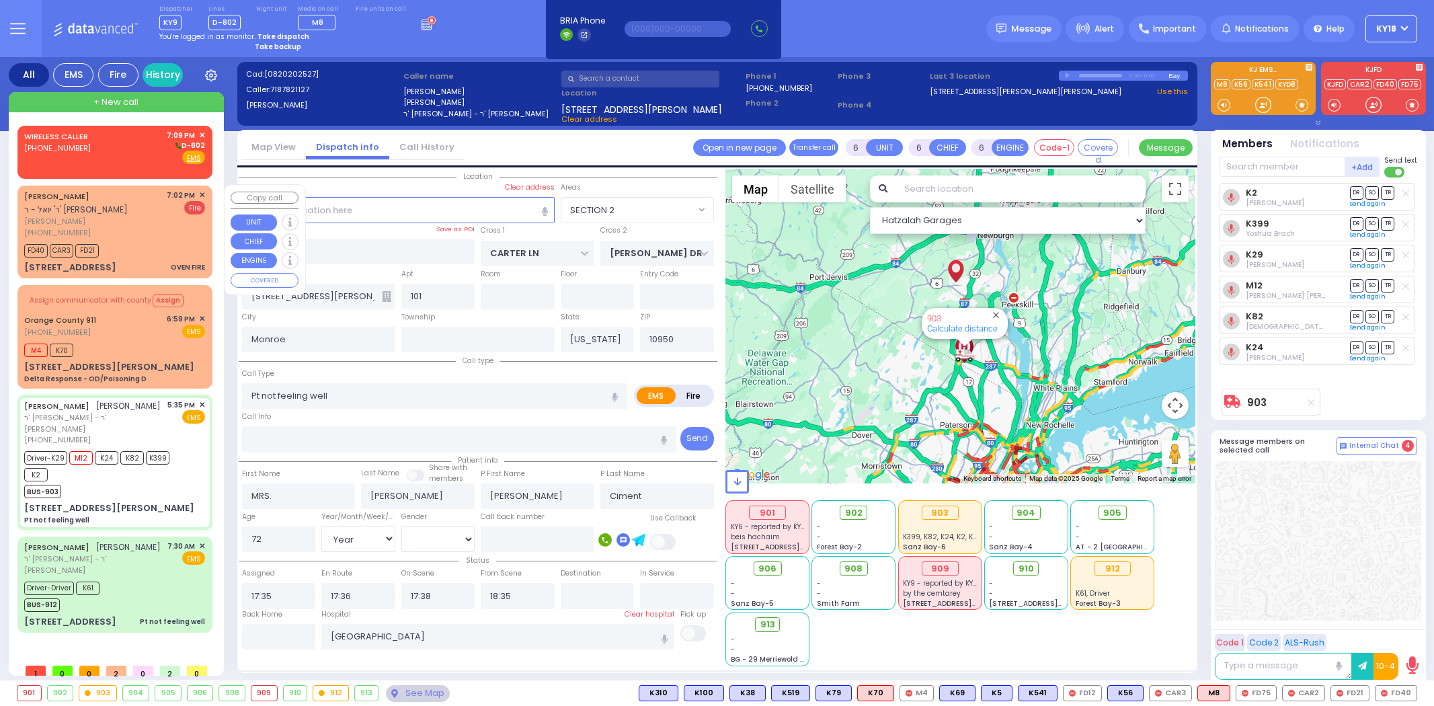
select select "SECTION 2"
select select "Year"
select select "[DEMOGRAPHIC_DATA]"
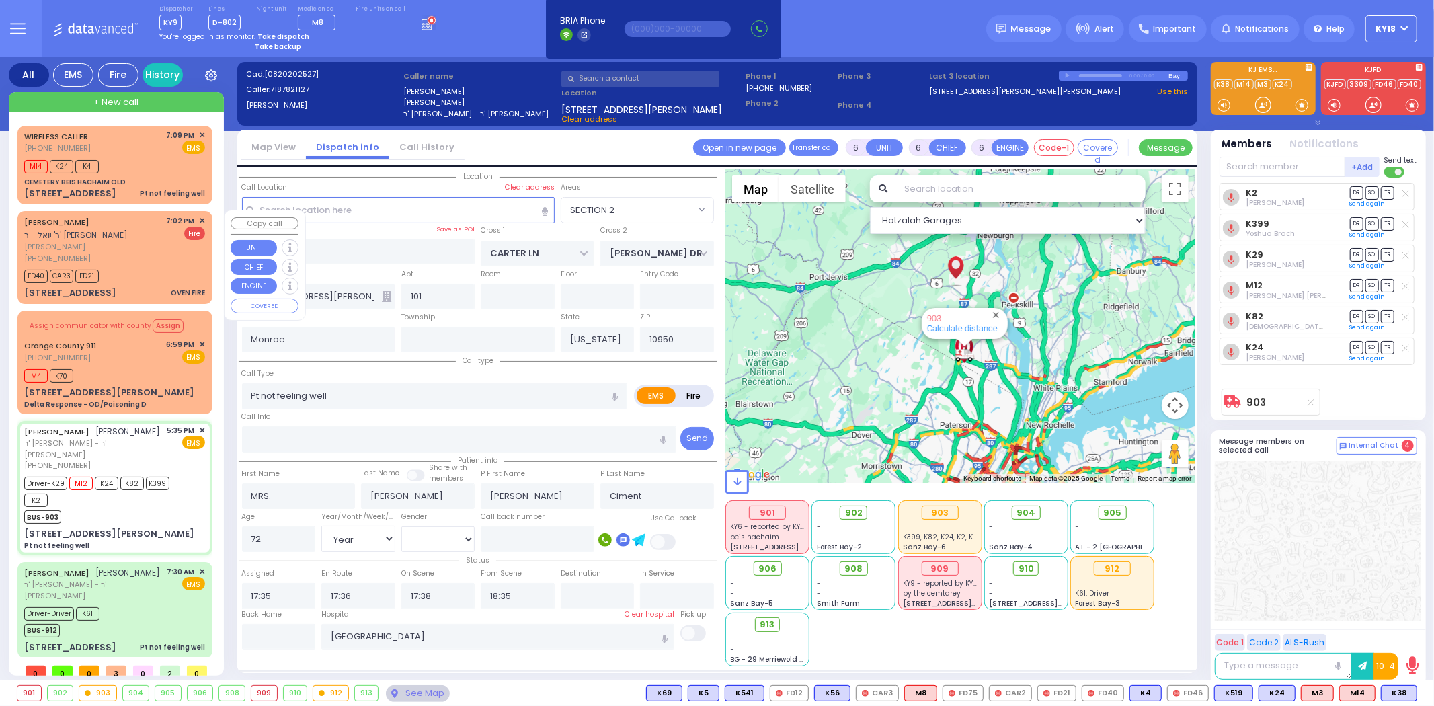
select select
radio input "true"
select select "Year"
select select "[DEMOGRAPHIC_DATA]"
select select "Hatzalah Garages"
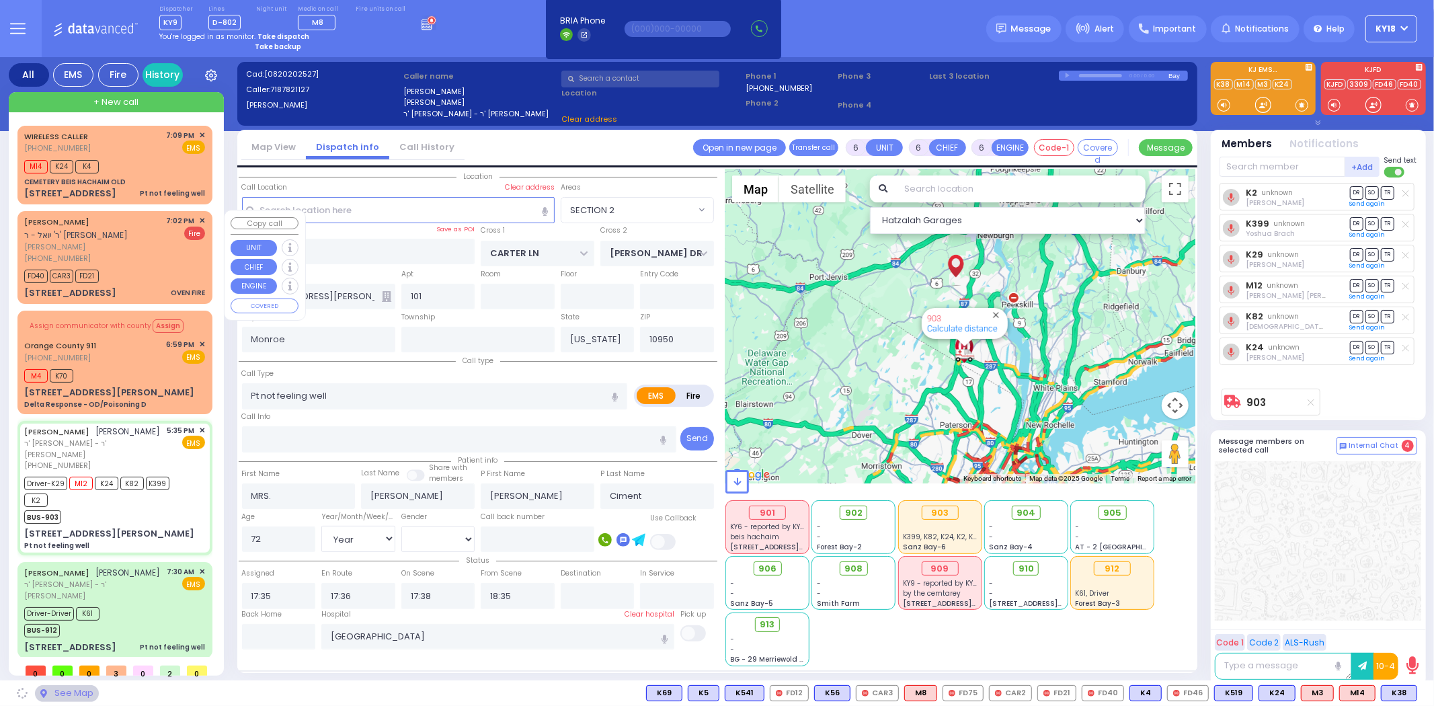
select select "SECTION 2"
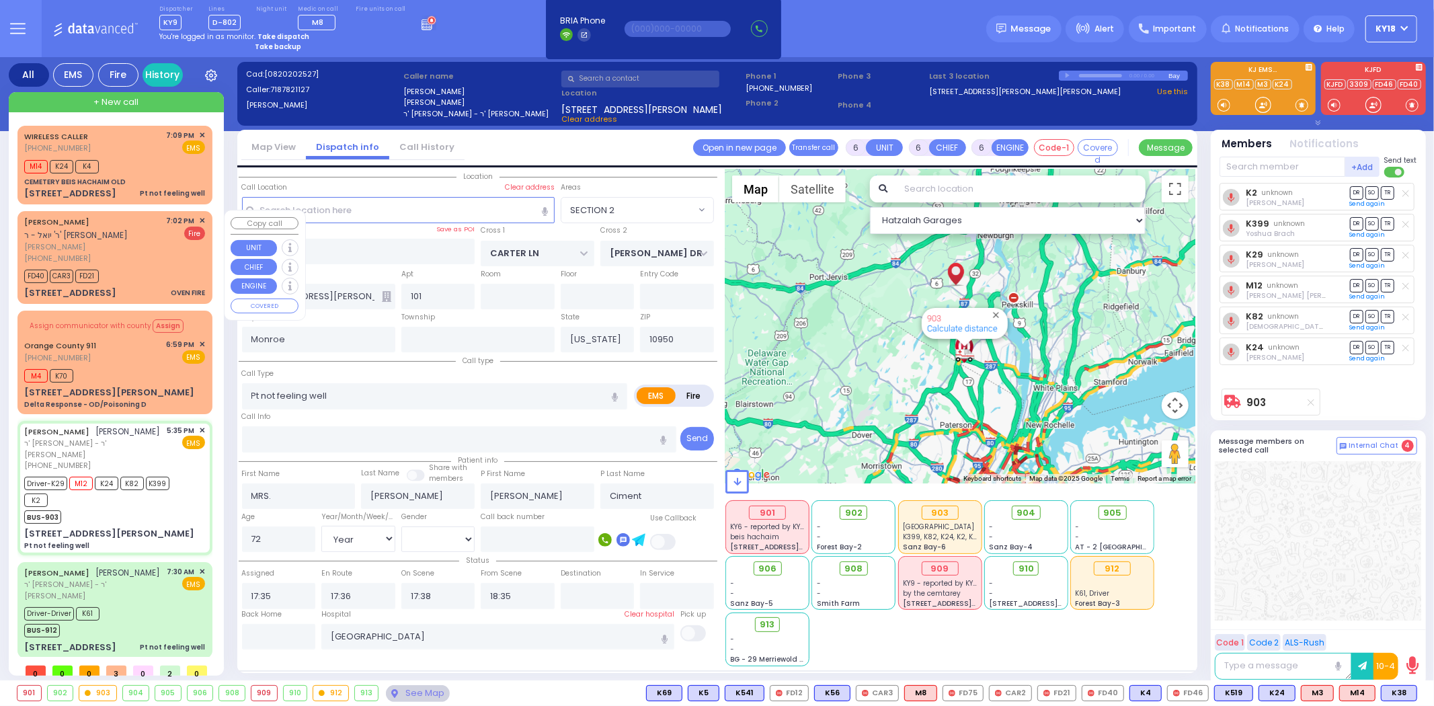
select select
radio input "true"
select select "Year"
select select "[DEMOGRAPHIC_DATA]"
select select "Hatzalah Garages"
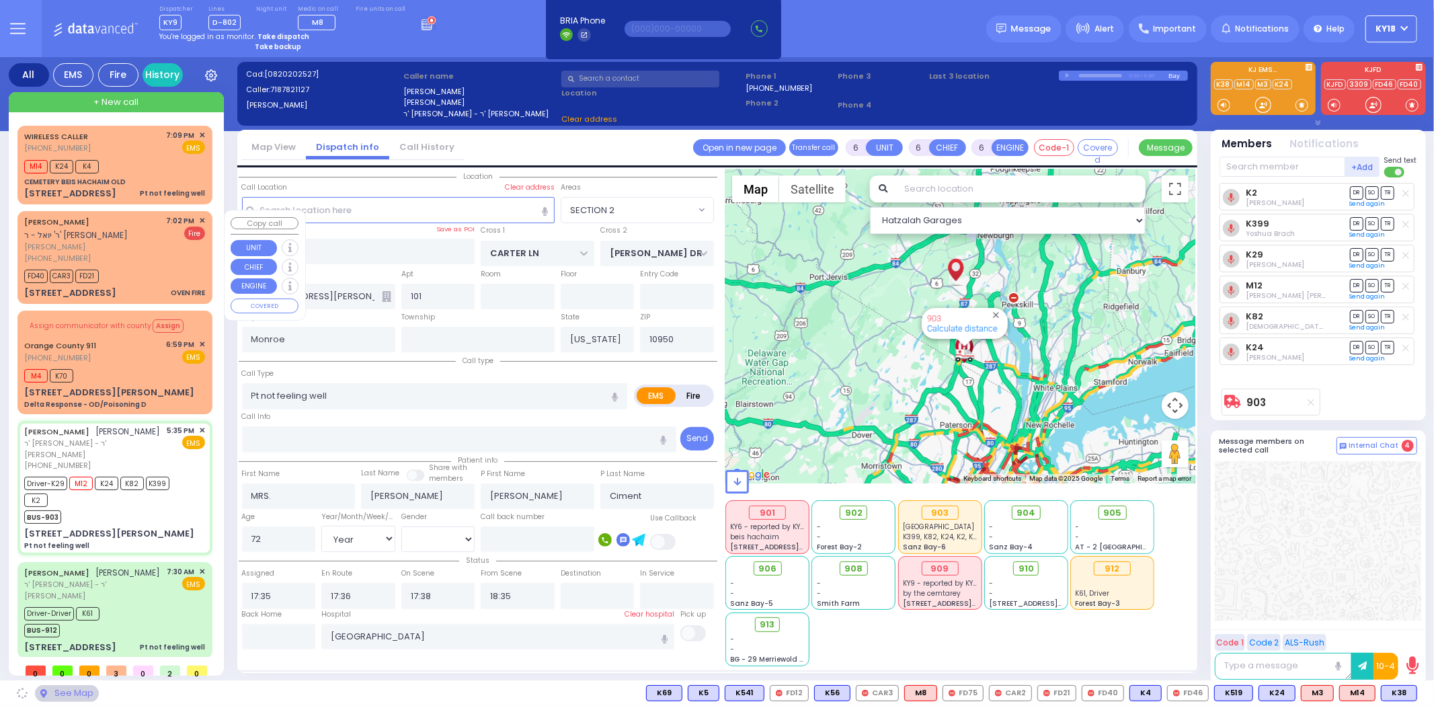
select select "SECTION 2"
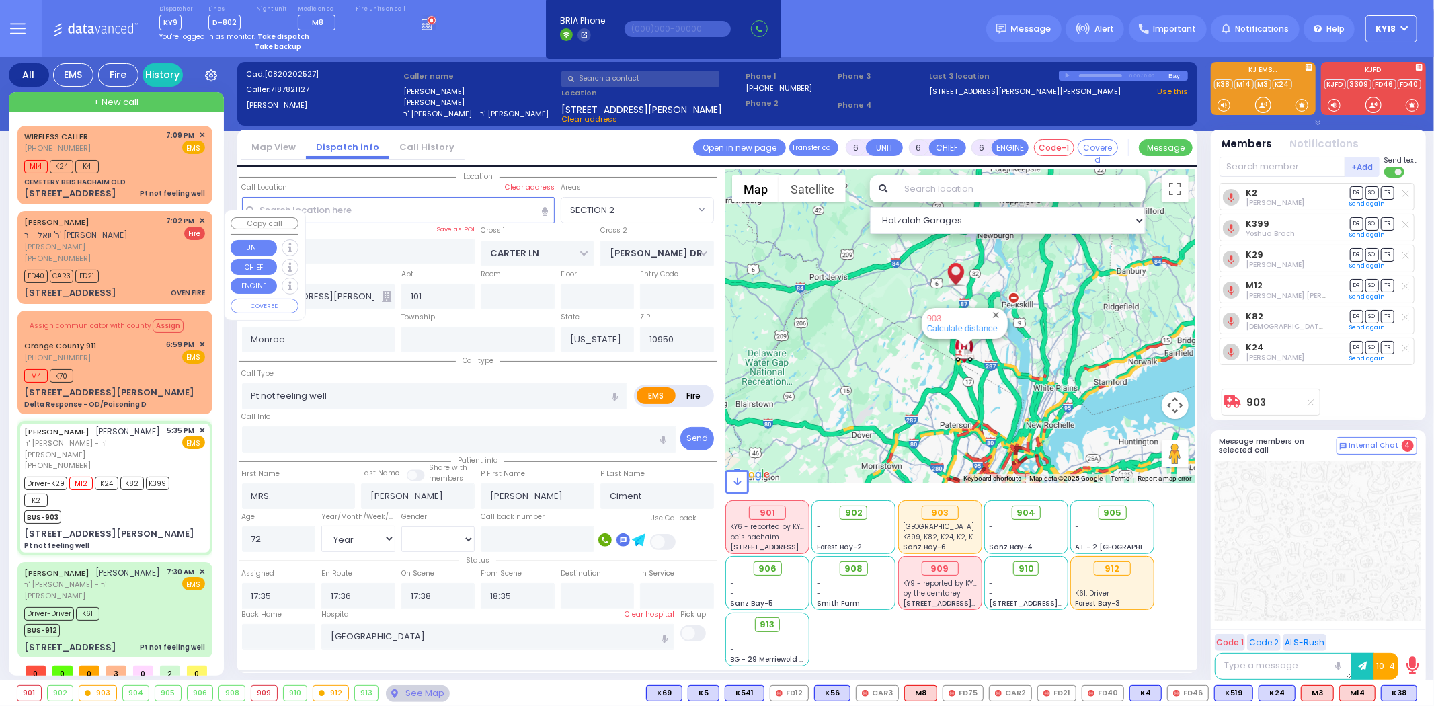
select select
radio input "true"
select select "Year"
select select "[DEMOGRAPHIC_DATA]"
select select "Hatzalah Garages"
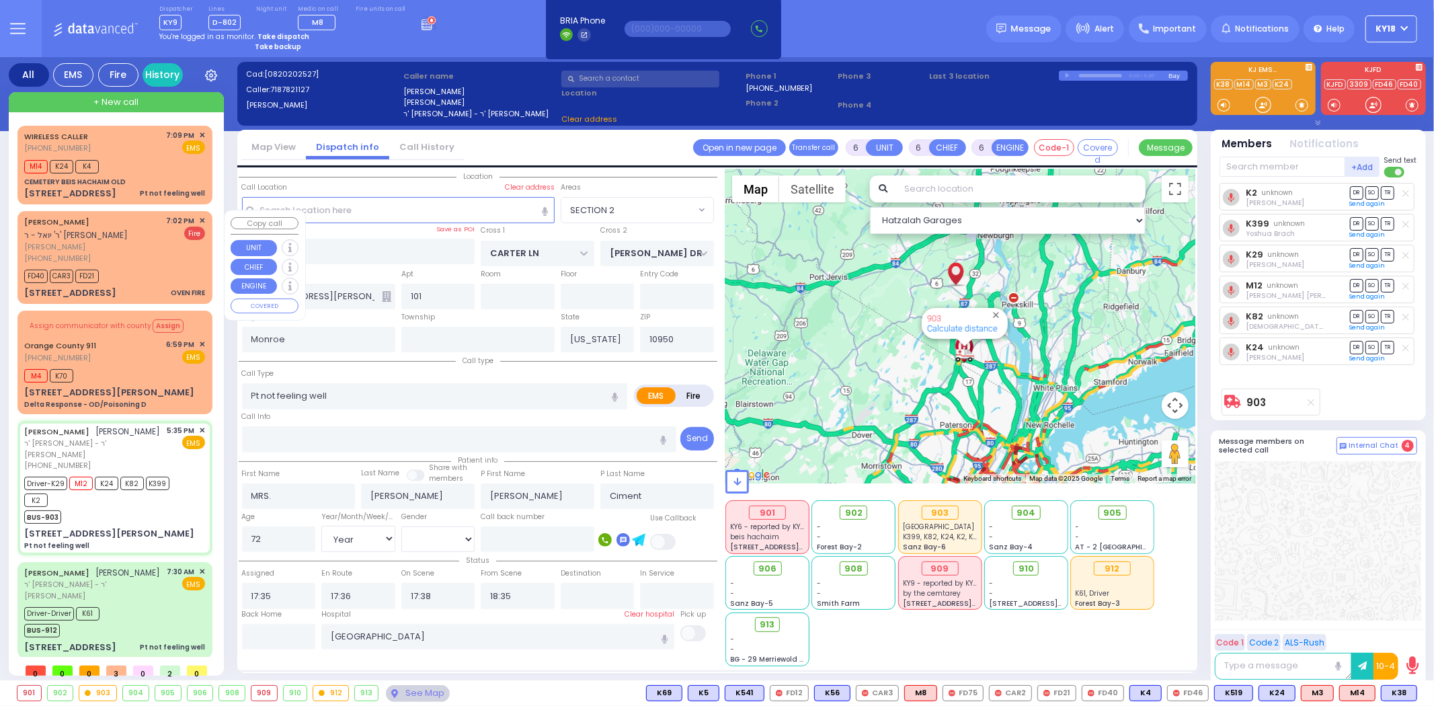
select select
radio input "true"
select select "Year"
select select "[DEMOGRAPHIC_DATA]"
select select "Hatzalah Garages"
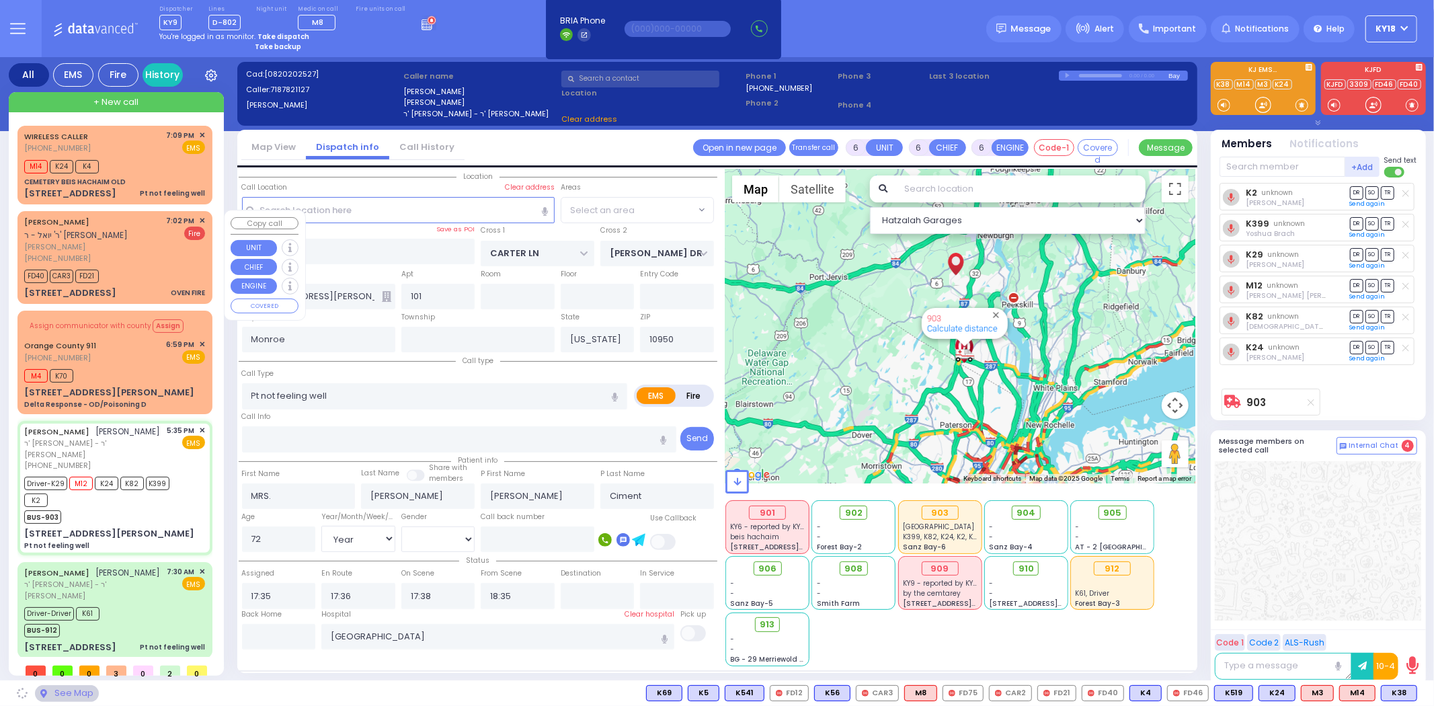
select select "SECTION 2"
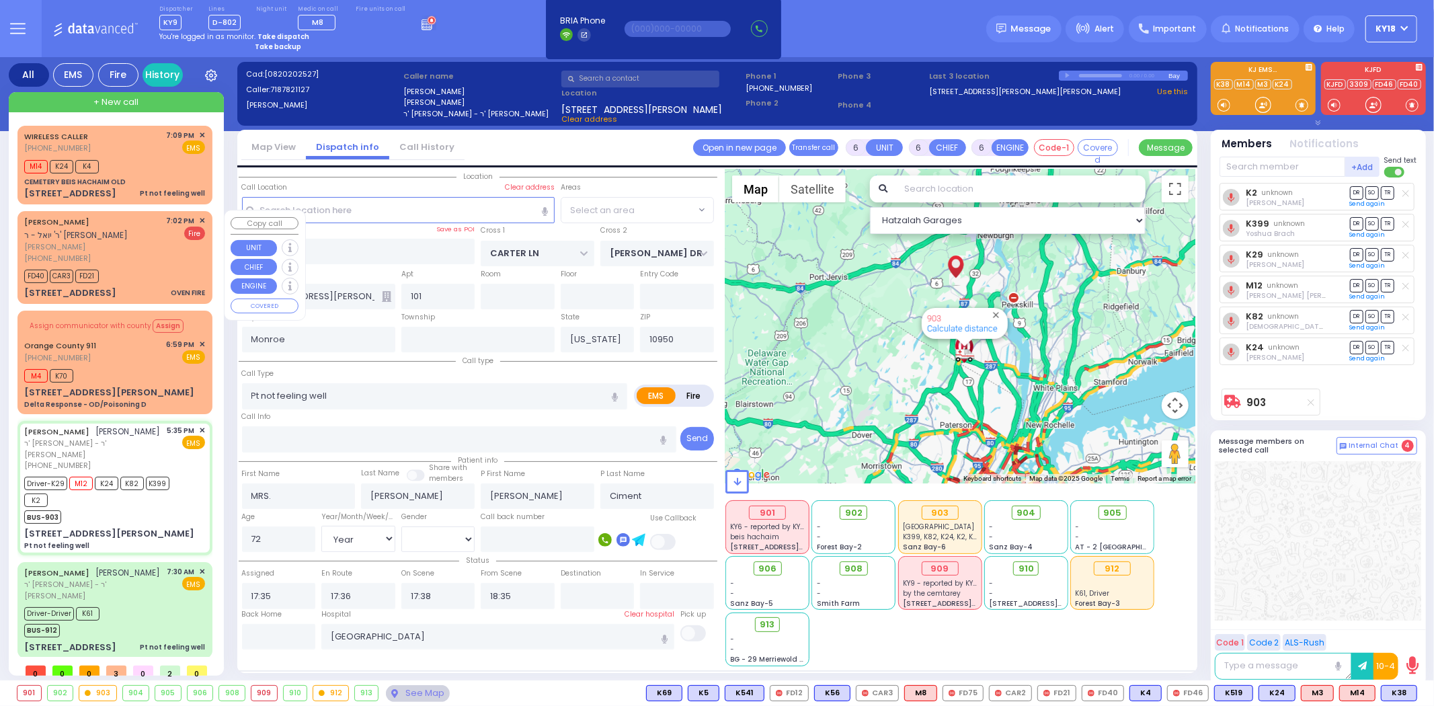
select select "SECTION 2"
select select
radio input "true"
select select "Year"
select select "[DEMOGRAPHIC_DATA]"
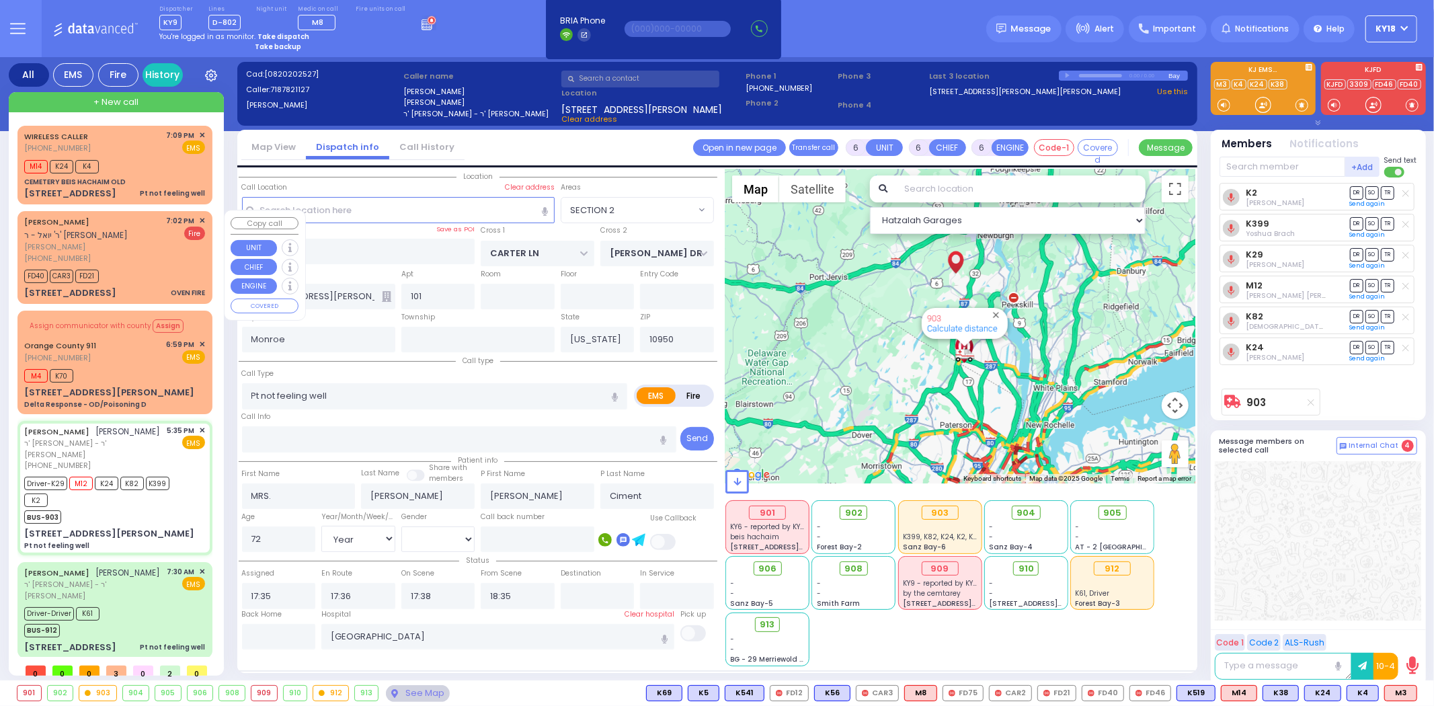
select select "Hatzalah Garages"
select select "SECTION 2"
select select
radio input "true"
select select "Year"
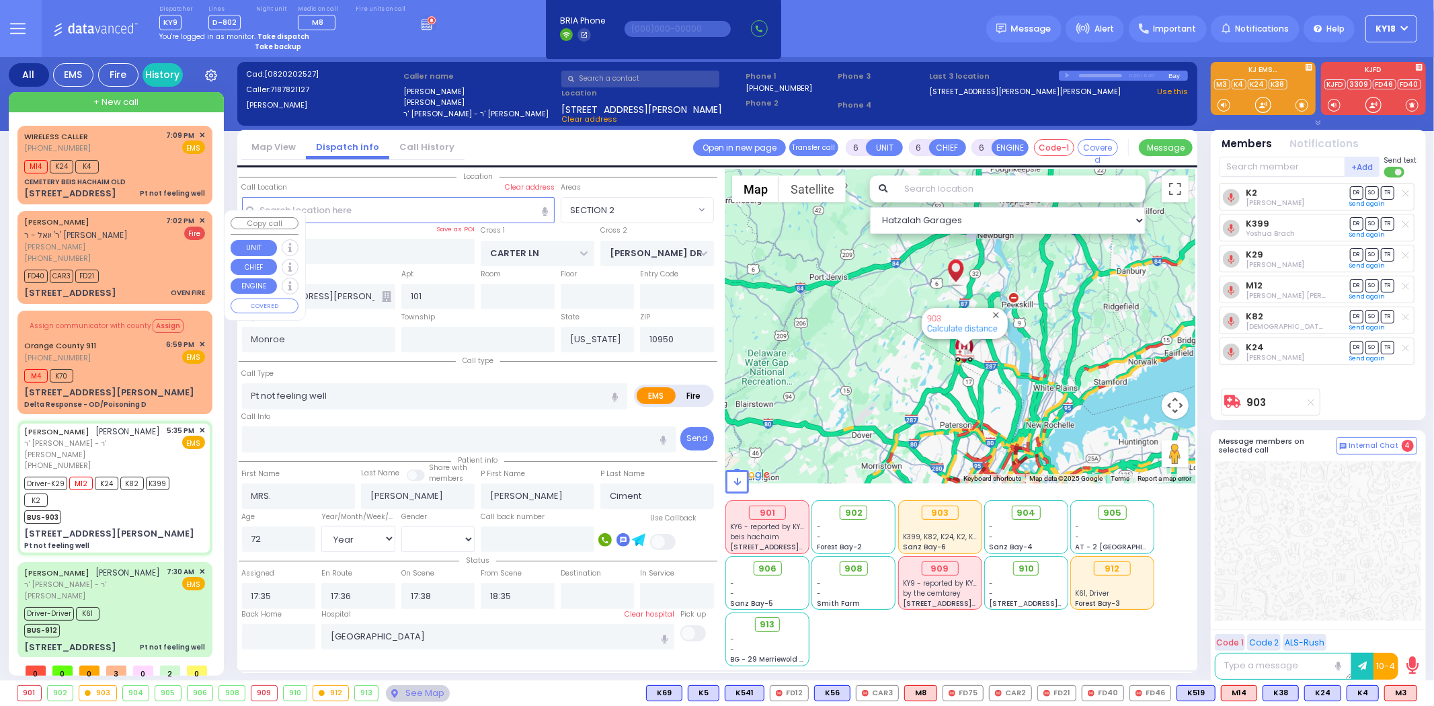
select select "[DEMOGRAPHIC_DATA]"
select select "Hatzalah Garages"
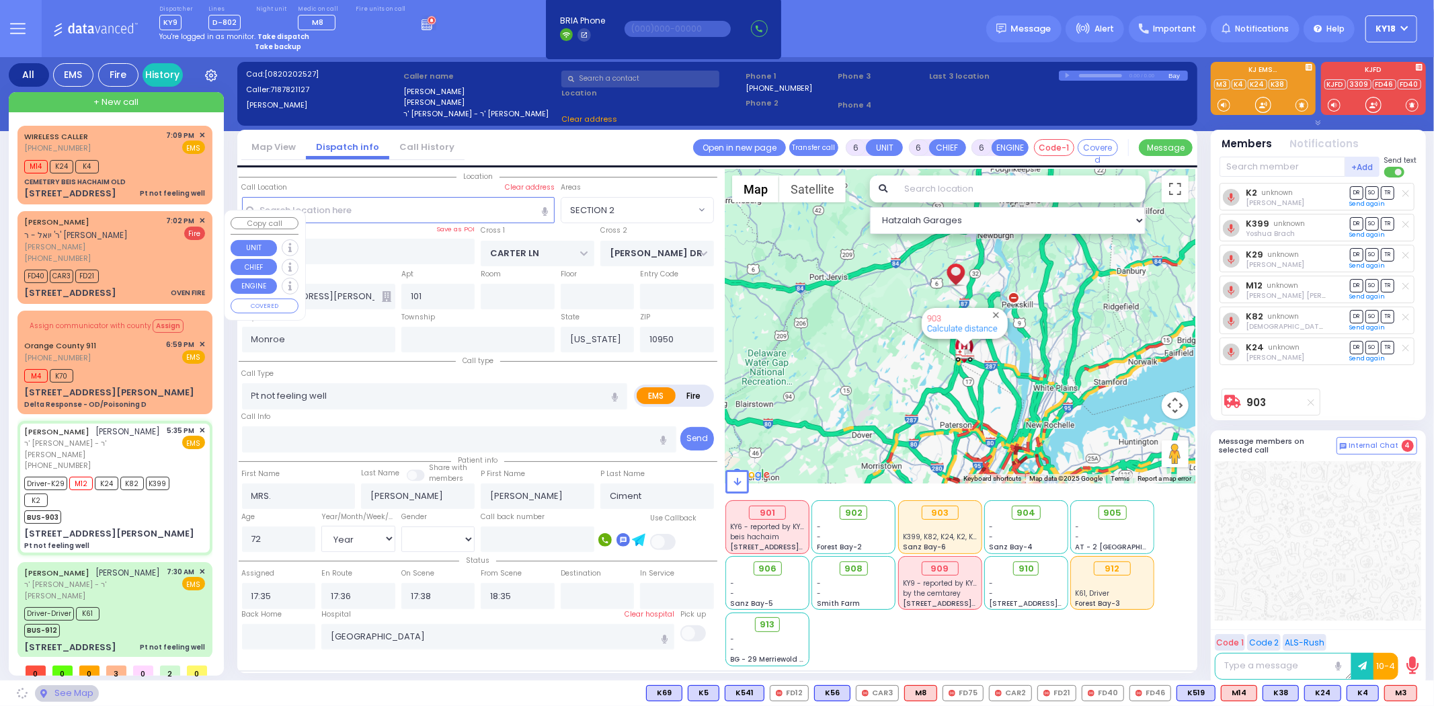
select select "SECTION 2"
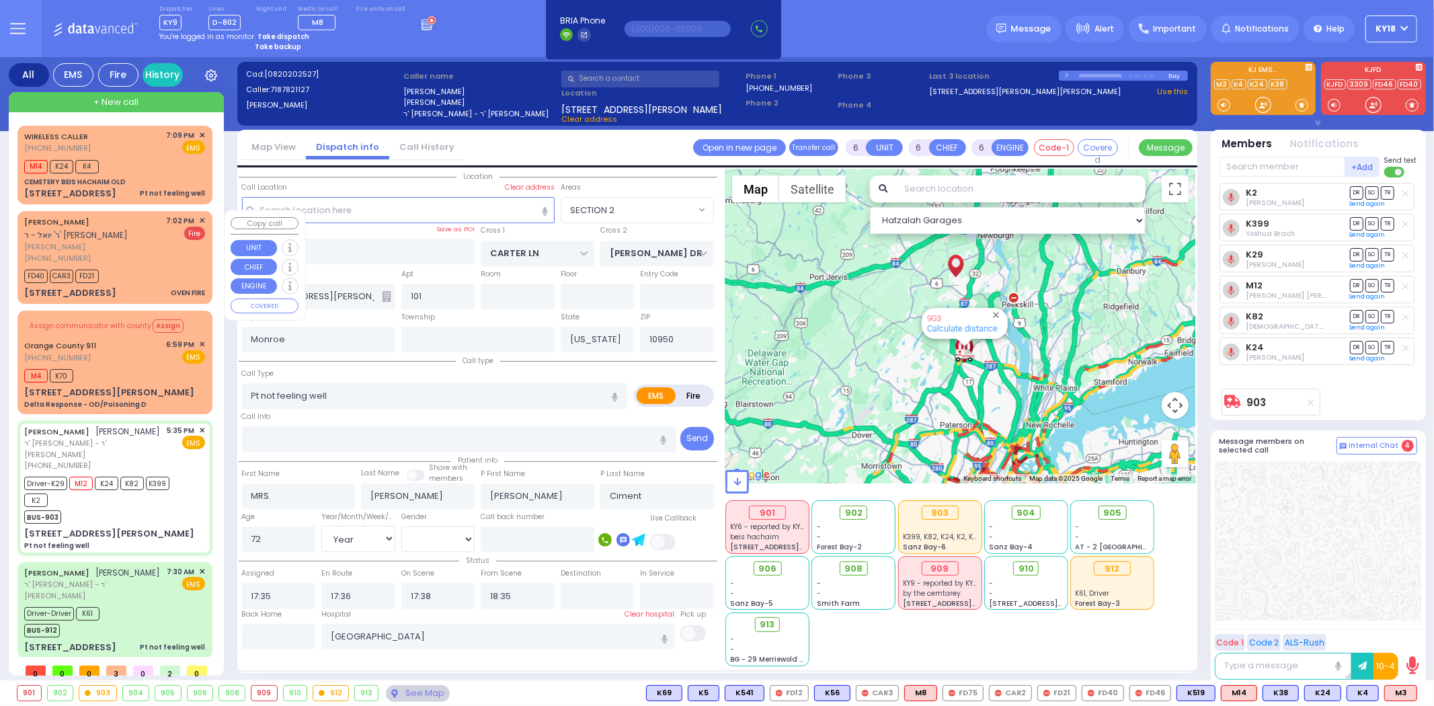
select select
radio input "true"
select select "Year"
select select "[DEMOGRAPHIC_DATA]"
select select "Hatzalah Garages"
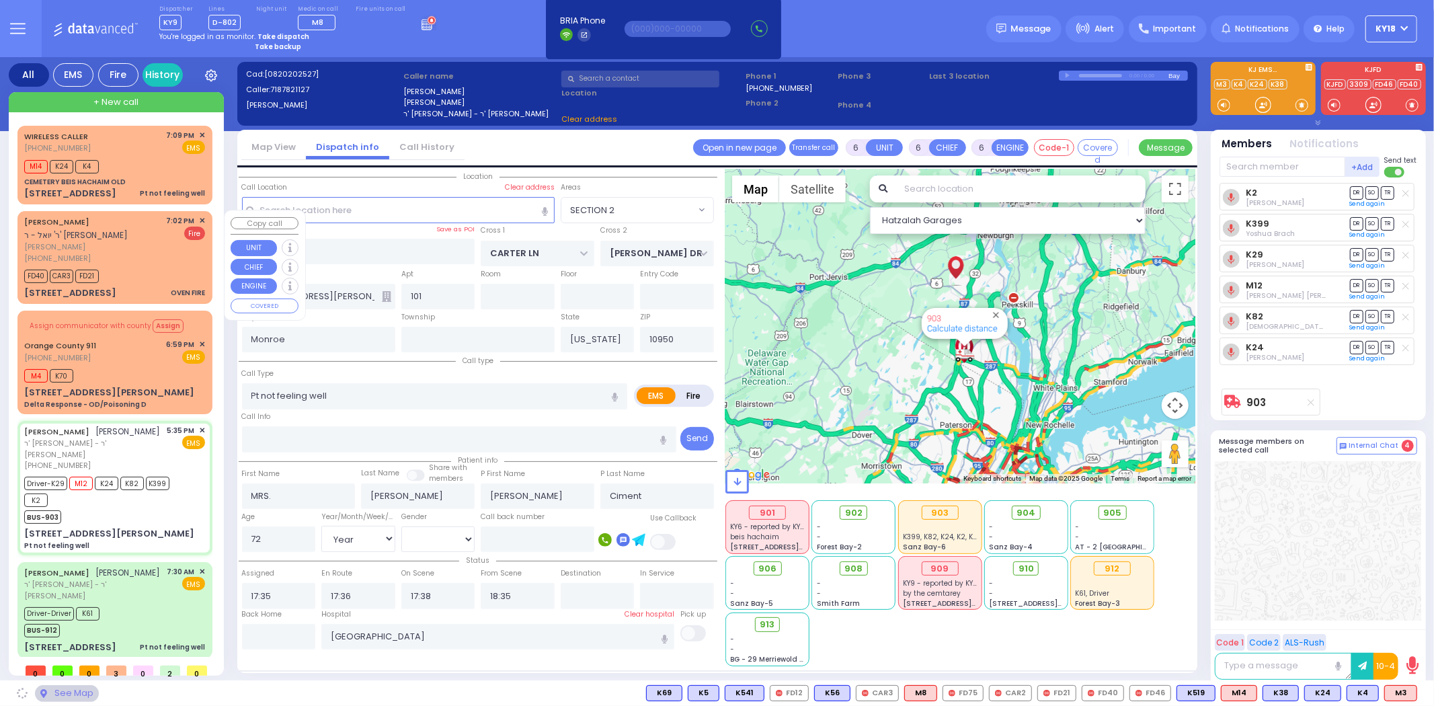
select select "SECTION 2"
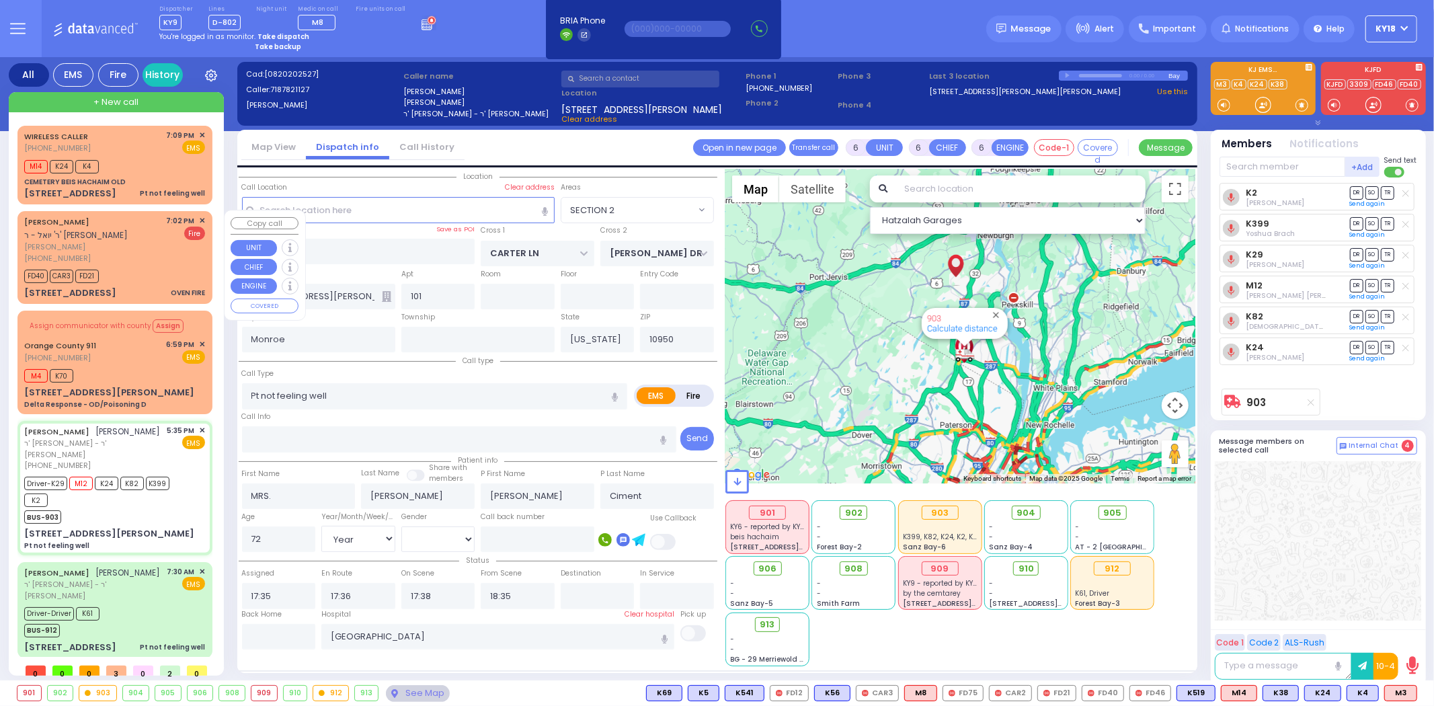
select select
radio input "true"
select select "Year"
select select "[DEMOGRAPHIC_DATA]"
select select "Hatzalah Garages"
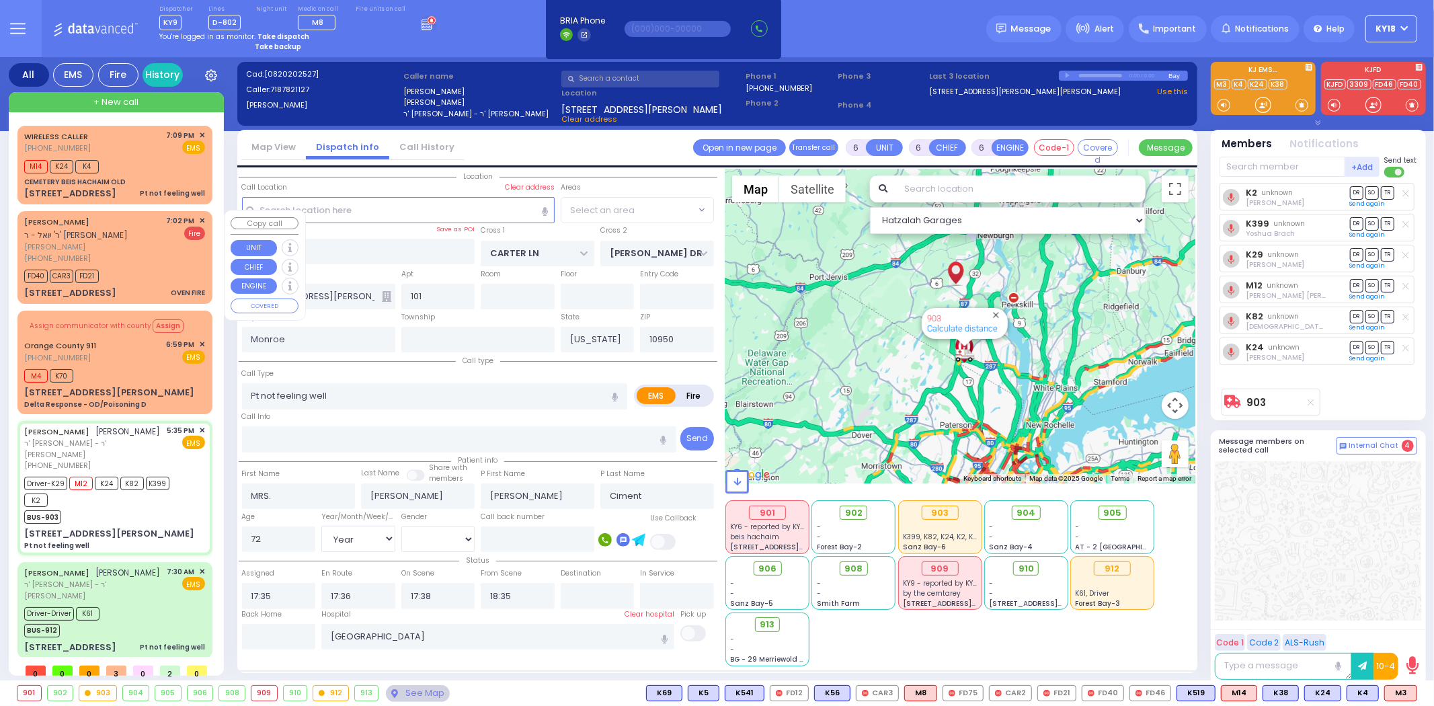
select select "SECTION 2"
select select
radio input "true"
select select "Year"
select select "[DEMOGRAPHIC_DATA]"
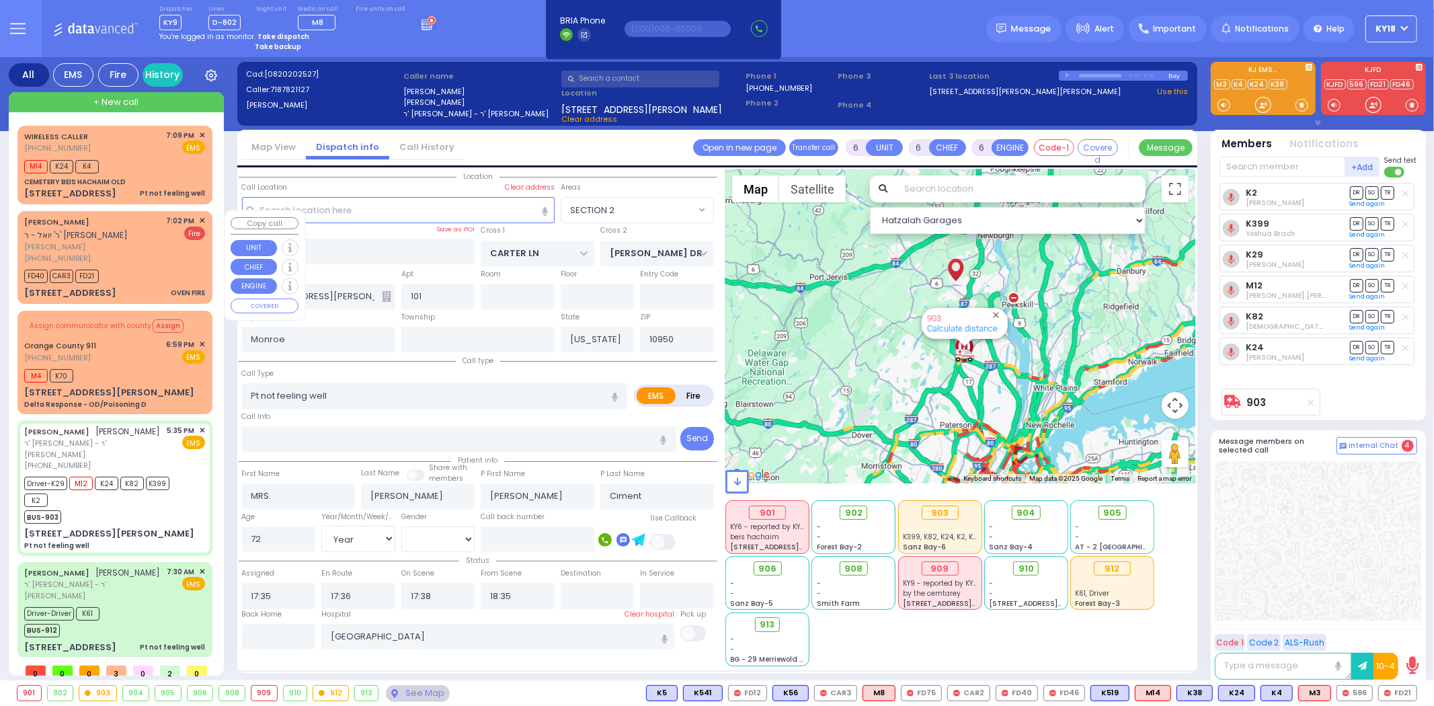
select select "SECTION 2"
select select "Hatzalah Garages"
select select
radio input "true"
select select "Year"
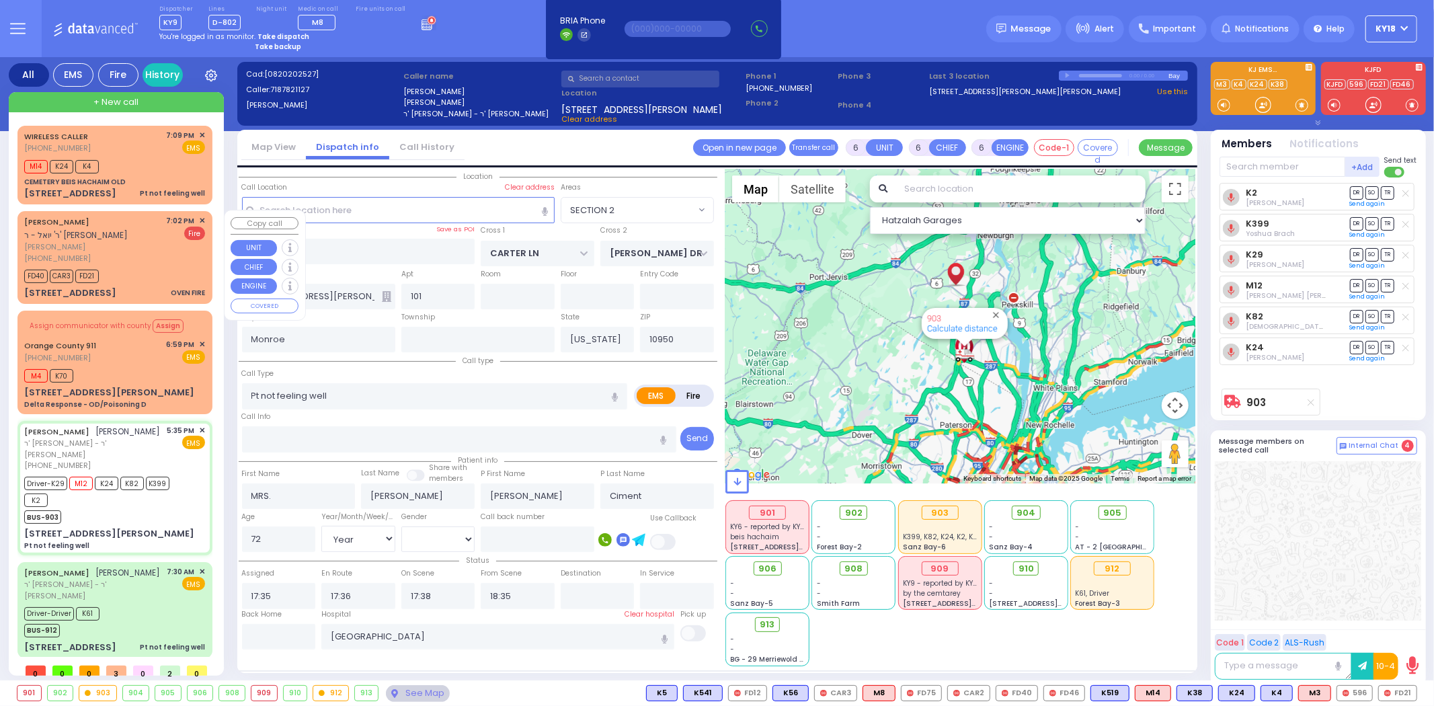
select select "[DEMOGRAPHIC_DATA]"
select select "SECTION 2"
select select "Hatzalah Garages"
select select
radio input "true"
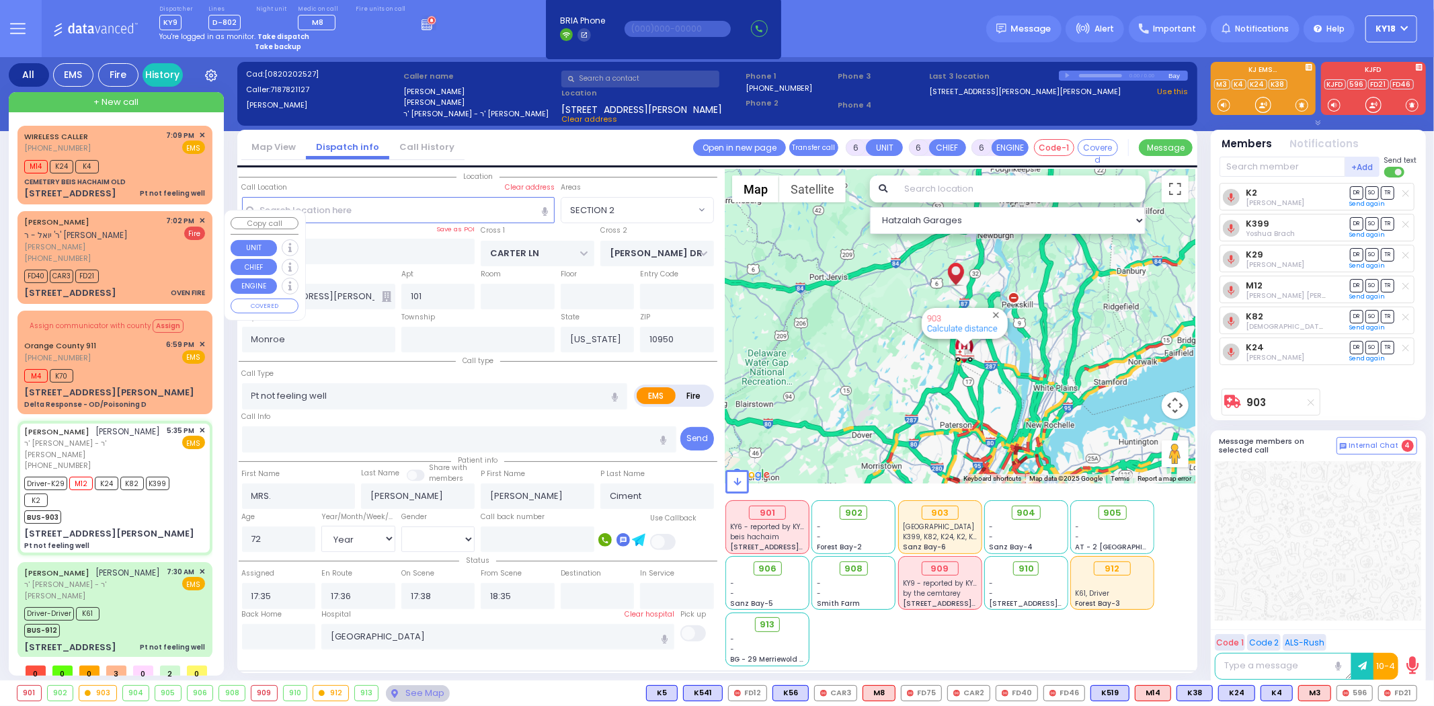
select select "Year"
select select "[DEMOGRAPHIC_DATA]"
select select "Hatzalah Garages"
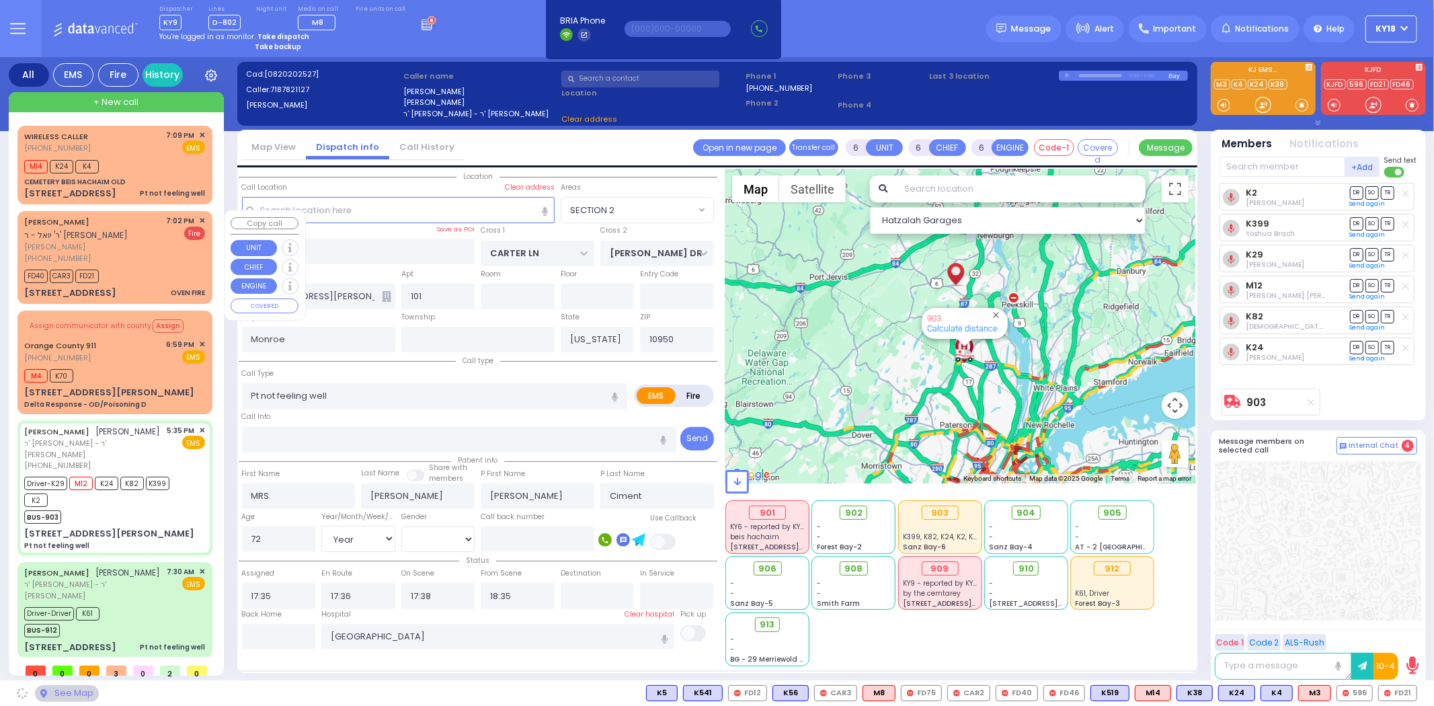
select select "SECTION 2"
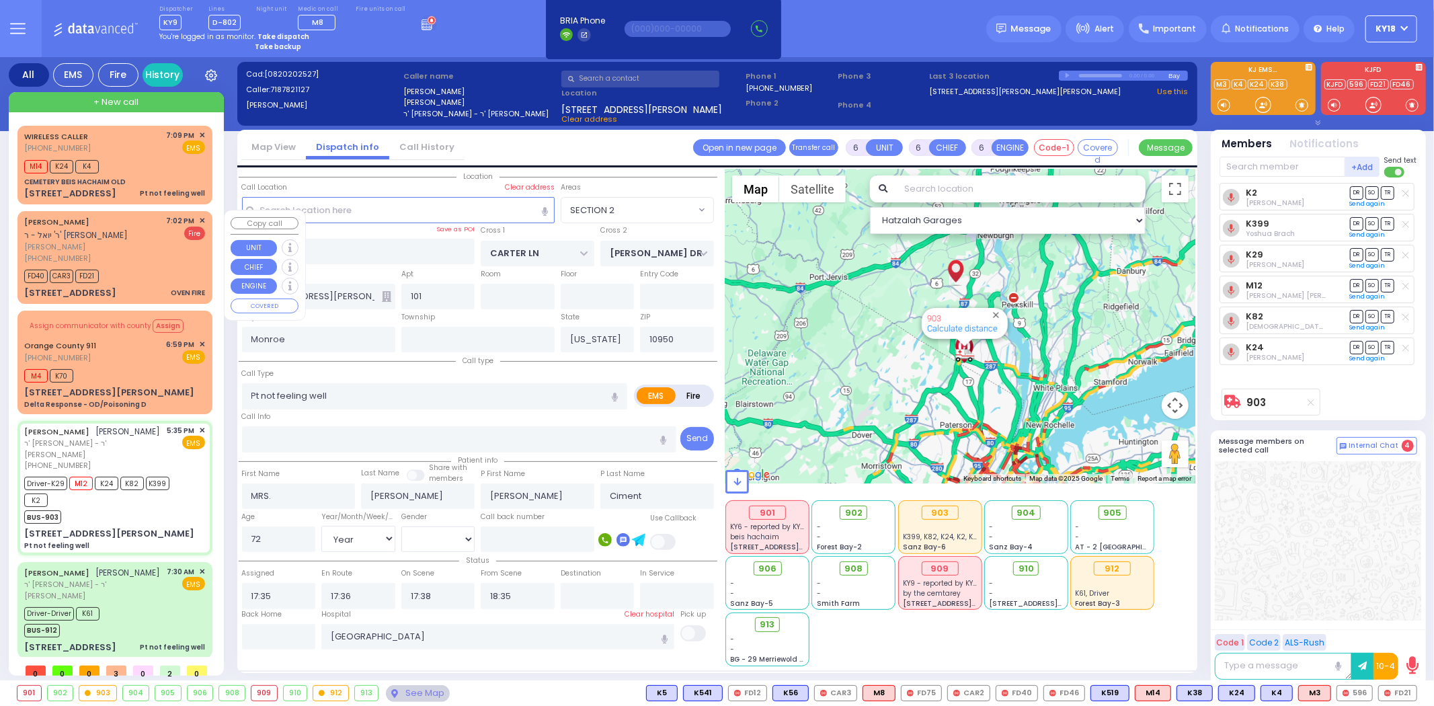
select select
radio input "true"
select select "Year"
select select "[DEMOGRAPHIC_DATA]"
select select "Hatzalah Garages"
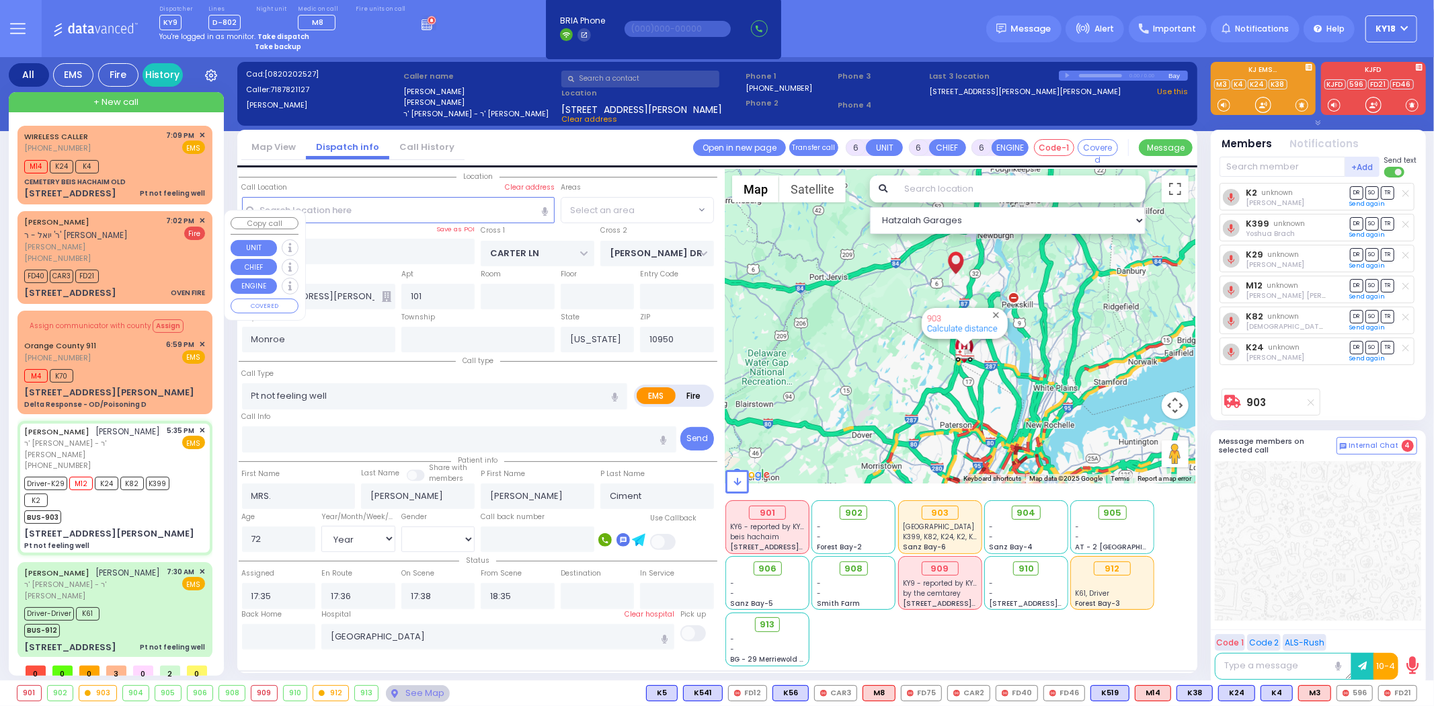
select select "SECTION 2"
select select
radio input "true"
select select "Year"
select select "[DEMOGRAPHIC_DATA]"
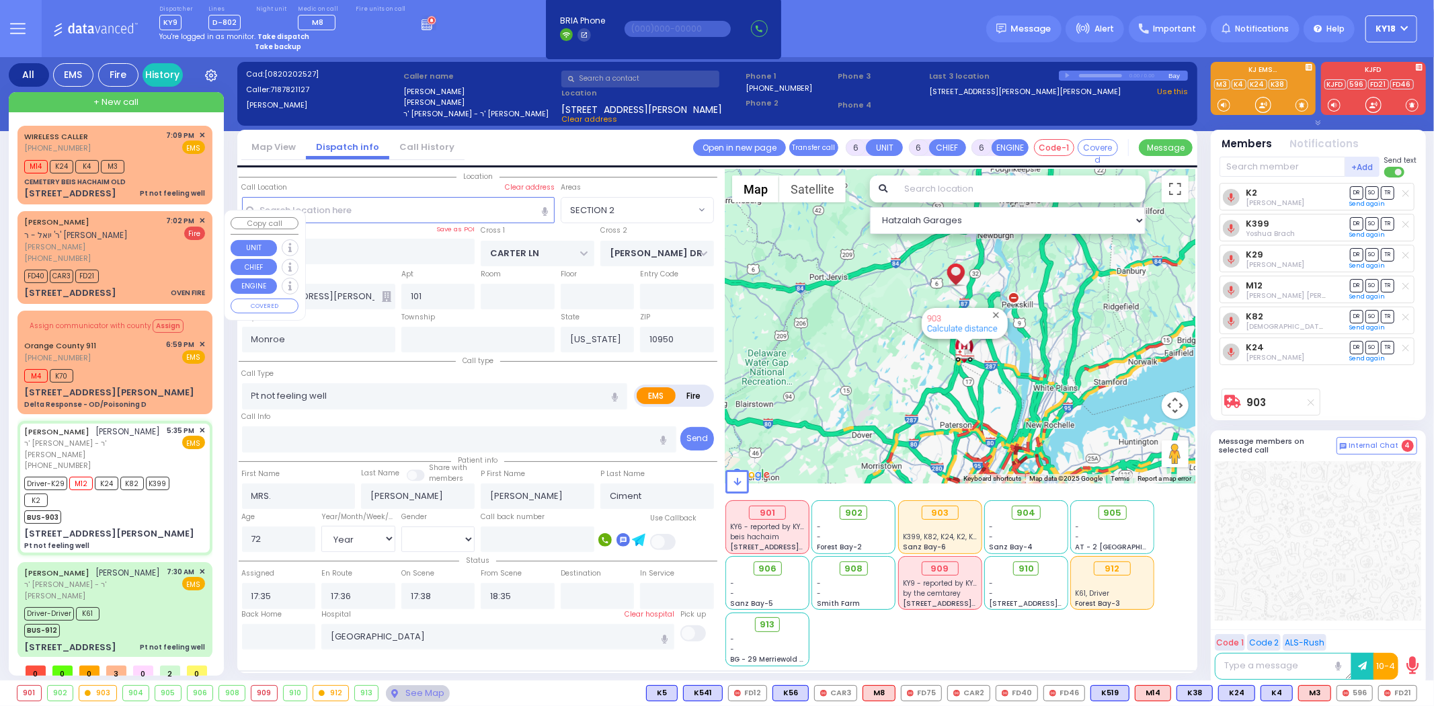
type input "19:15"
type input "20:00"
select select "Hatzalah Garages"
select select "SECTION 2"
select select
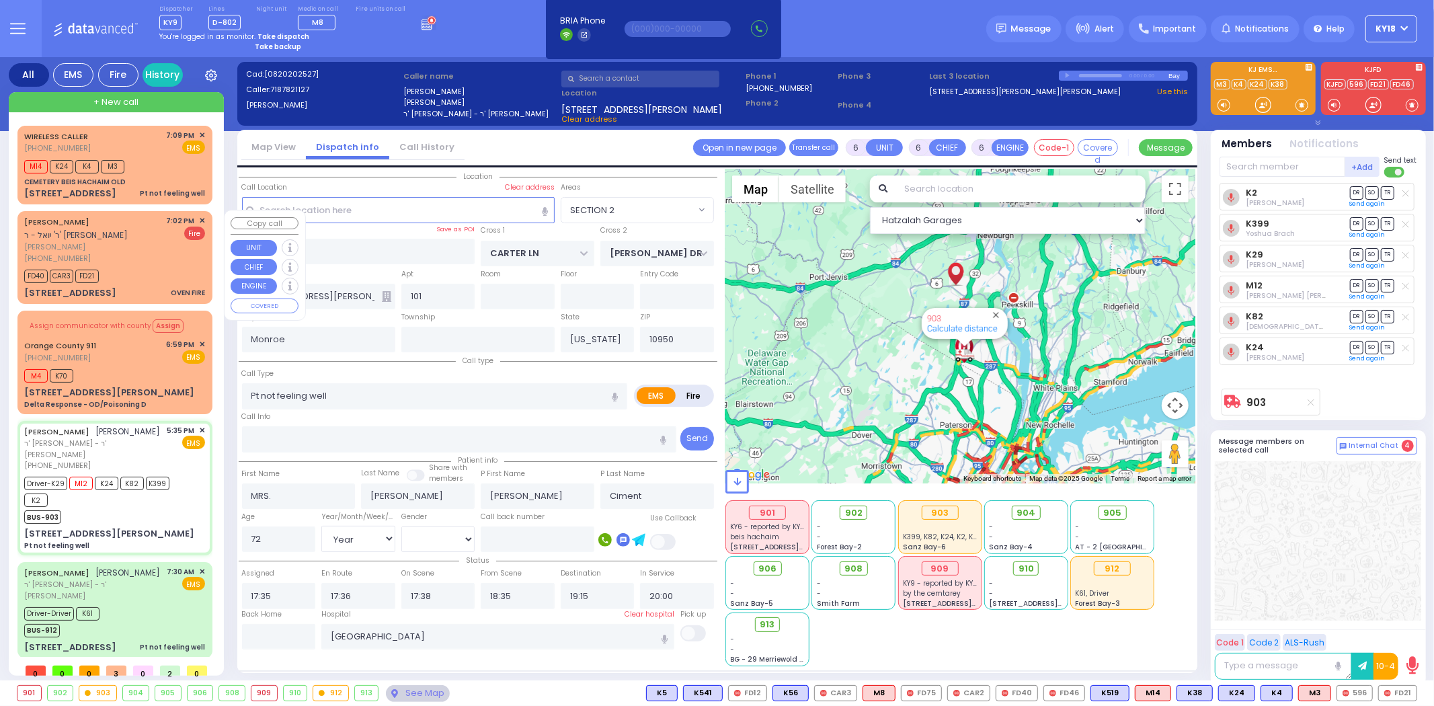
radio input "true"
select select "Year"
select select "[DEMOGRAPHIC_DATA]"
select select "Hatzalah Garages"
radio input "true"
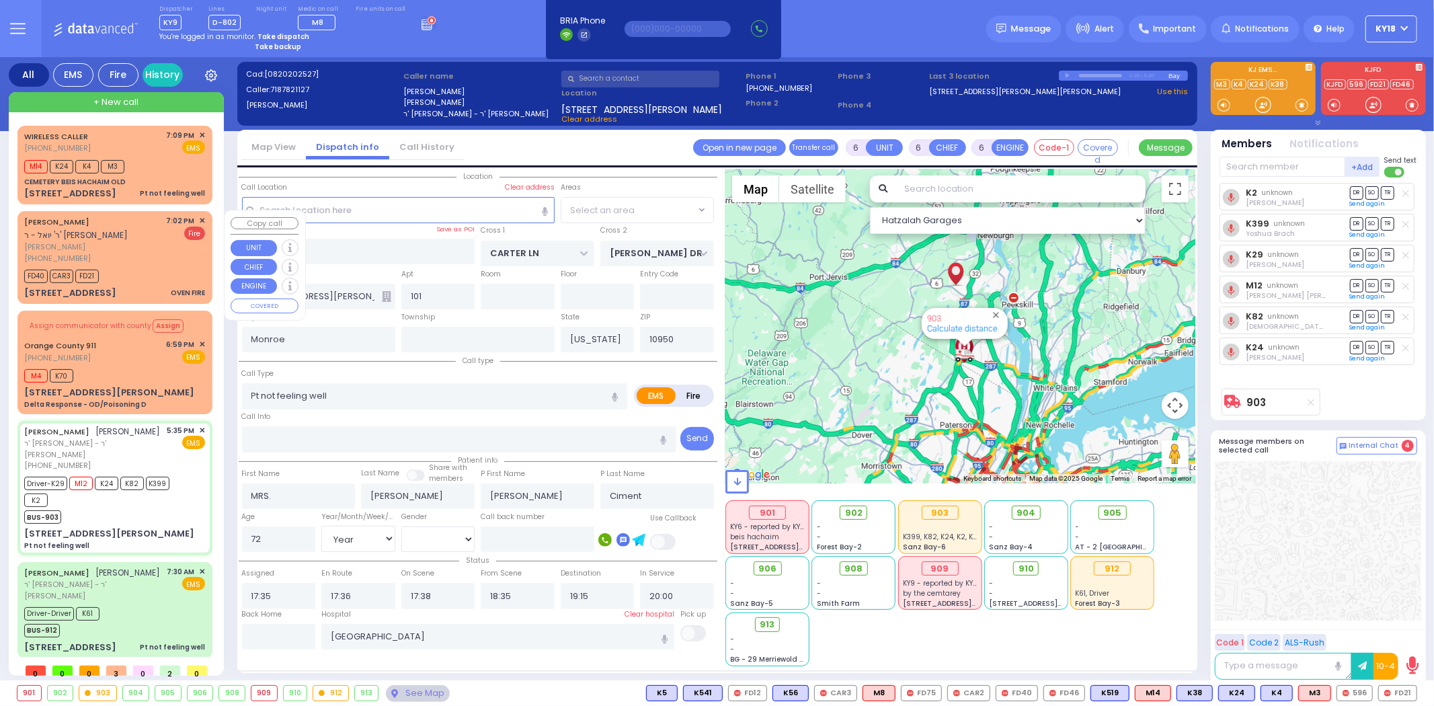
select select "Year"
select select "[DEMOGRAPHIC_DATA]"
select select "SECTION 2"
select select "Hatzalah Garages"
select select
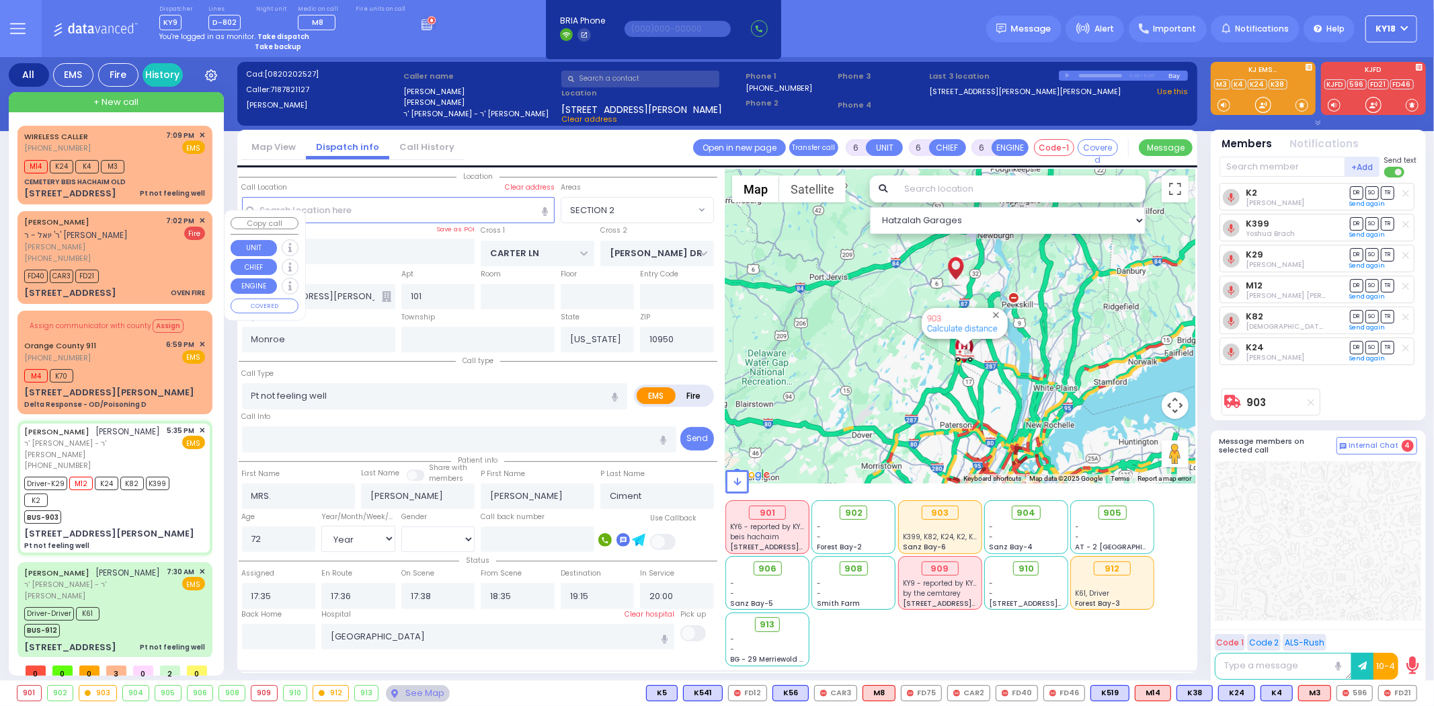
radio input "true"
select select "Year"
select select "[DEMOGRAPHIC_DATA]"
select select "Hatzalah Garages"
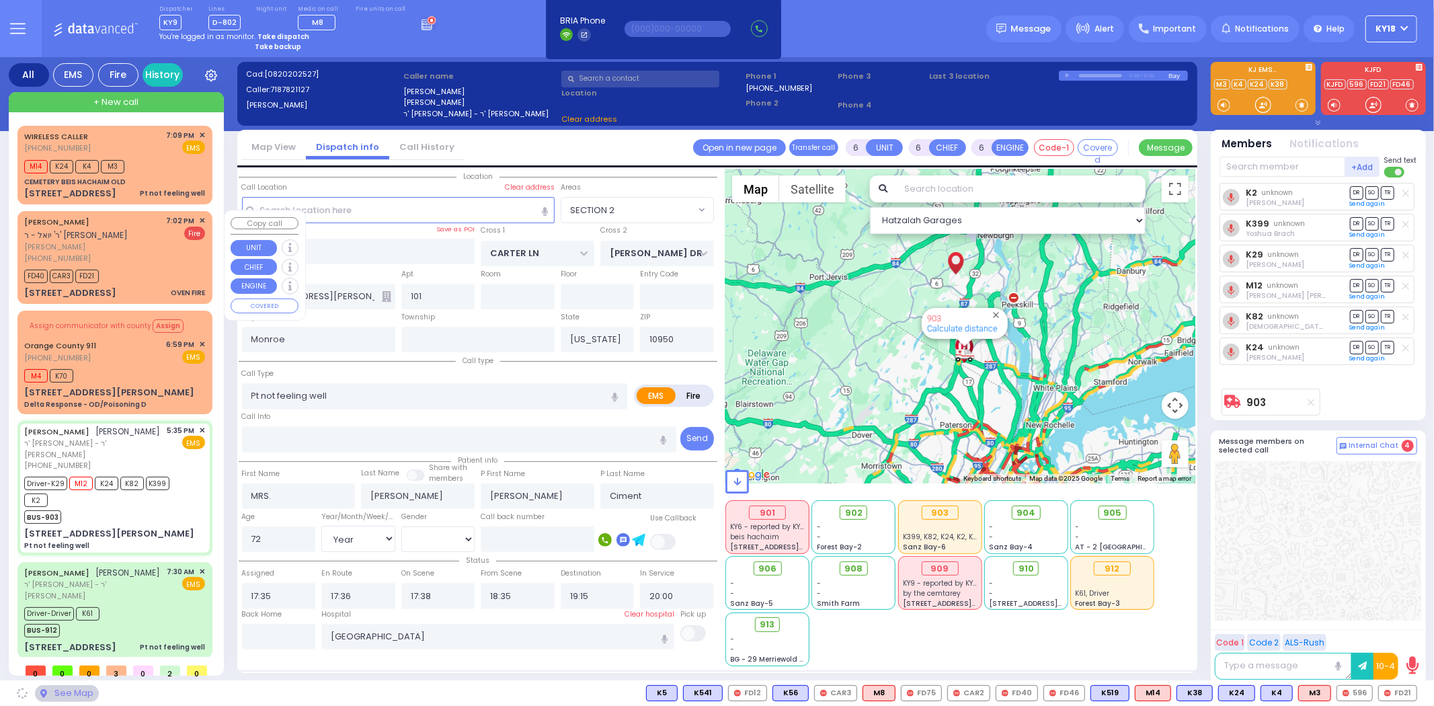
select select "SECTION 2"
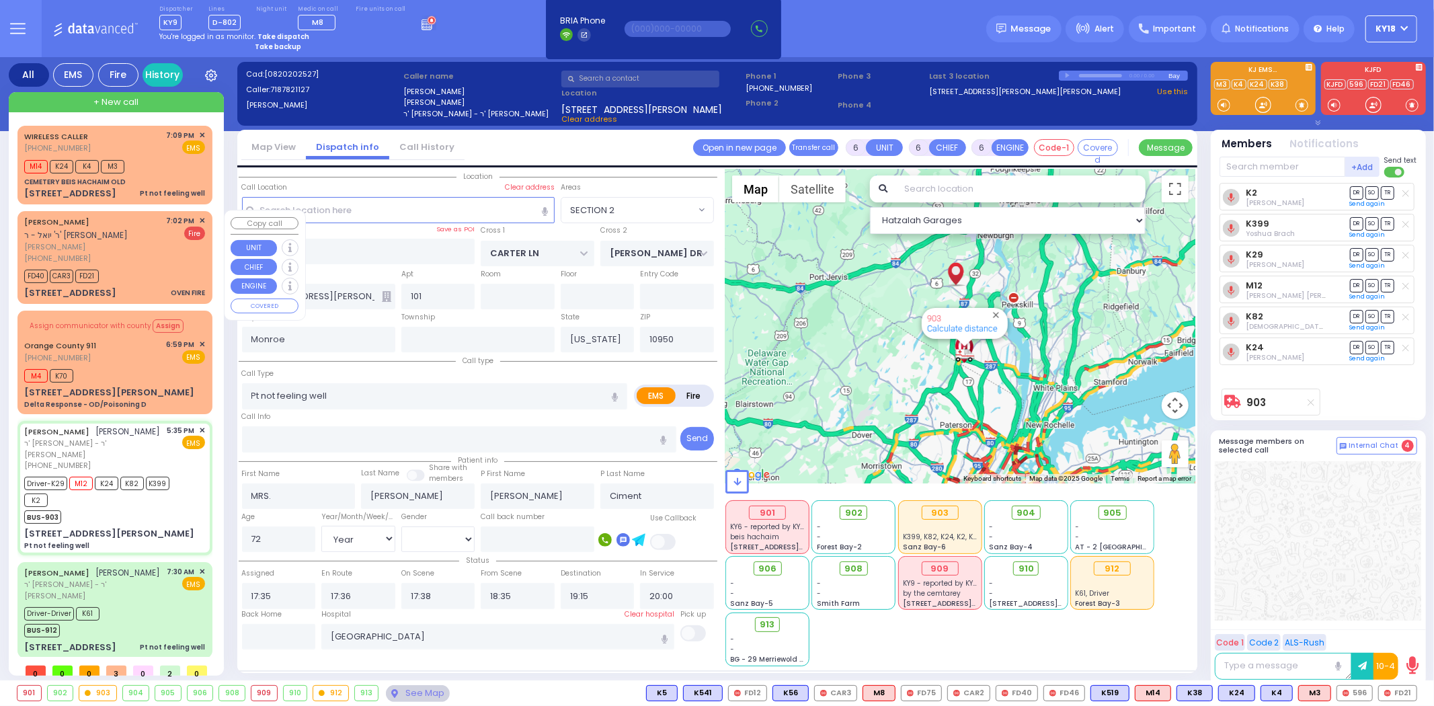
select select
radio input "true"
select select "Year"
select select "[DEMOGRAPHIC_DATA]"
select select "SECTION 2"
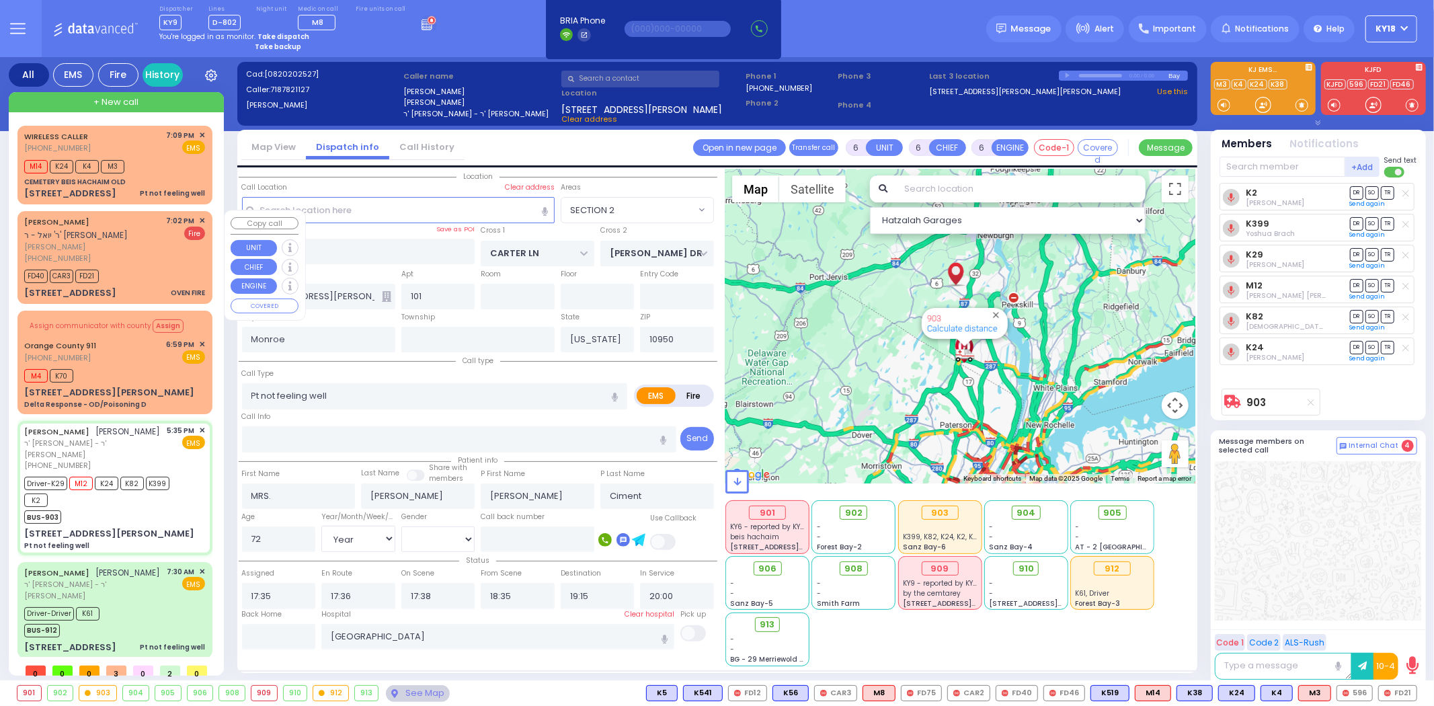
select select "Hatzalah Garages"
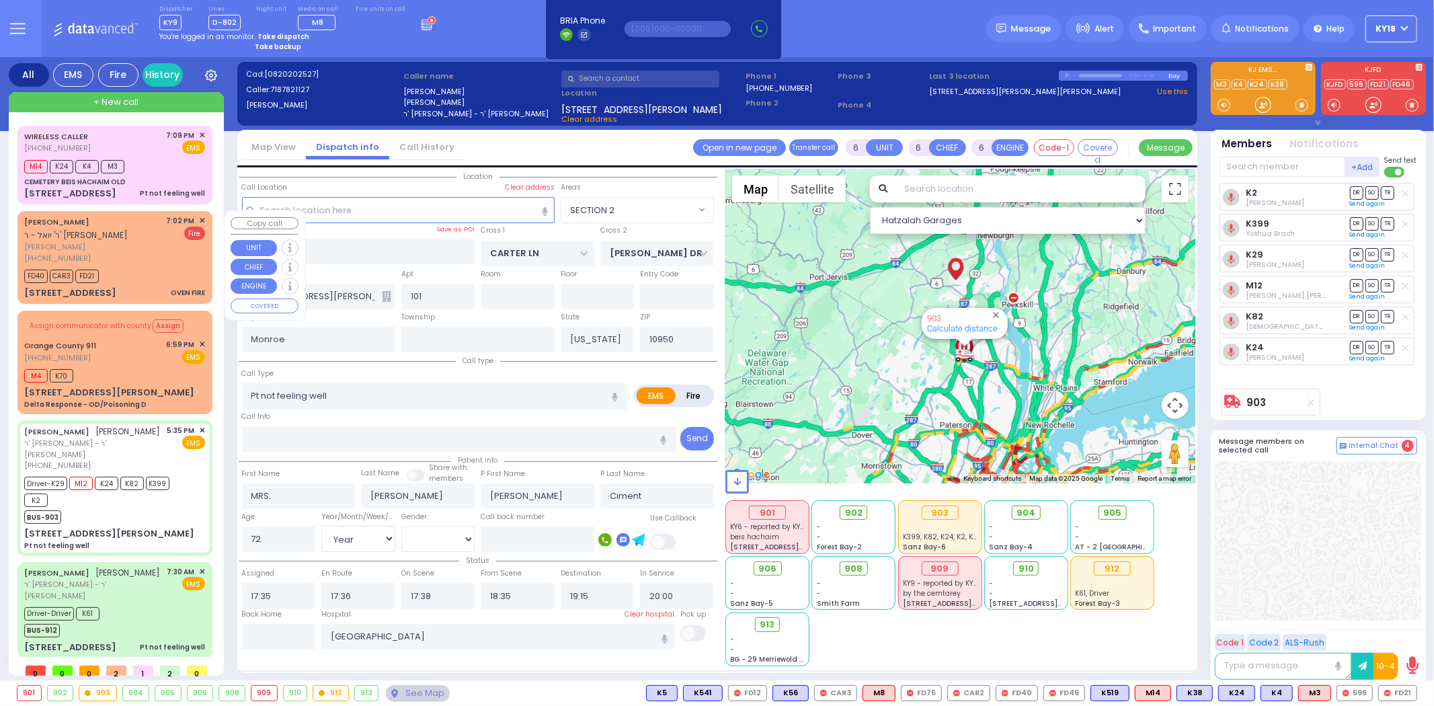
select select
radio input "true"
select select "Year"
select select "[DEMOGRAPHIC_DATA]"
select select "Hatzalah Garages"
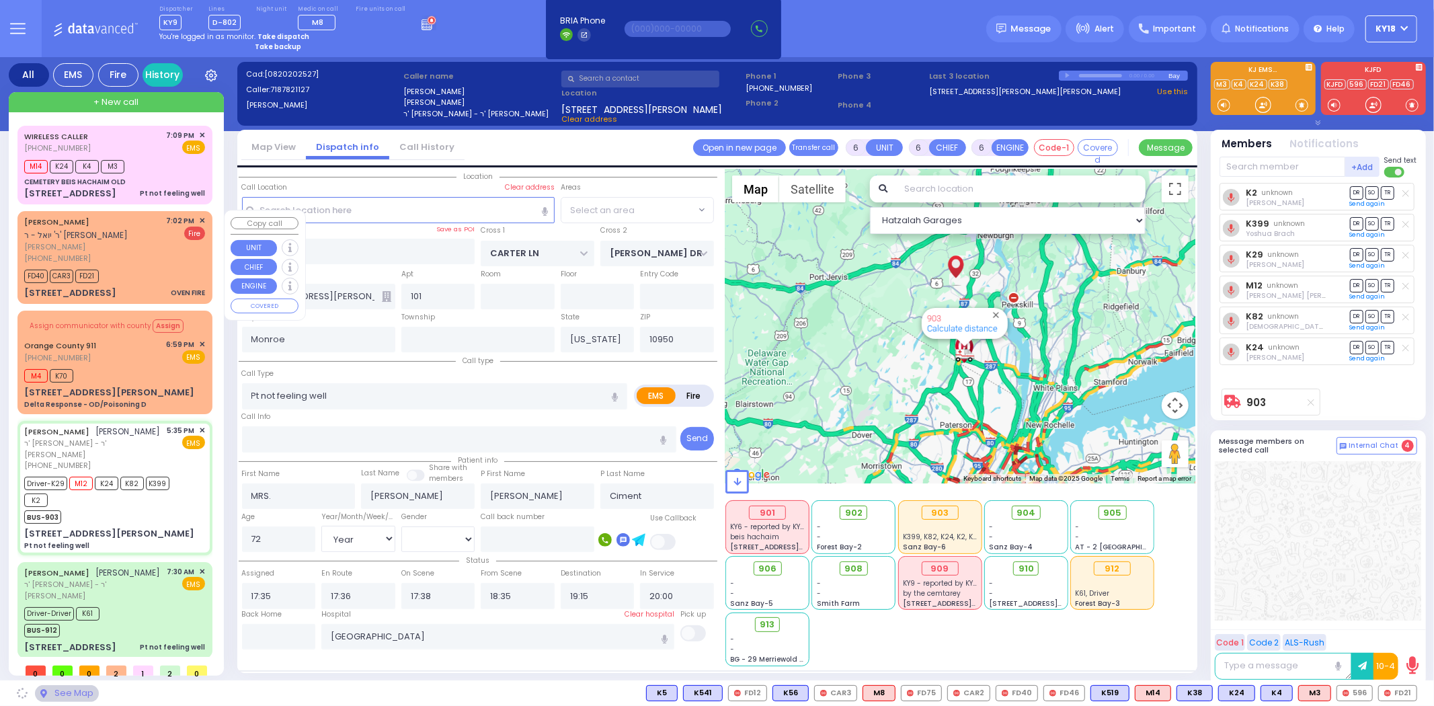
select select "SECTION 2"
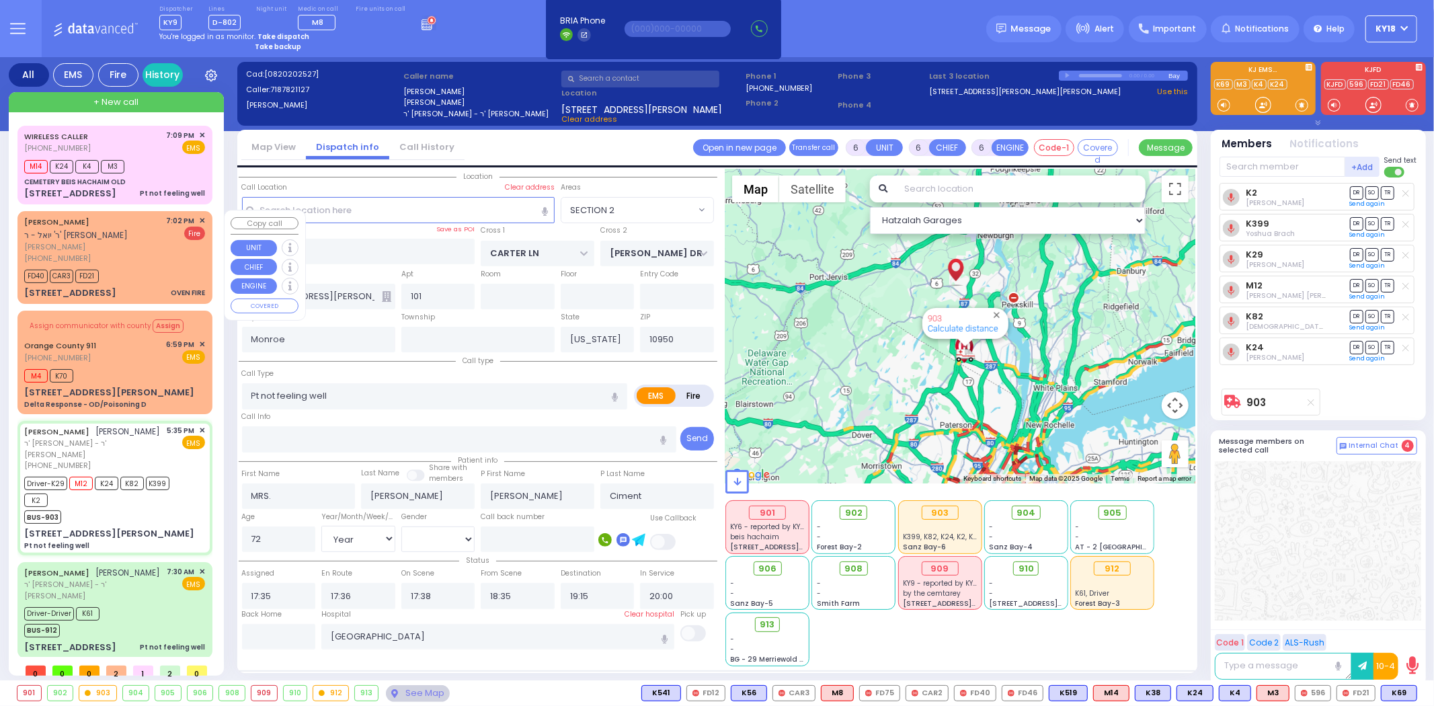
select select
radio input "true"
select select "Year"
select select "[DEMOGRAPHIC_DATA]"
select select "Hatzalah Garages"
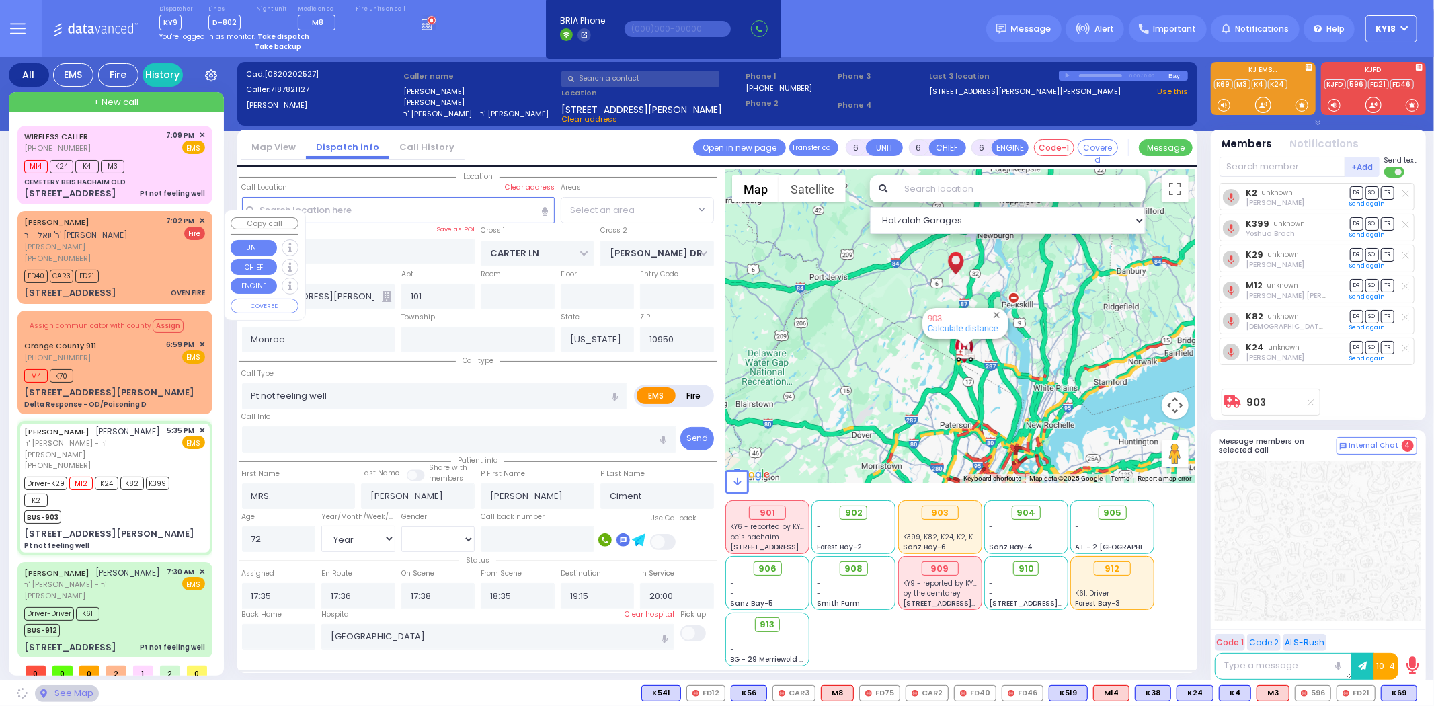
select select "SECTION 2"
select select
radio input "true"
select select "Year"
select select "[DEMOGRAPHIC_DATA]"
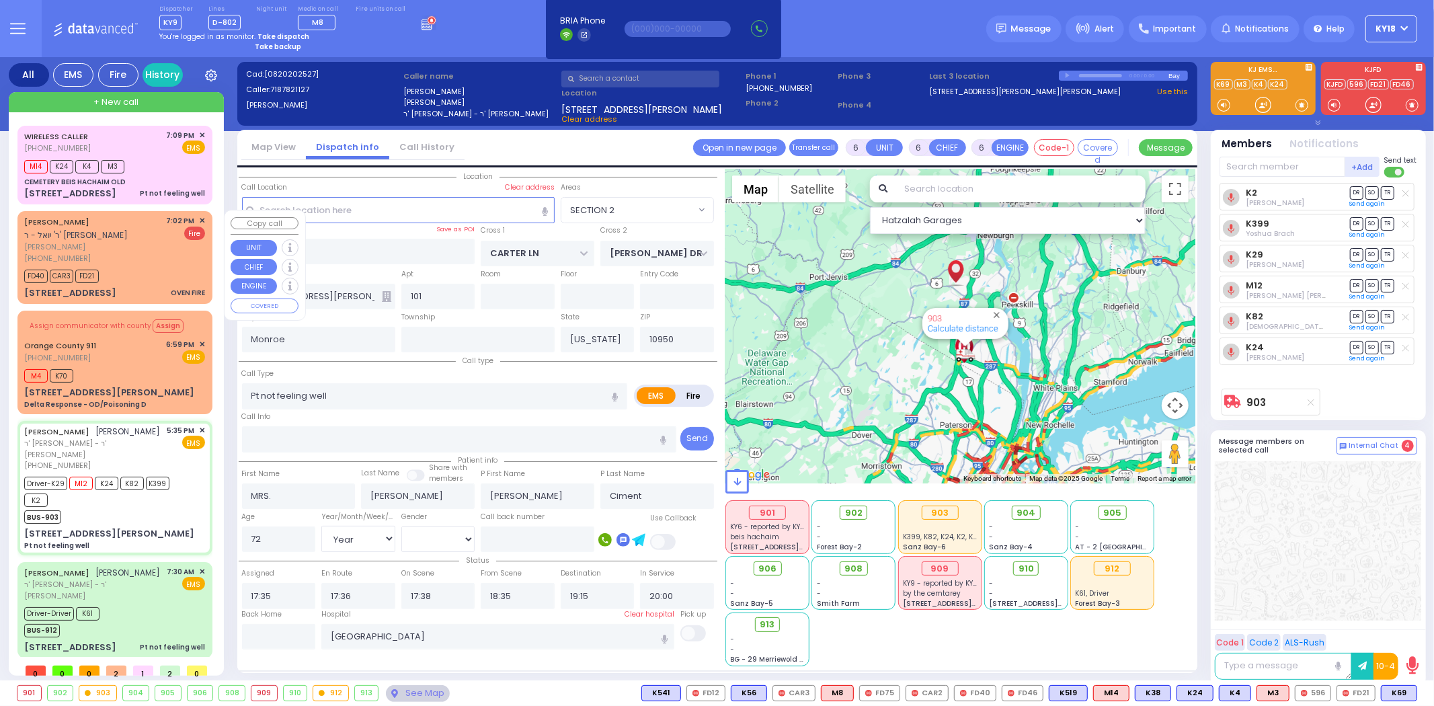
select select "Hatzalah Garages"
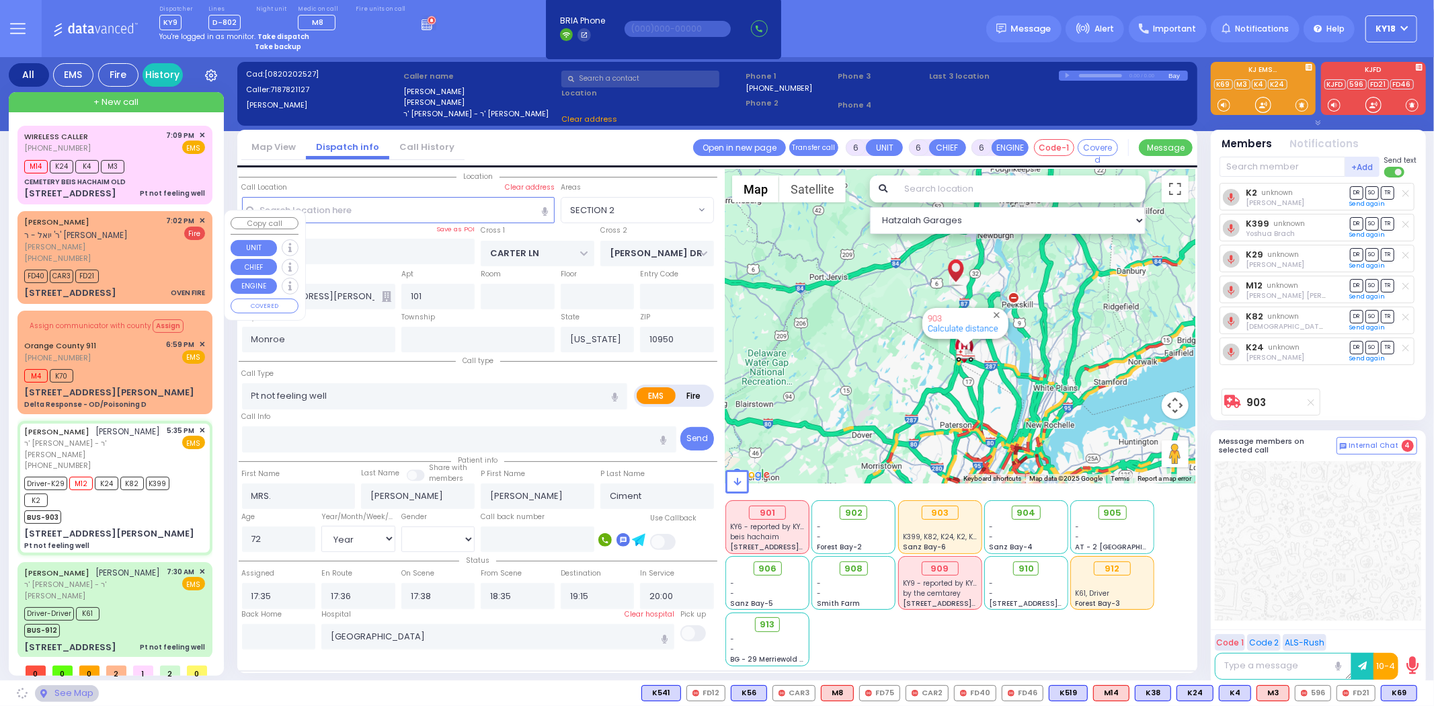
select select "SECTION 2"
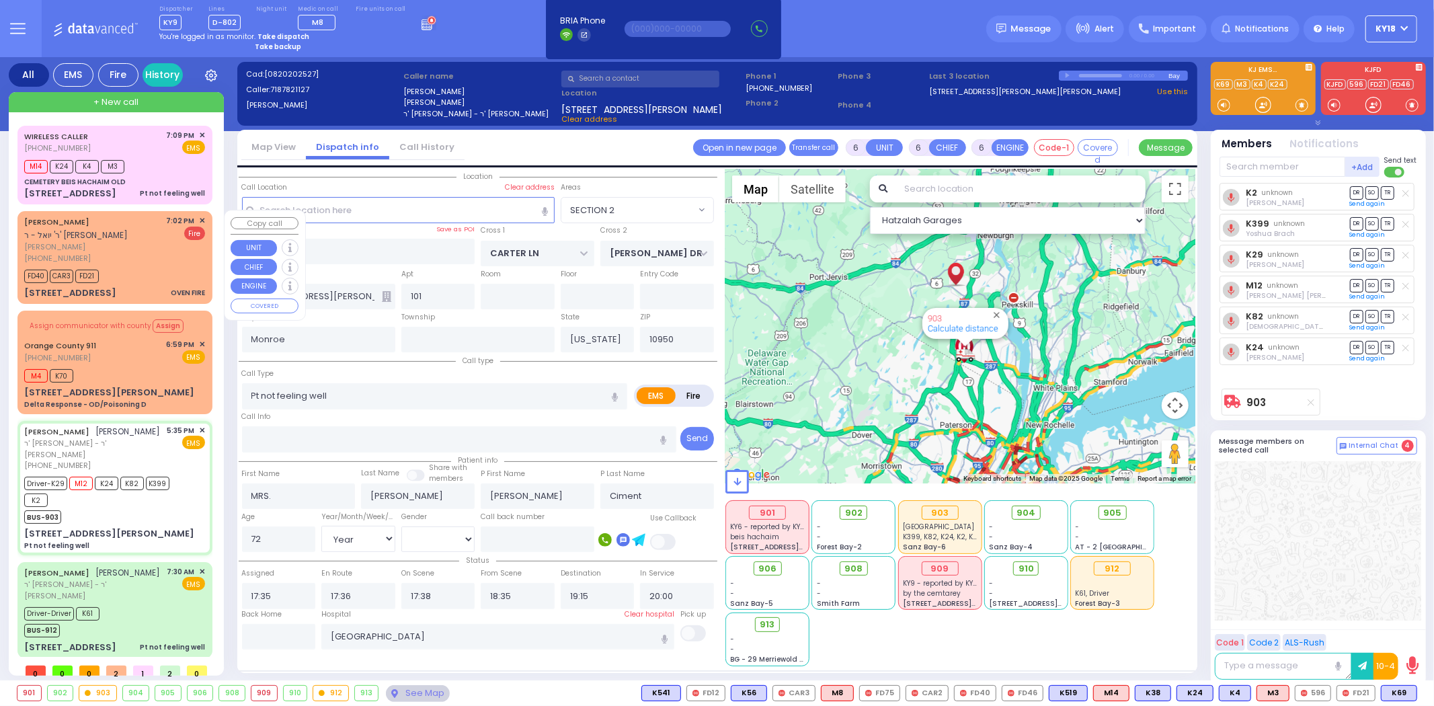
select select
radio input "true"
select select "Year"
select select "[DEMOGRAPHIC_DATA]"
select select "SECTION 2"
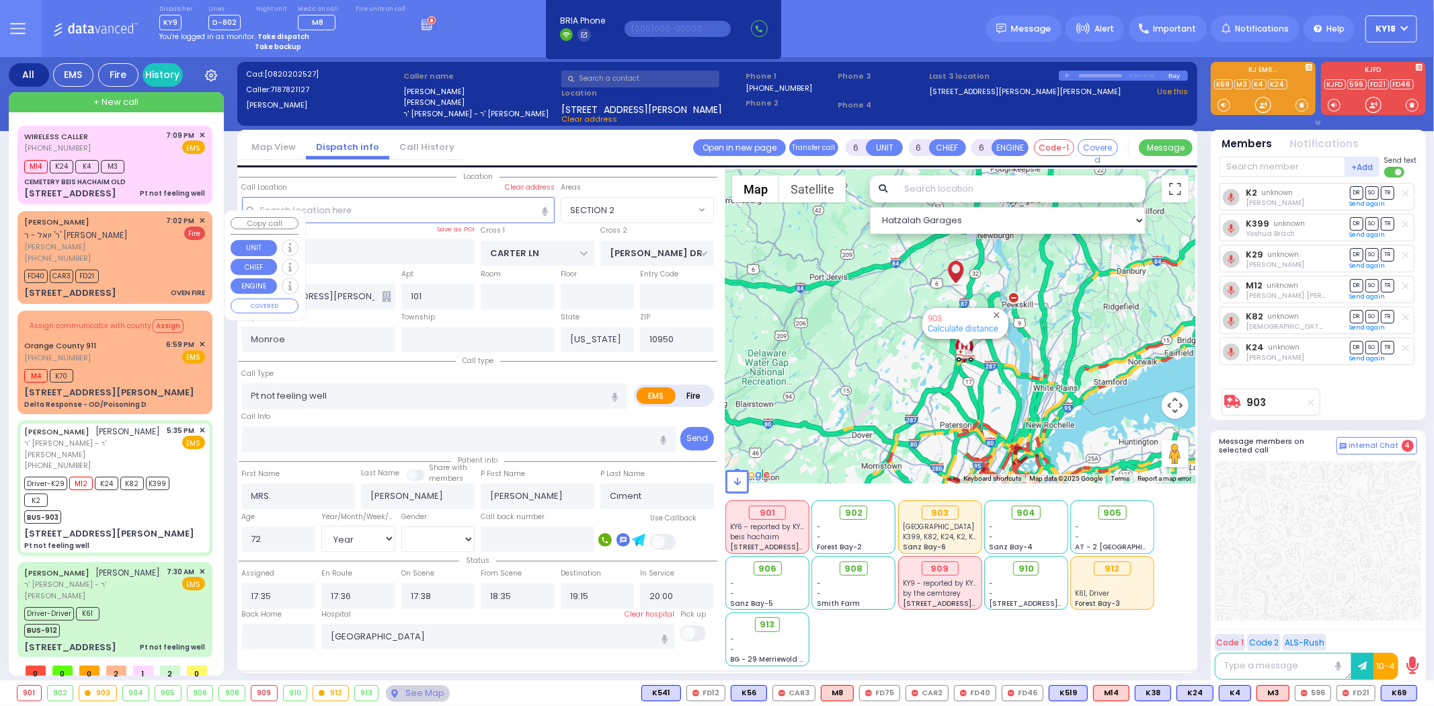
select select "Hatzalah Garages"
select select
radio input "true"
select select "Year"
select select "[DEMOGRAPHIC_DATA]"
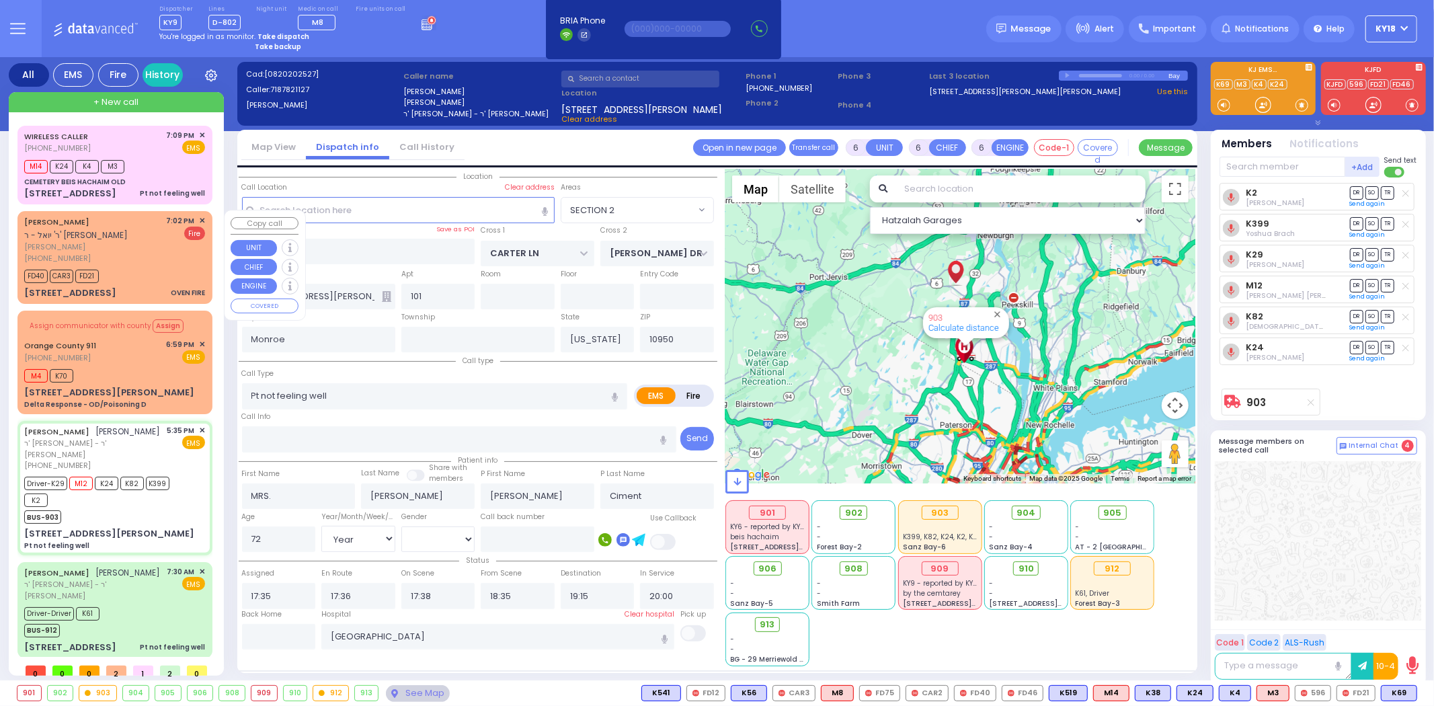
select select "Hatzalah Garages"
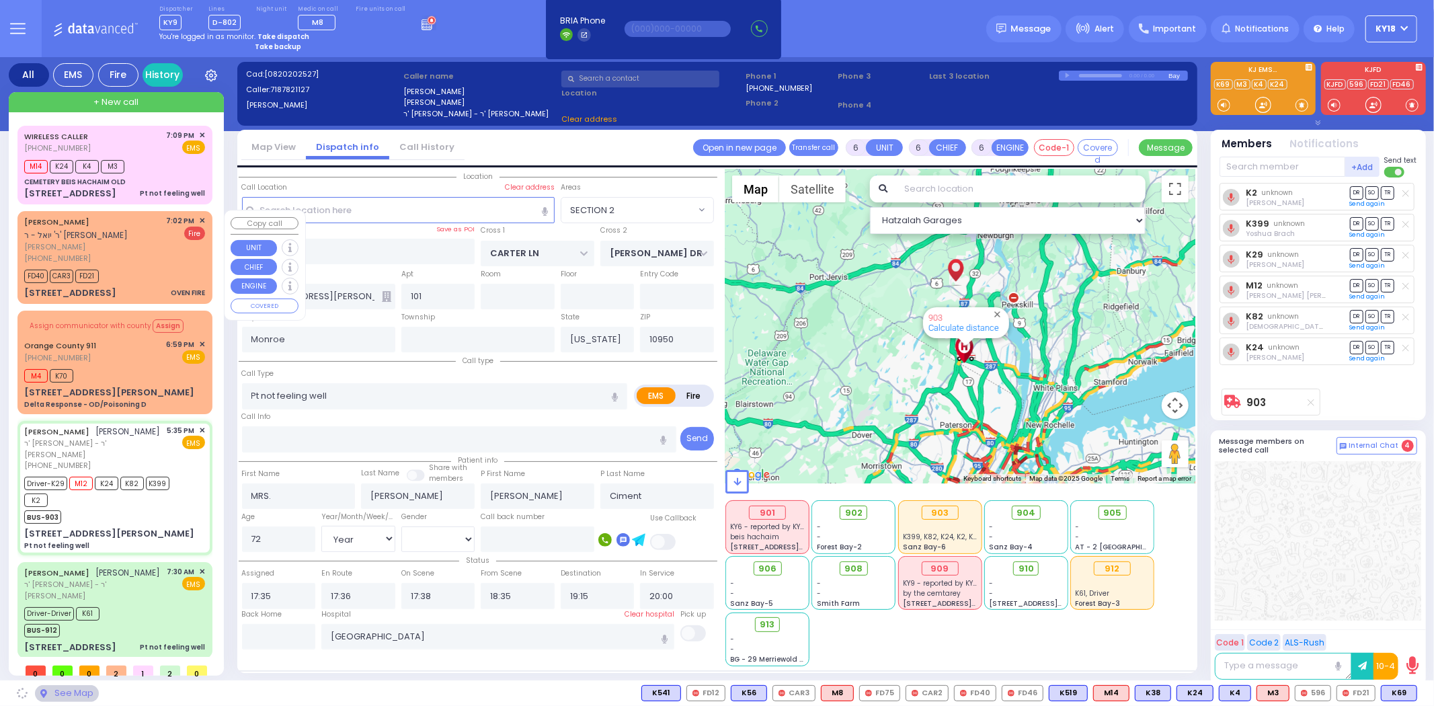
select select "SECTION 2"
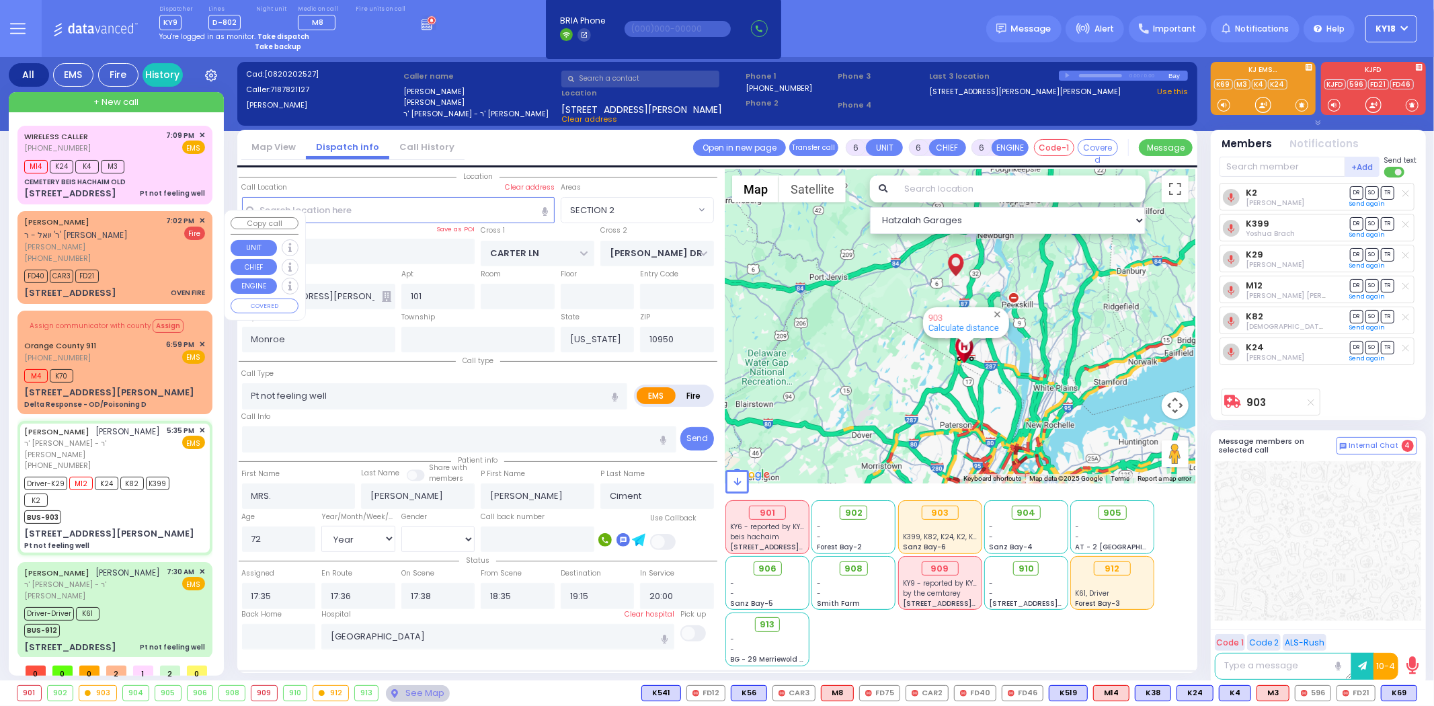
select select
radio input "true"
select select "Year"
select select "[DEMOGRAPHIC_DATA]"
select select "Hatzalah Garages"
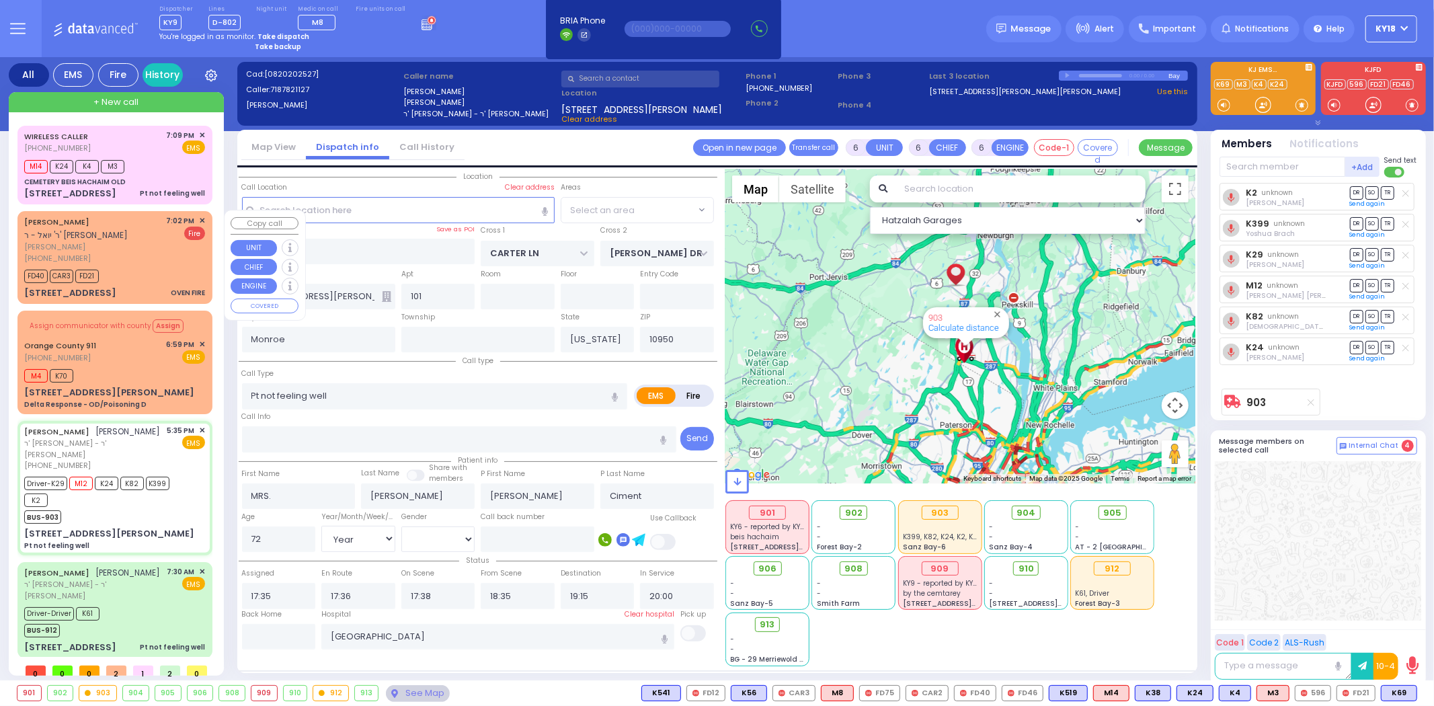
select select "SECTION 2"
select select
radio input "true"
select select "Year"
select select "[DEMOGRAPHIC_DATA]"
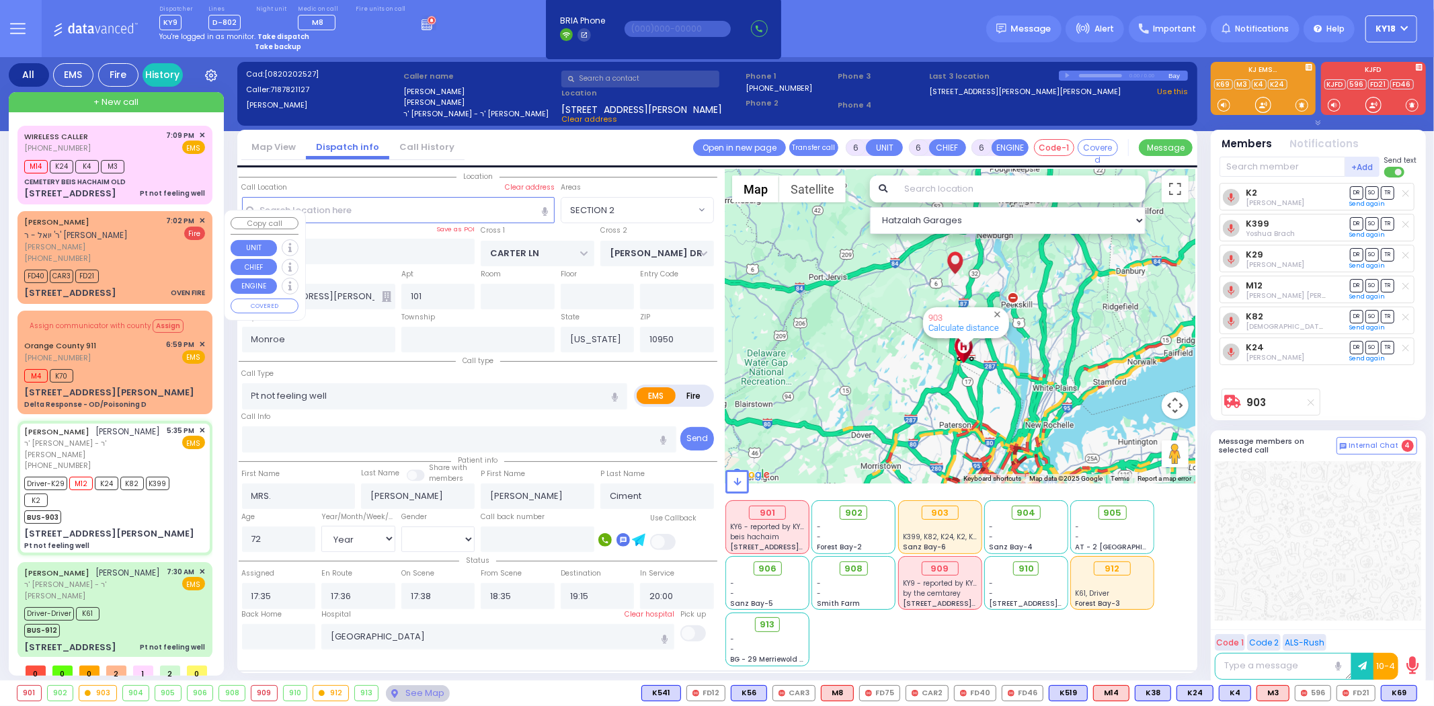
select select "SECTION 2"
select select "Hatzalah Garages"
select select
radio input "true"
select select "Year"
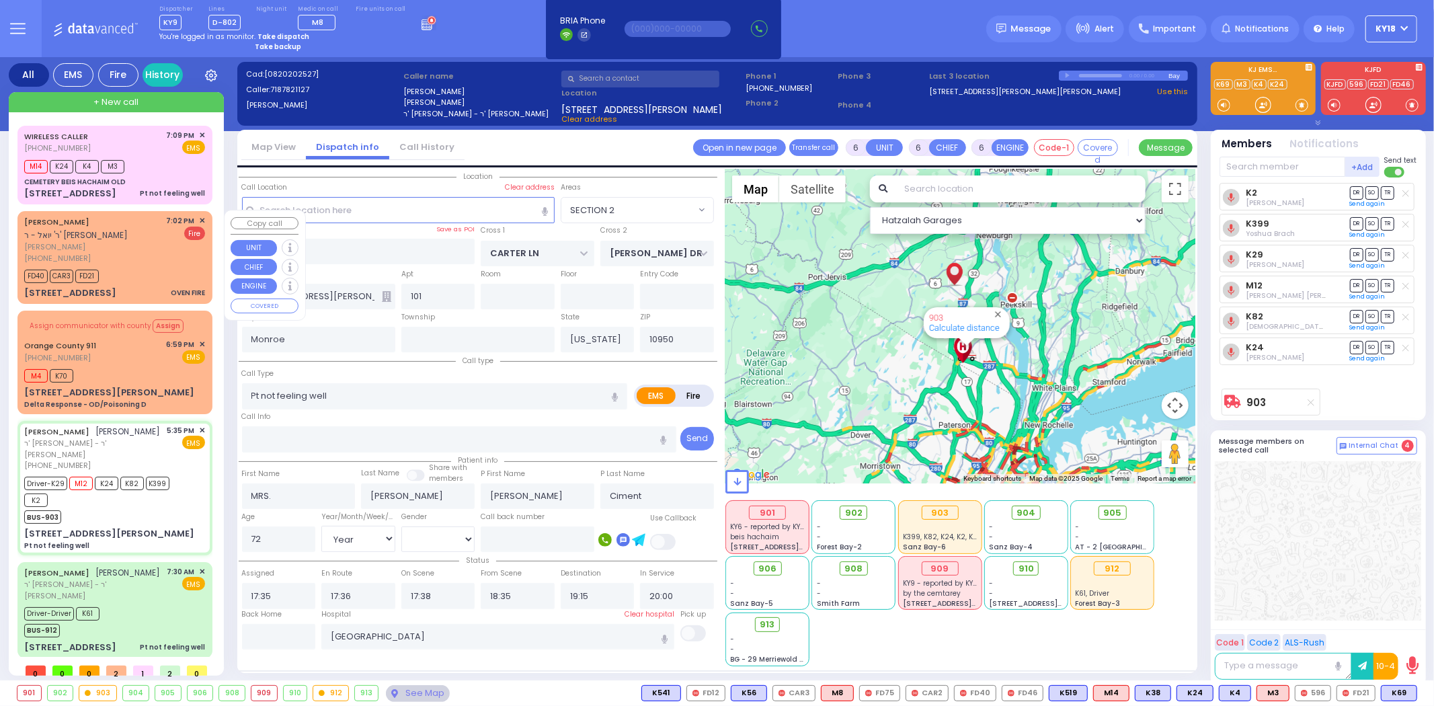
select select "[DEMOGRAPHIC_DATA]"
select select "Hatzalah Garages"
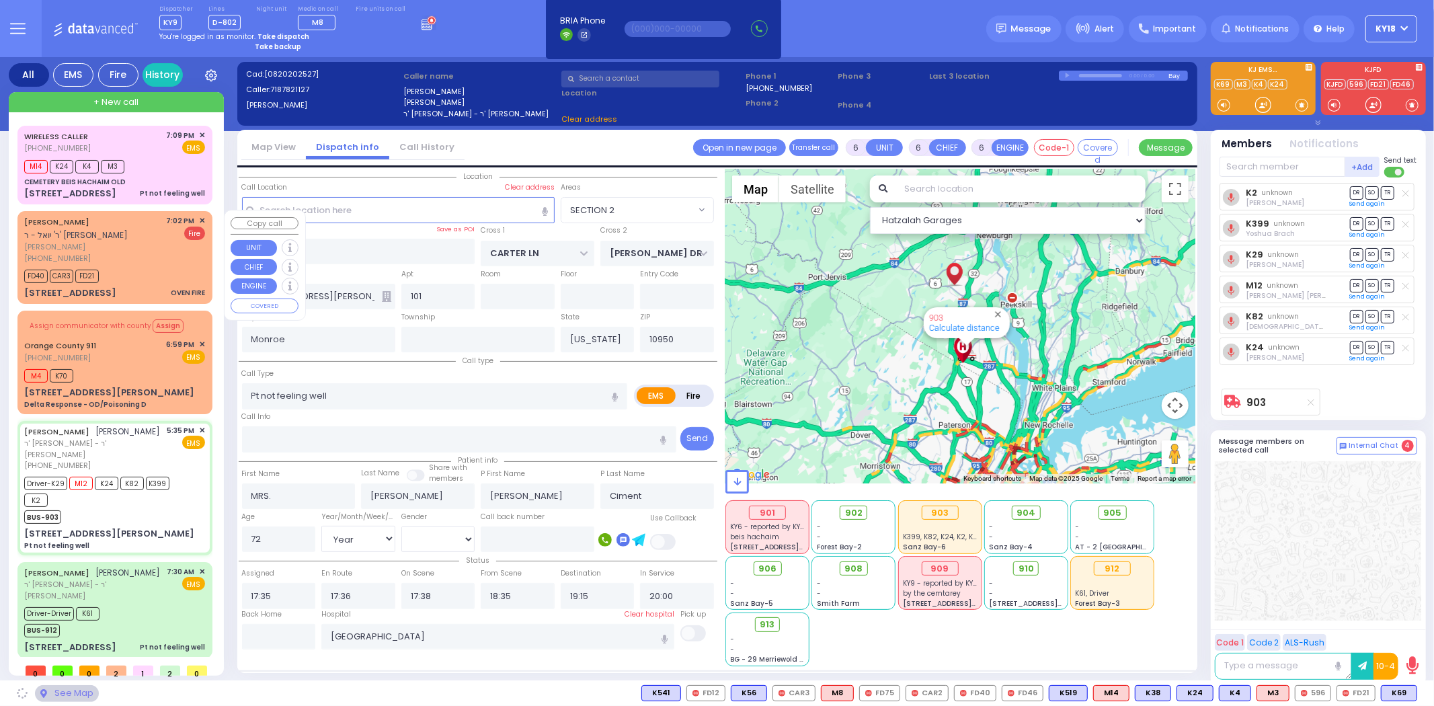
select select "SECTION 2"
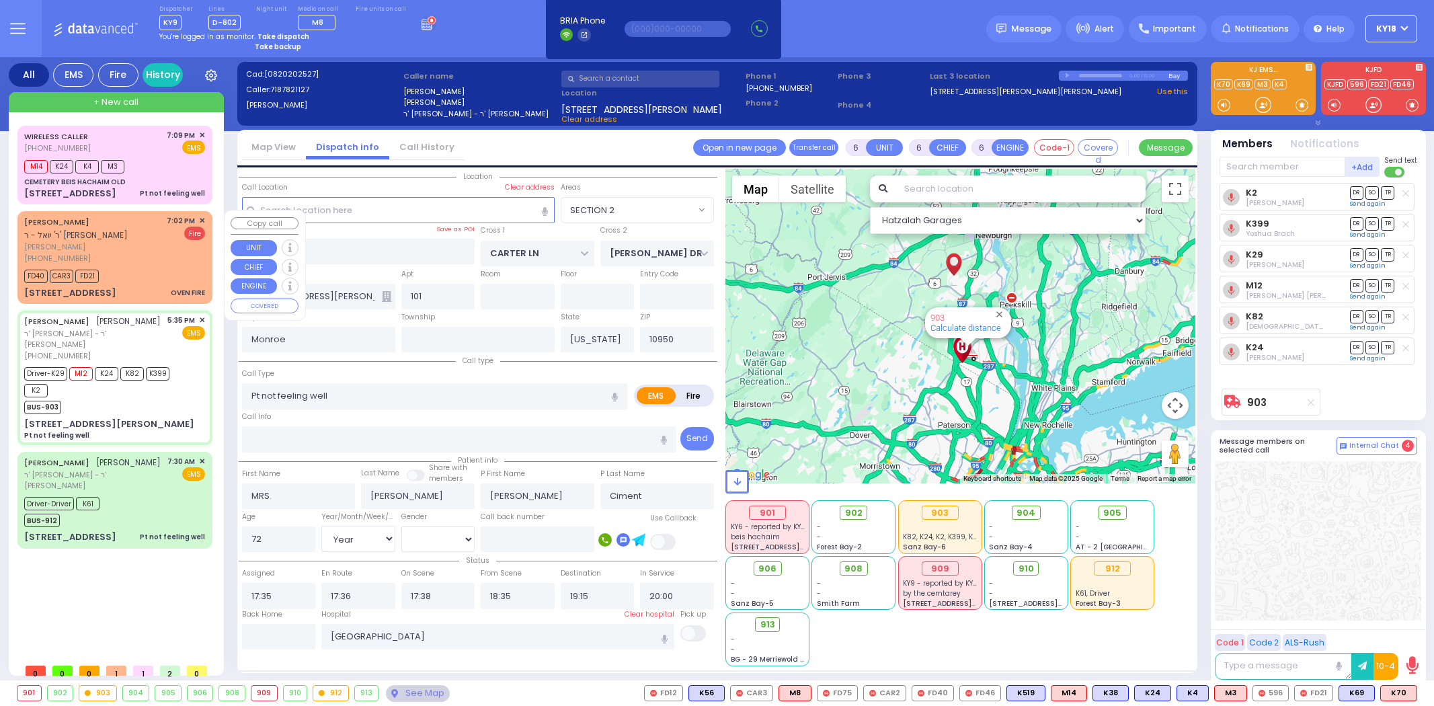
select select "SECTION 2"
select select "Year"
select select "[DEMOGRAPHIC_DATA]"
select select
radio input "true"
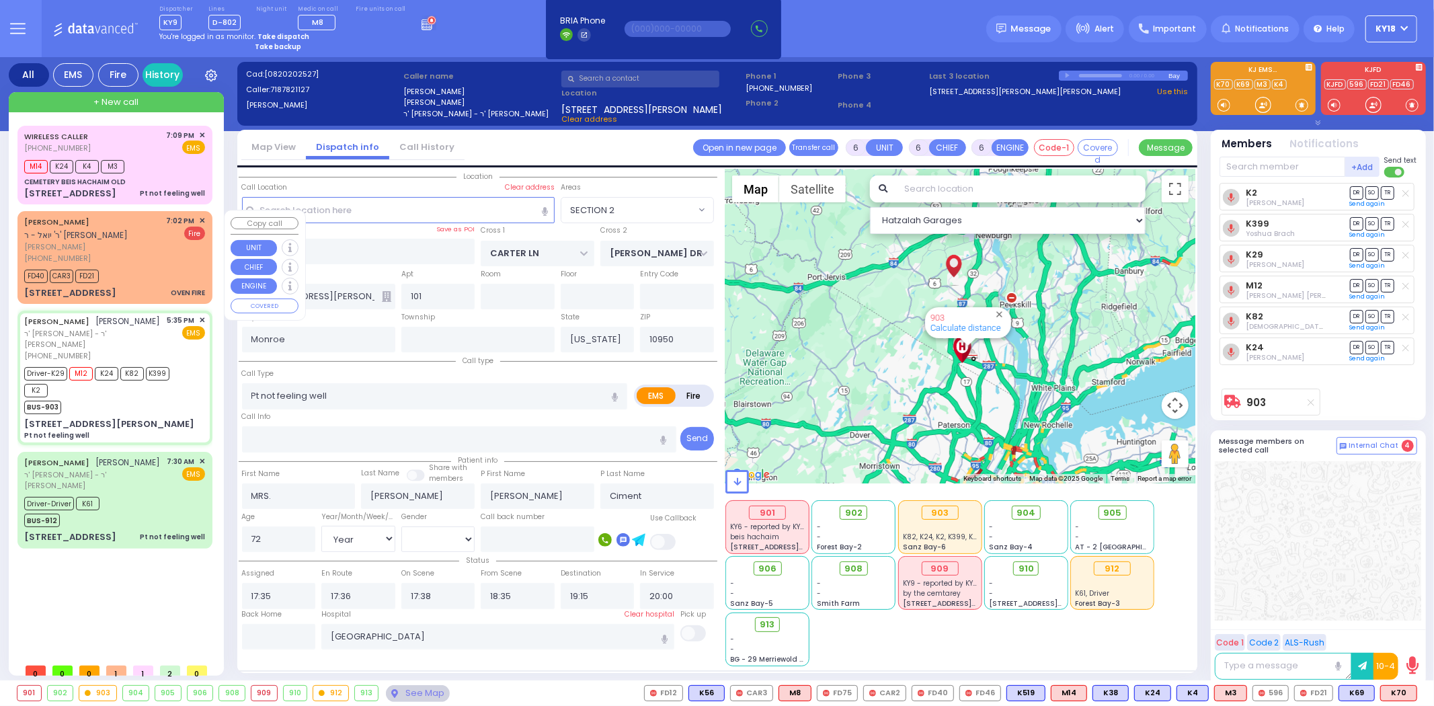
select select "Year"
select select "[DEMOGRAPHIC_DATA]"
select select "Hatzalah Garages"
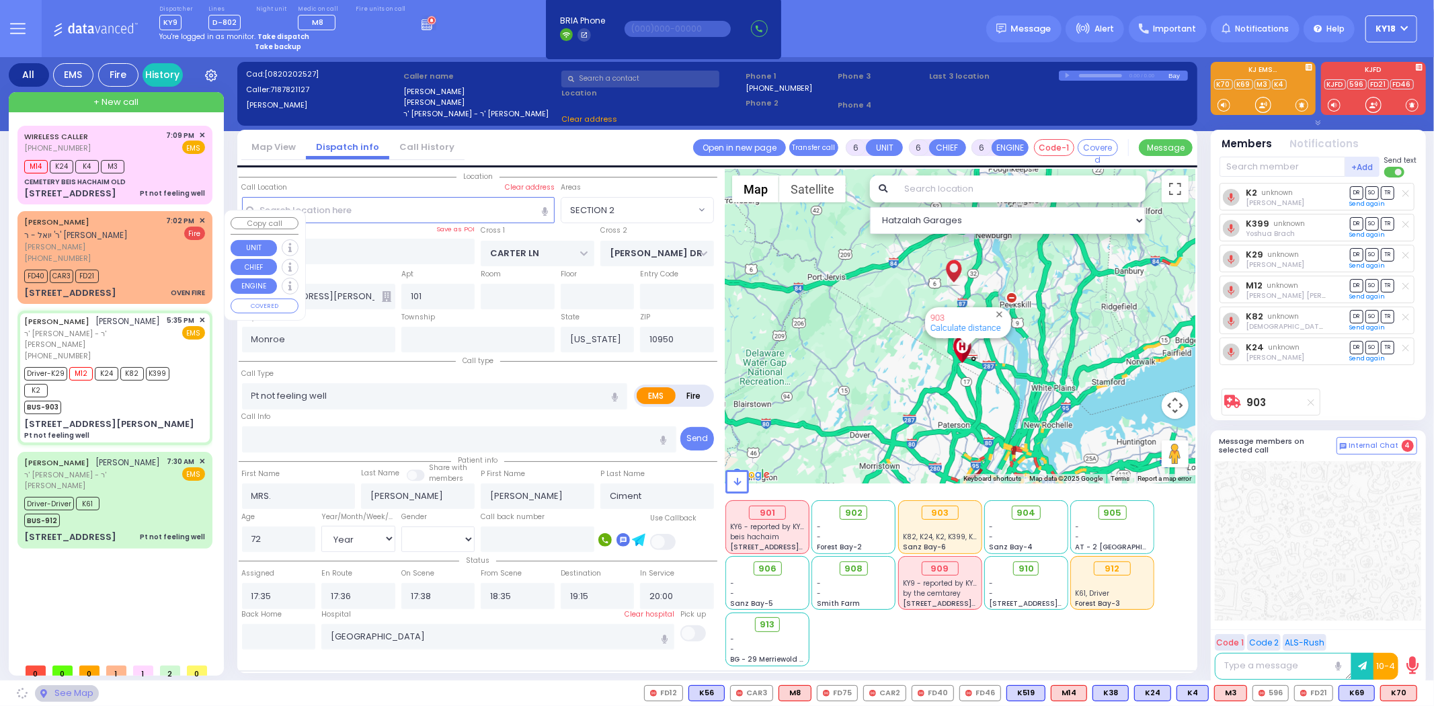
select select "SECTION 2"
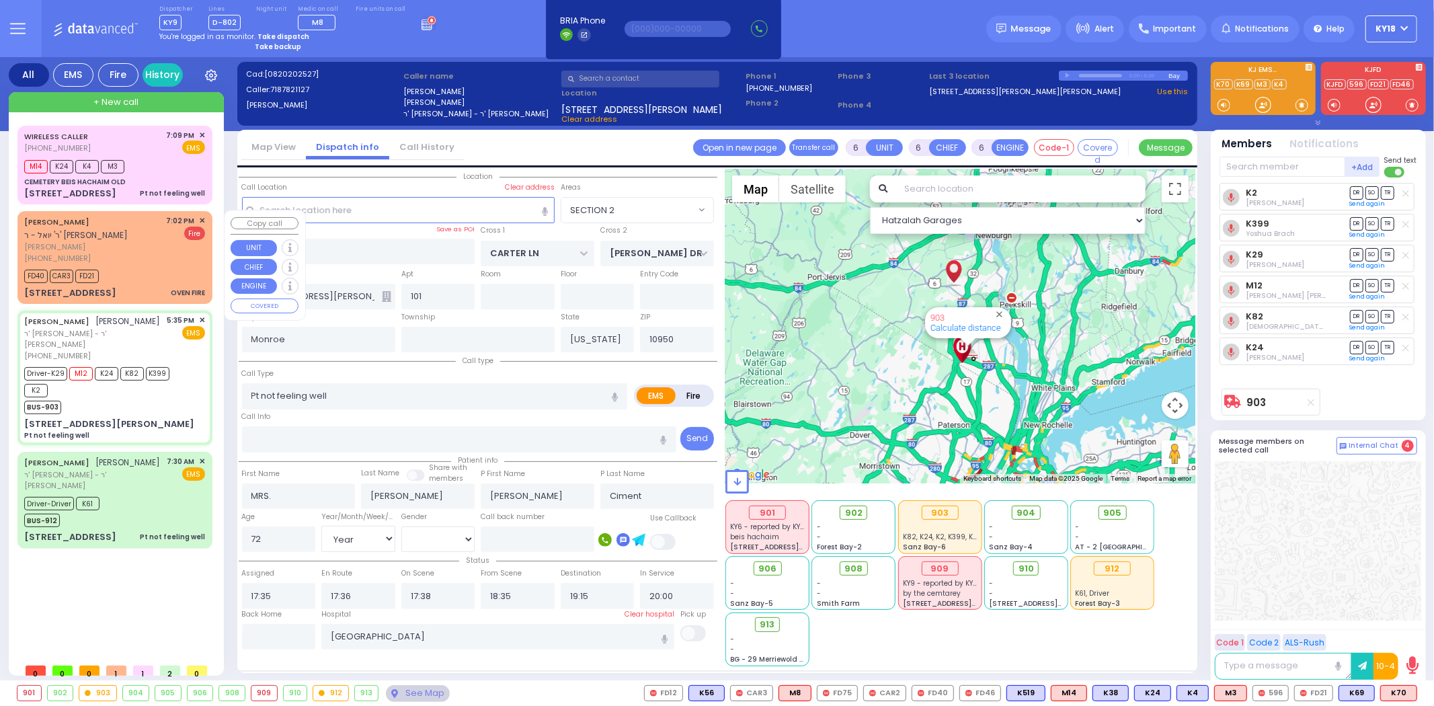
select select
radio input "true"
select select "Year"
select select "[DEMOGRAPHIC_DATA]"
select select "SECTION 2"
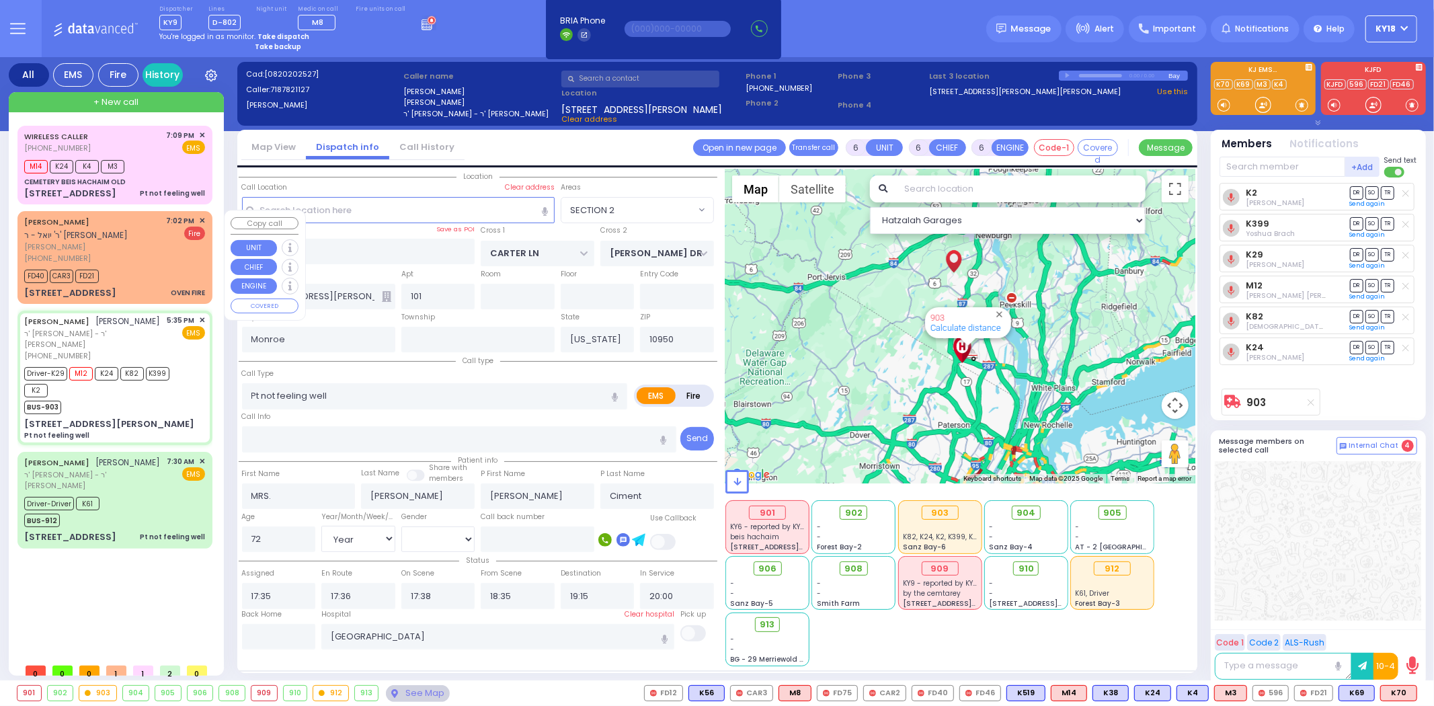
select select "Hatzalah Garages"
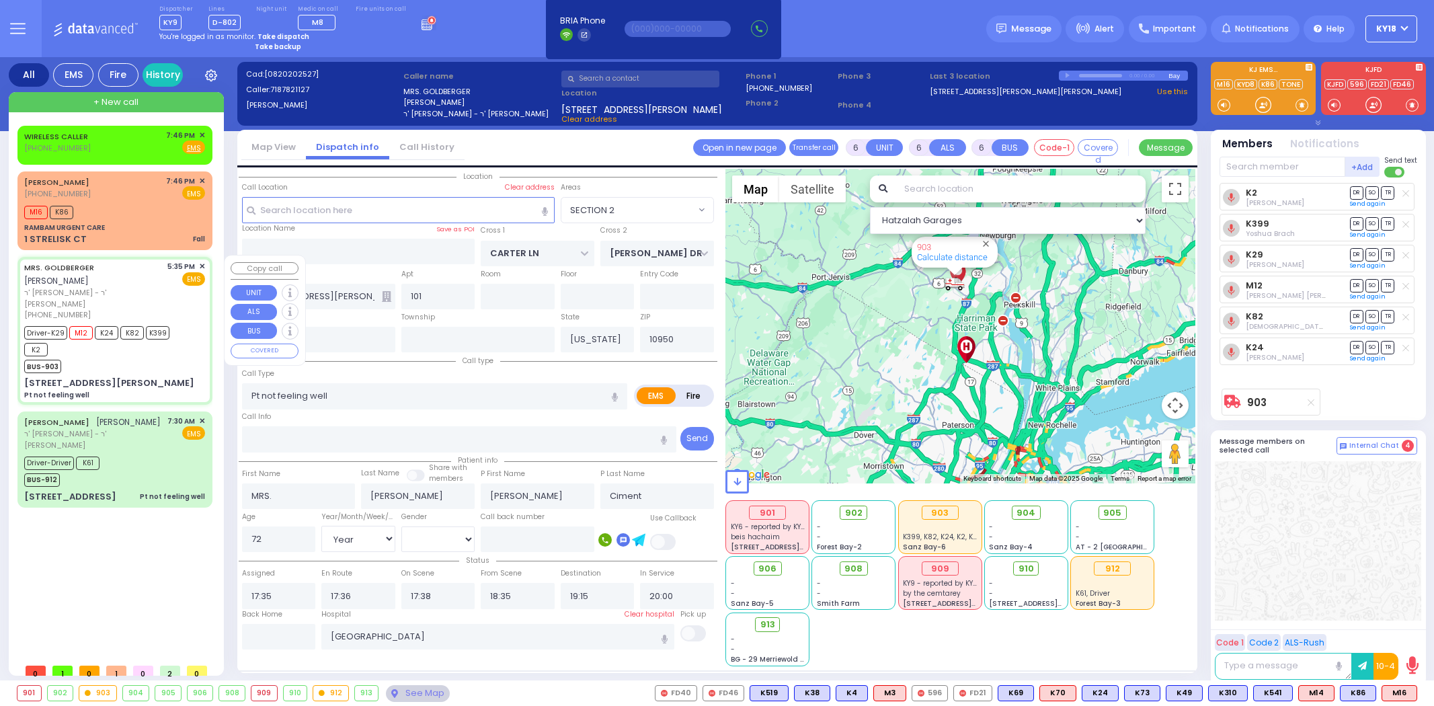
select select "SECTION 2"
select select "Year"
select select "[DEMOGRAPHIC_DATA]"
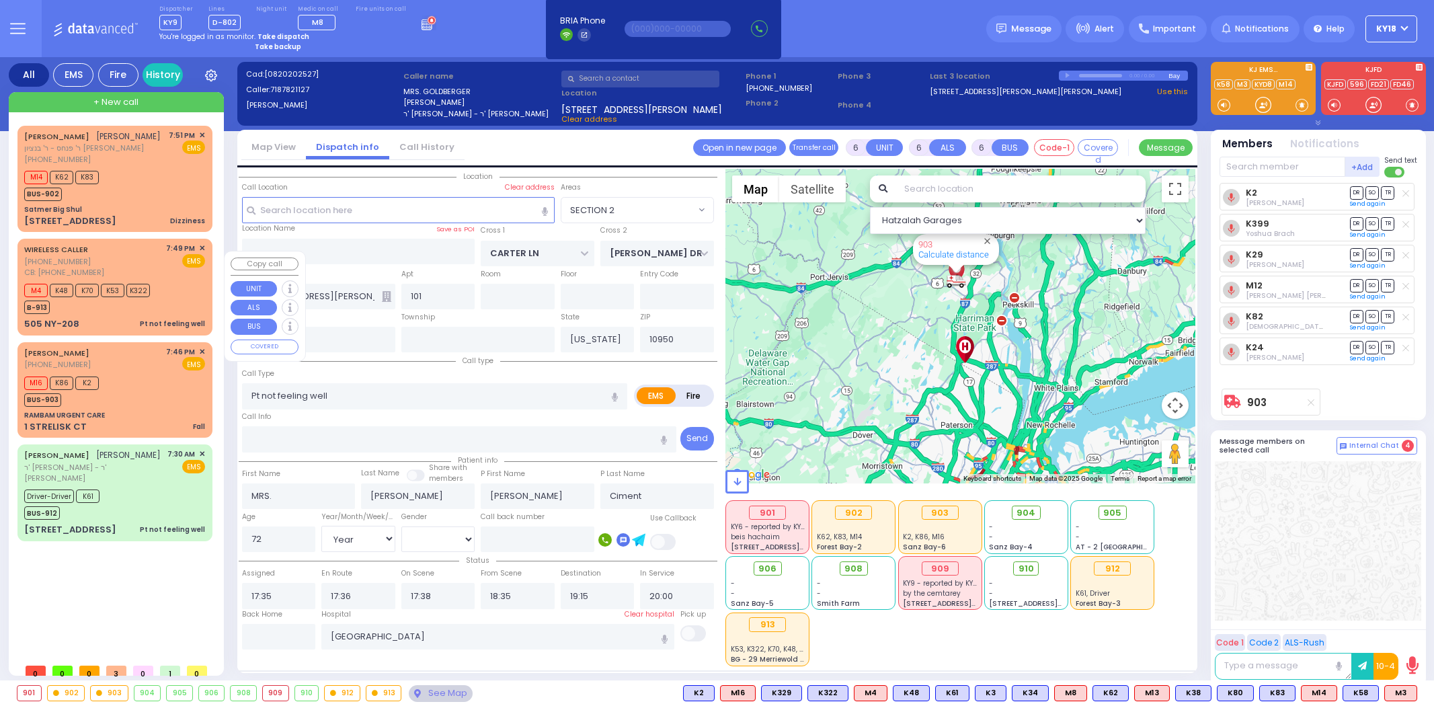
select select "SECTION 2"
select select "Year"
select select "[DEMOGRAPHIC_DATA]"
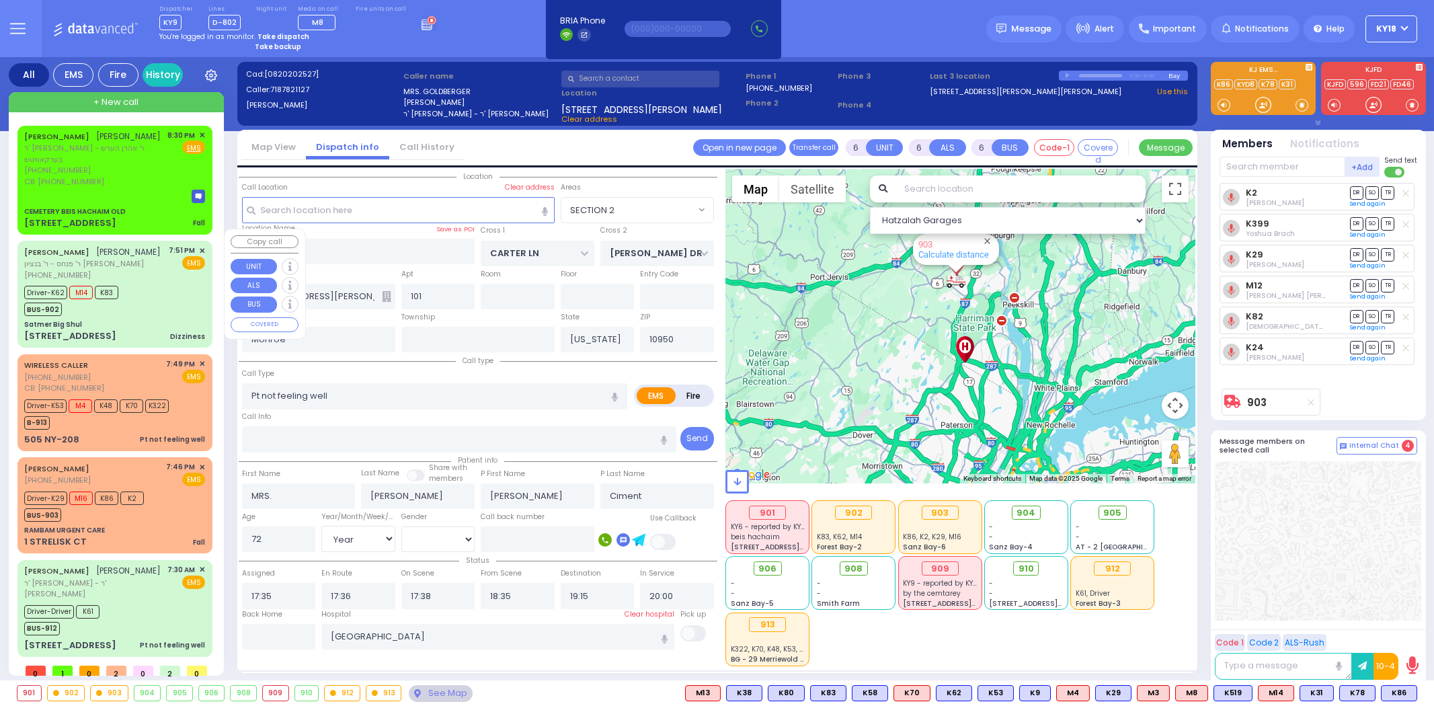
select select "SECTION 2"
select select "Year"
select select "[DEMOGRAPHIC_DATA]"
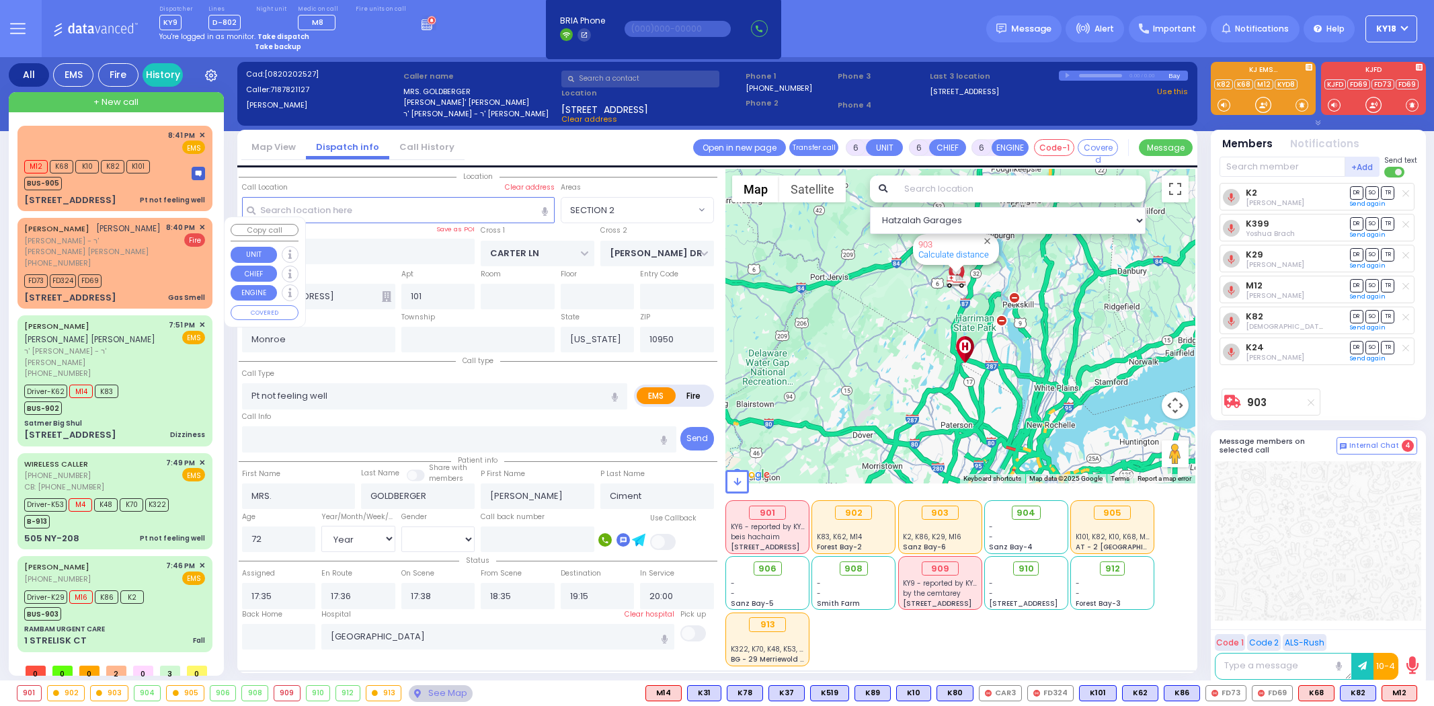
select select "SECTION 2"
select select "Year"
select select "[DEMOGRAPHIC_DATA]"
